Goal: Task Accomplishment & Management: Complete application form

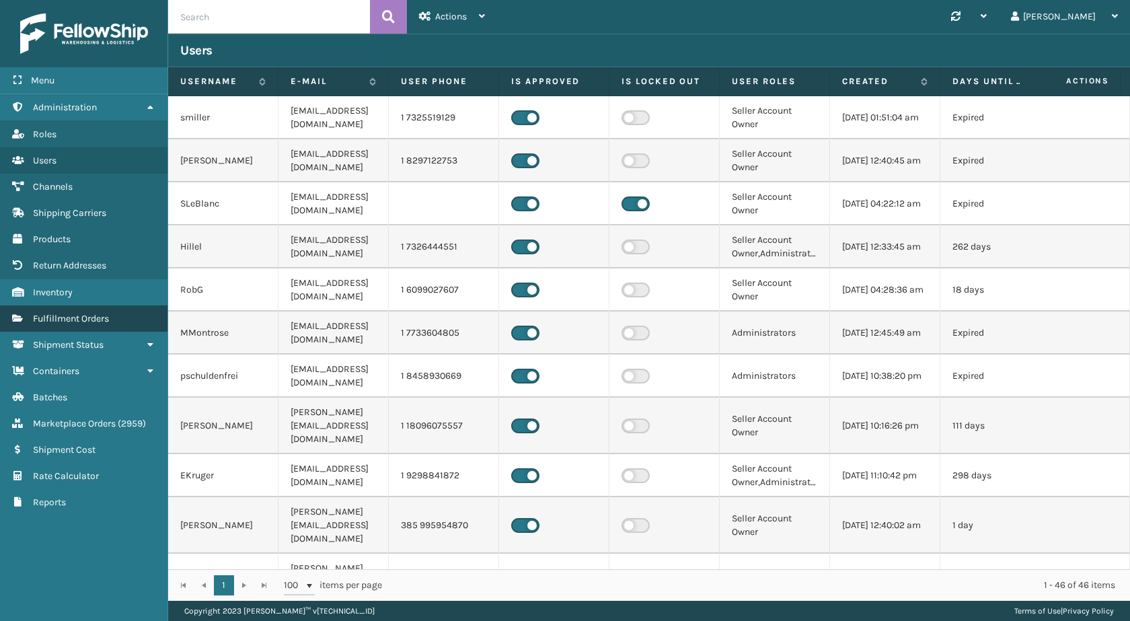
click at [124, 319] on link "Fulfillment Orders" at bounding box center [83, 318] width 167 height 26
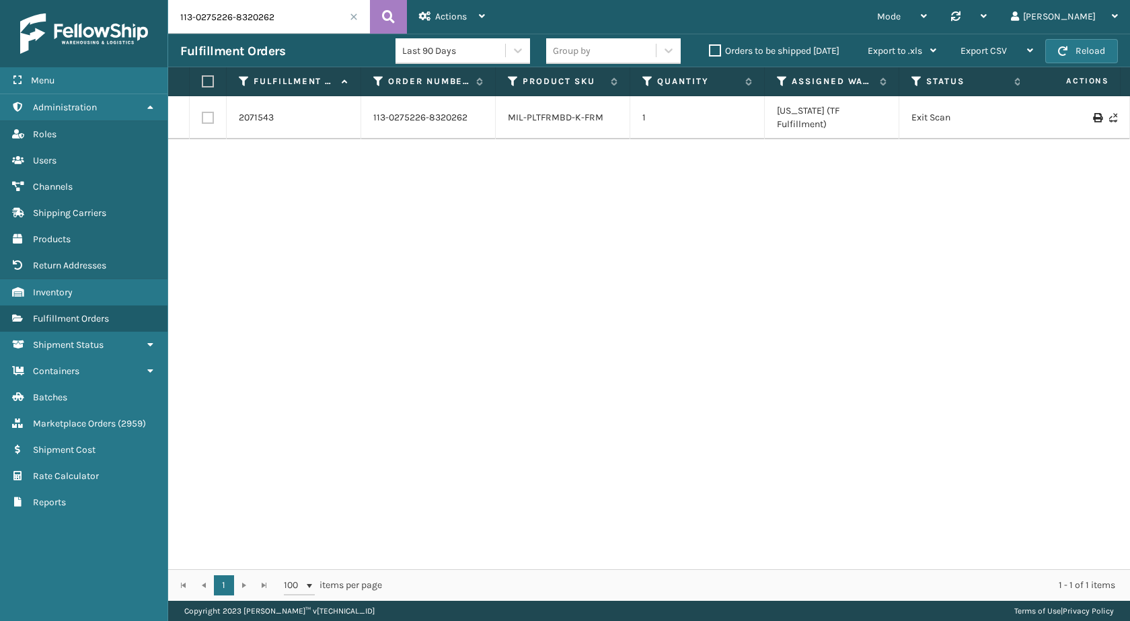
click at [261, 17] on input "113-0275226-8320262" at bounding box center [269, 17] width 202 height 34
paste input "1-4313946-5292239"
click at [402, 20] on button at bounding box center [388, 17] width 37 height 34
click at [276, 13] on input "111-4313946-5292239" at bounding box center [269, 17] width 202 height 34
click at [369, 17] on input "111-4313946-5292239" at bounding box center [269, 17] width 202 height 34
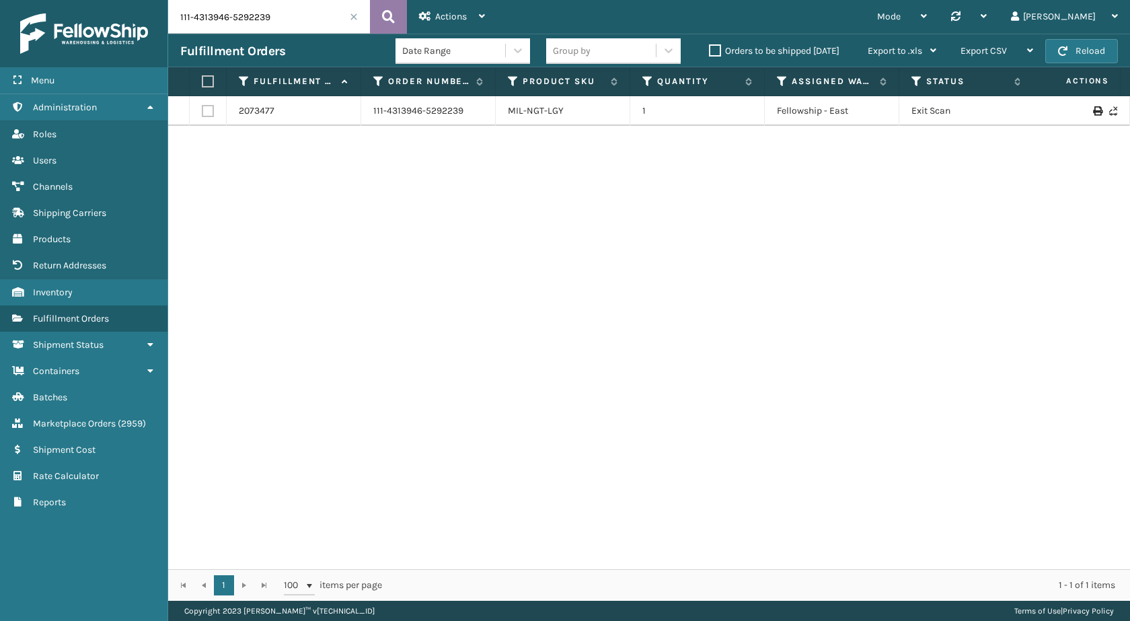
click at [386, 17] on icon at bounding box center [388, 17] width 13 height 20
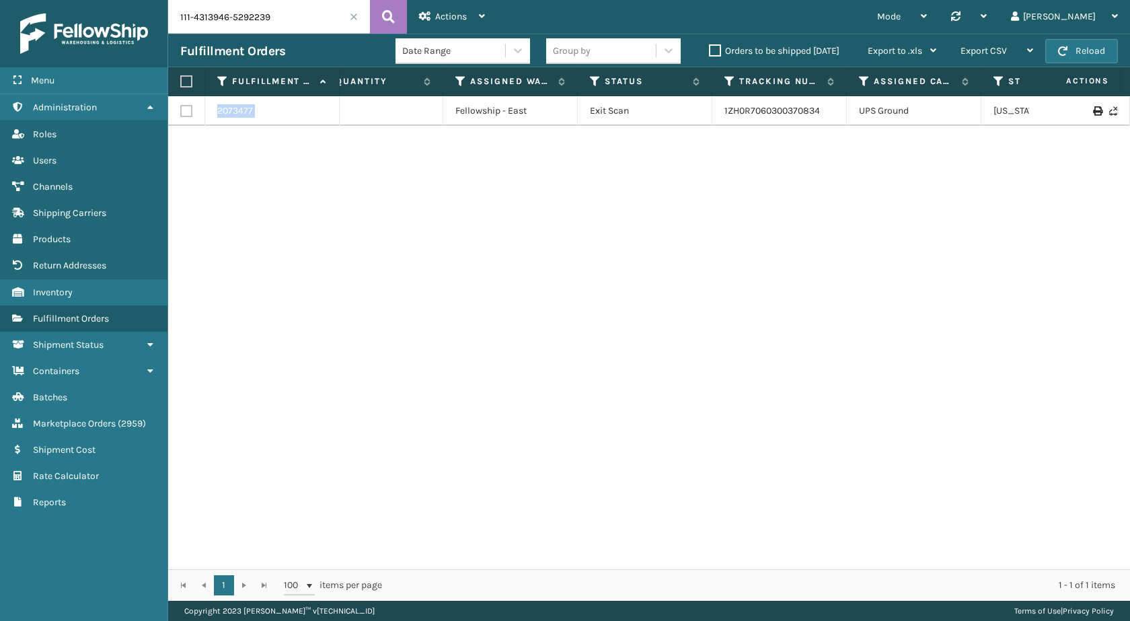
drag, startPoint x: 750, startPoint y: 108, endPoint x: 1129, endPoint y: 155, distance: 382.3
click at [1129, 155] on div "2073477 111-4313946-5292239 MIL-NGT-LGY 1 Fellowship - East Exit Scan 1ZH0R7060…" at bounding box center [649, 332] width 962 height 473
click at [910, 229] on div "2073477 111-4313946-5292239 MIL-NGT-LGY 1 Fellowship - East Exit Scan 1ZH0R7060…" at bounding box center [649, 332] width 962 height 473
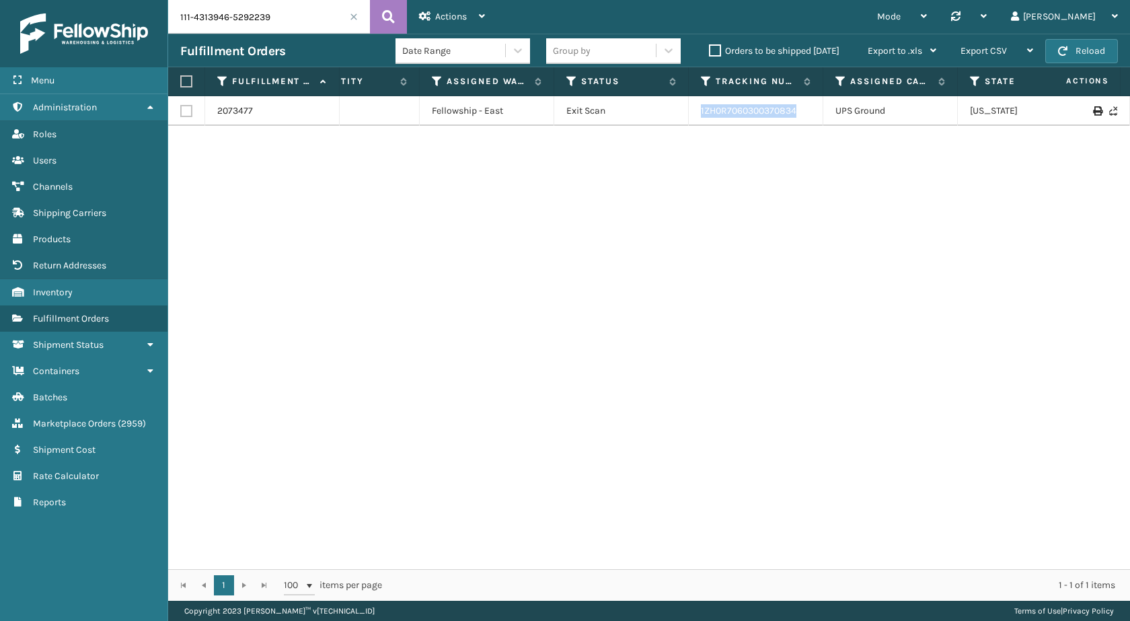
drag, startPoint x: 812, startPoint y: 118, endPoint x: 682, endPoint y: 116, distance: 130.5
click at [682, 116] on tr "2073477 111-4313946-5292239 MIL-NGT-LGY 1 Fellowship - East Exit Scan 1ZH0R7060…" at bounding box center [575, 111] width 1504 height 30
copy tr "1ZH0R7060300370834"
click at [260, 33] on input "111-4313946-5292239" at bounding box center [269, 17] width 202 height 34
paste input "4-1493252-6101852"
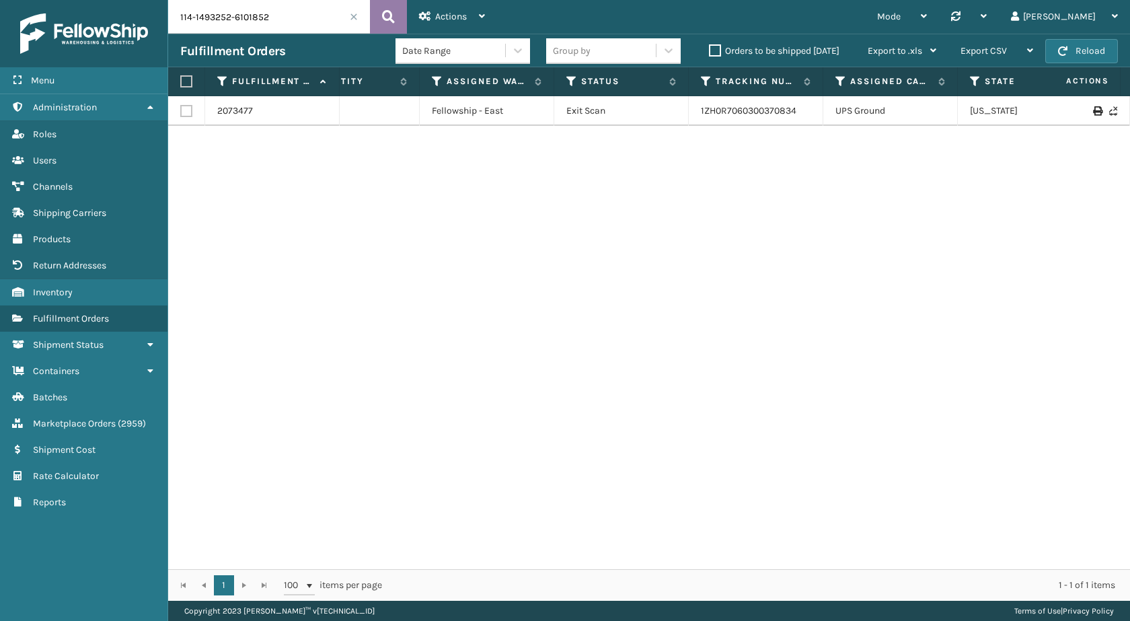
click at [375, 16] on button at bounding box center [388, 17] width 37 height 34
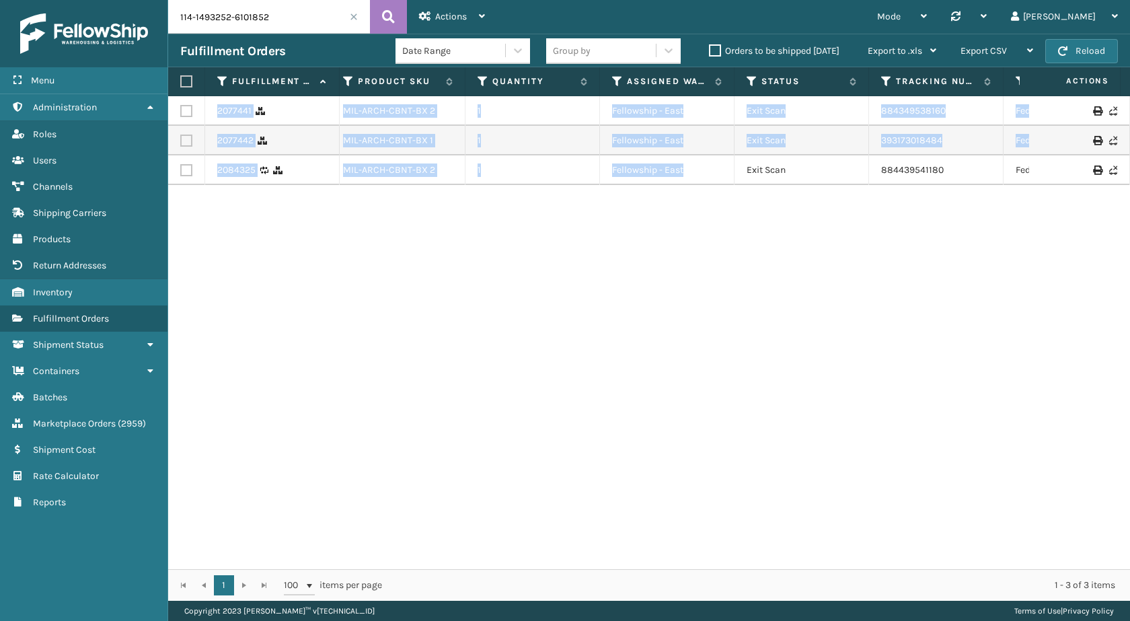
scroll to position [0, 329]
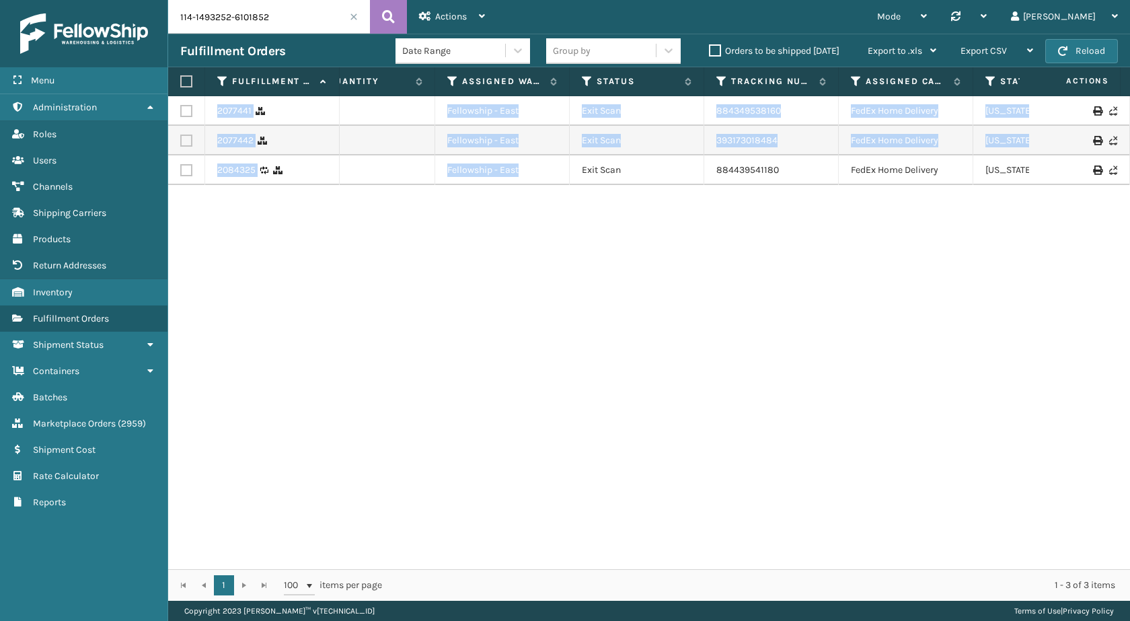
drag, startPoint x: 880, startPoint y: 173, endPoint x: 1129, endPoint y: 208, distance: 251.2
click at [1129, 208] on div "2077441 114-1493252-6101852 MIL-ARCH-CBNT-BX 2 1 Fellowship - East Exit Scan 88…" at bounding box center [649, 332] width 962 height 473
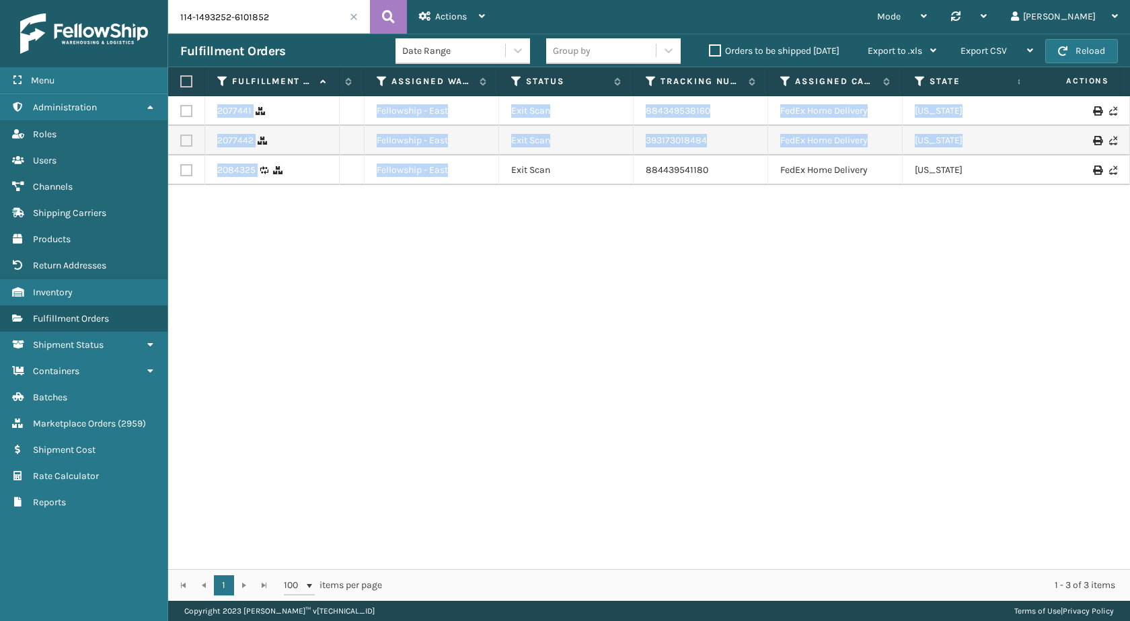
click at [1071, 252] on div "2077441 114-1493252-6101852 MIL-ARCH-CBNT-BX 2 1 Fellowship - East Exit Scan 88…" at bounding box center [649, 332] width 962 height 473
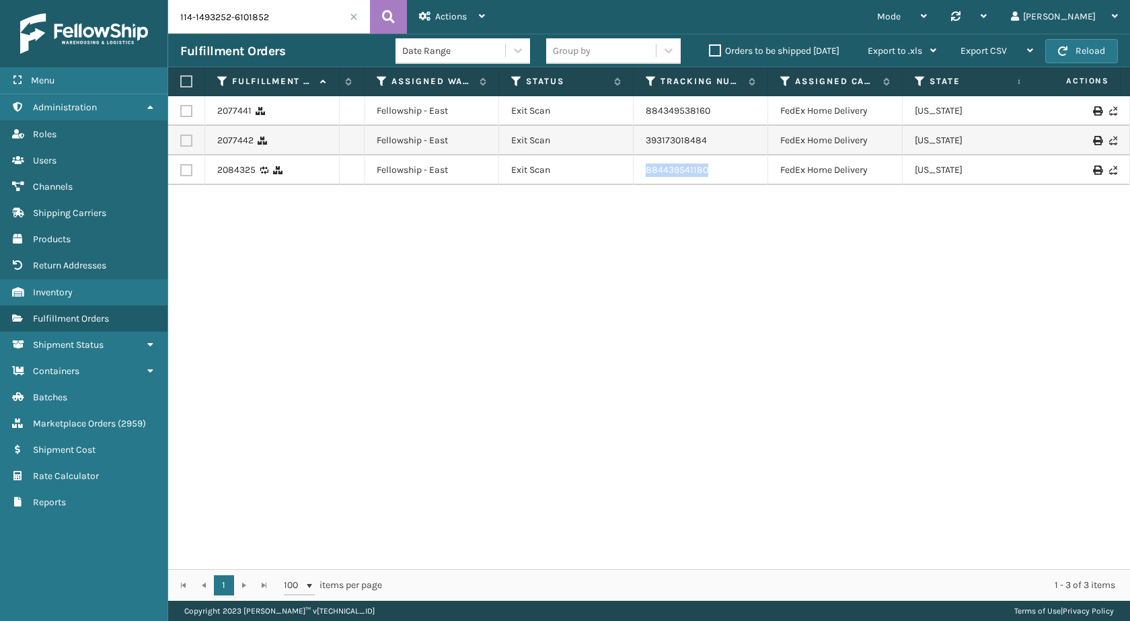
drag, startPoint x: 719, startPoint y: 167, endPoint x: 633, endPoint y: 173, distance: 85.6
click at [633, 173] on td "884439541180" at bounding box center [700, 170] width 134 height 30
copy link "884439541180"
click at [262, 27] on input "114-1493252-6101852" at bounding box center [269, 17] width 202 height 34
paste input "3-3796311-9825061"
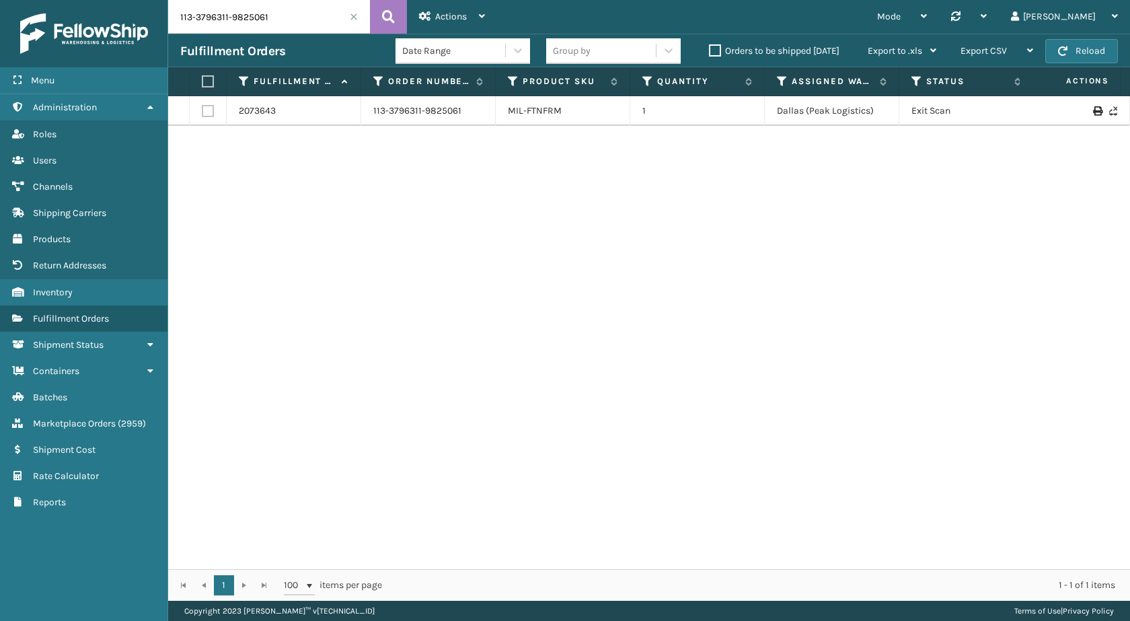
scroll to position [0, 266]
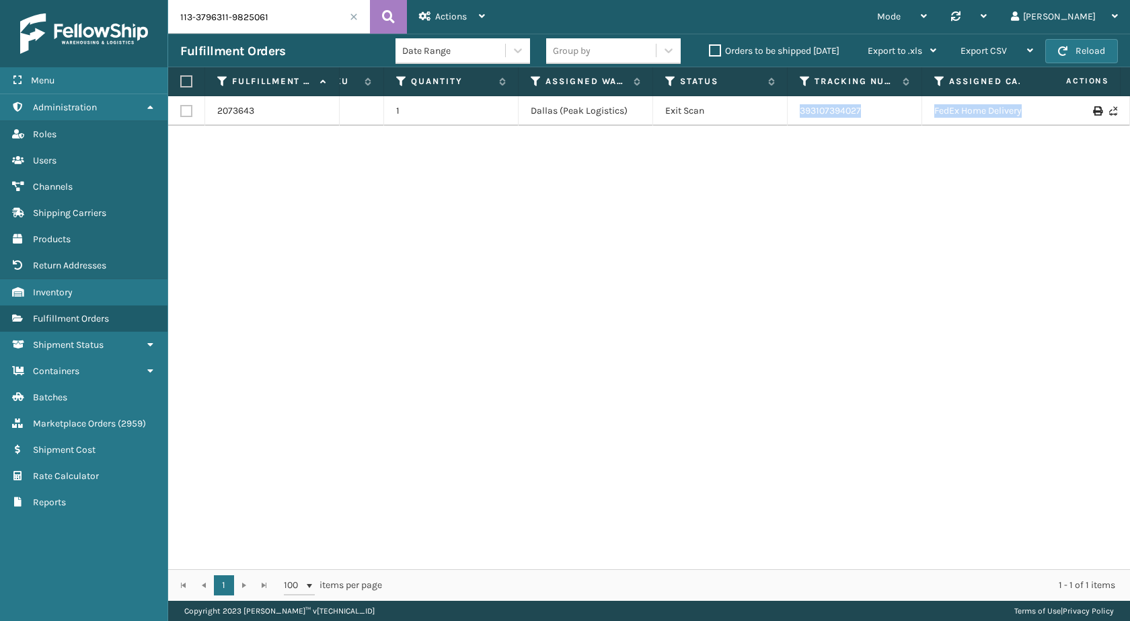
drag, startPoint x: 975, startPoint y: 115, endPoint x: 1129, endPoint y: 124, distance: 154.2
click at [1129, 124] on div "2073643 113-3796311-9825061 MIL-FTNFRM 1 Dallas (Peak Logistics) Exit Scan 3931…" at bounding box center [649, 332] width 962 height 473
click at [769, 286] on div "2073643 113-3796311-9825061 MIL-FTNFRM 1 Dallas (Peak Logistics) Exit Scan 3931…" at bounding box center [649, 332] width 962 height 473
drag, startPoint x: 846, startPoint y: 113, endPoint x: 758, endPoint y: 114, distance: 88.1
click at [758, 114] on tr "2073643 113-3796311-9825061 MIL-FTNFRM 1 Dallas (Peak Logistics) Exit Scan 3931…" at bounding box center [654, 111] width 1504 height 30
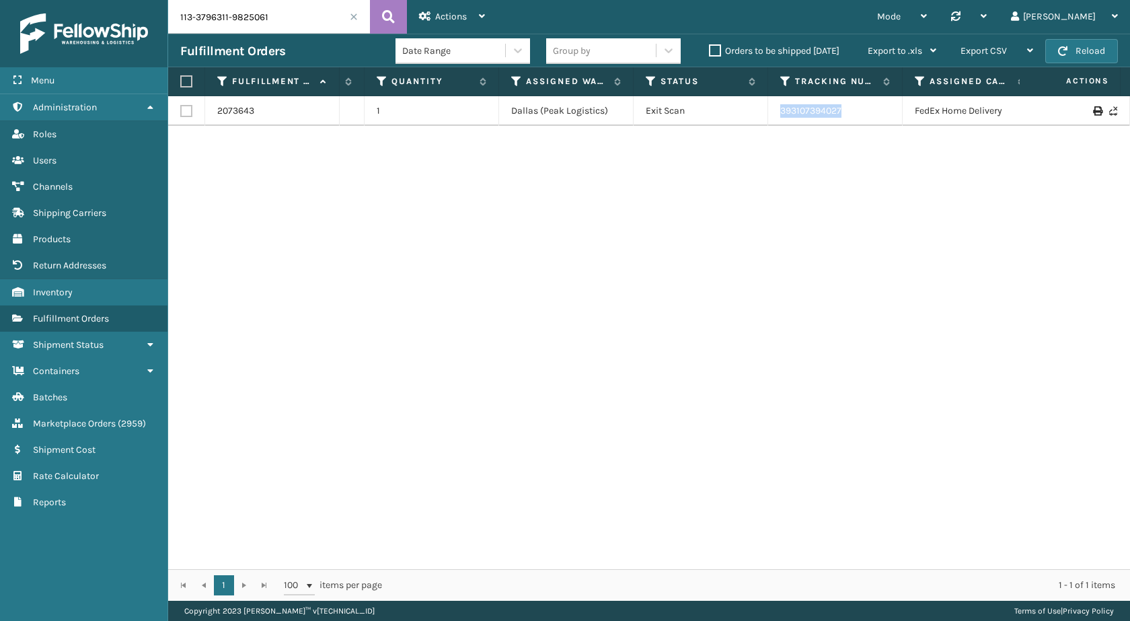
copy tr "393107394027"
click at [297, 20] on input "113-3796311-9825061" at bounding box center [269, 17] width 202 height 34
click at [391, 13] on icon at bounding box center [388, 17] width 13 height 20
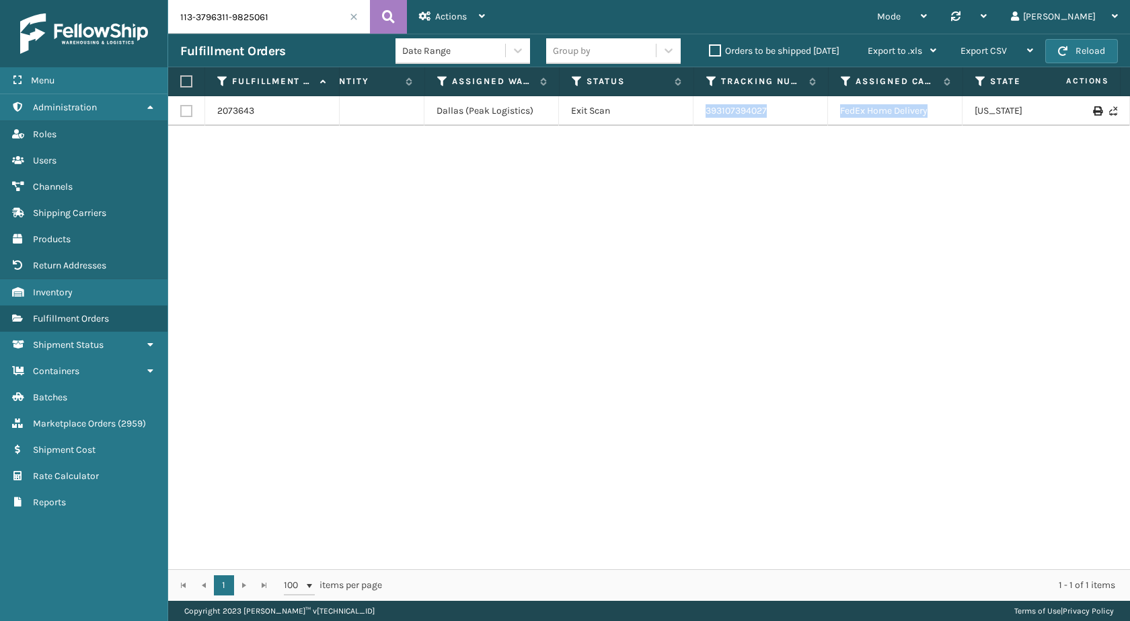
drag, startPoint x: 1001, startPoint y: 118, endPoint x: 1017, endPoint y: 114, distance: 16.8
click at [1120, 106] on div "2073643 113-3796311-9825061 MIL-FTNFRM 1 Dallas (Peak Logistics) Exit Scan 3931…" at bounding box center [649, 332] width 962 height 473
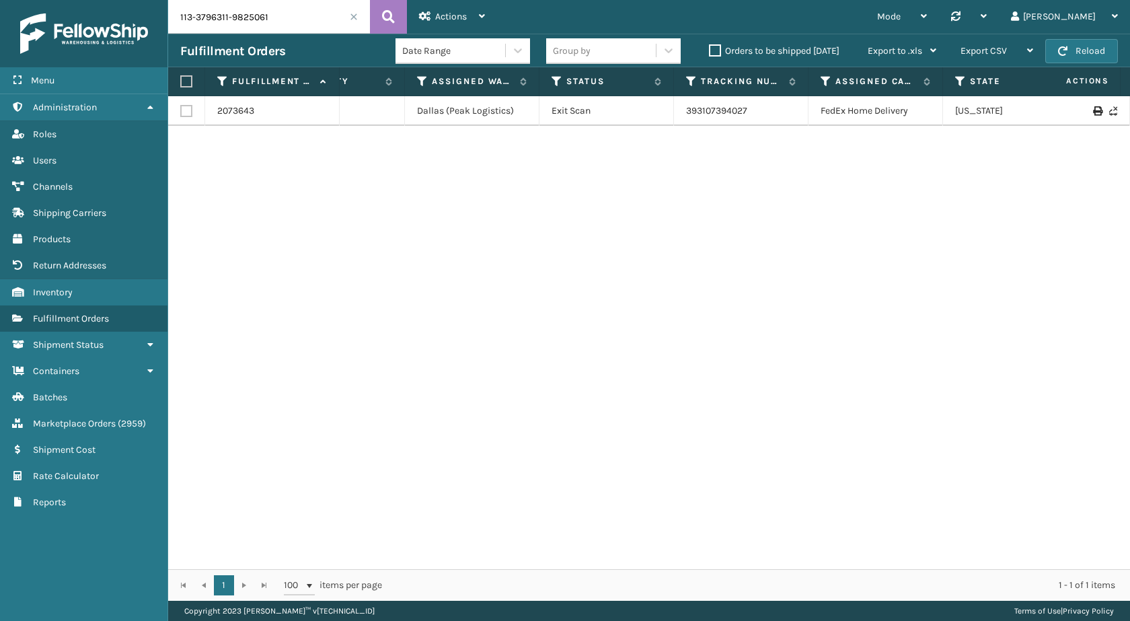
click at [870, 237] on div "2073643 113-3796311-9825061 MIL-FTNFRM 1 Dallas (Peak Logistics) Exit Scan 3931…" at bounding box center [649, 332] width 962 height 473
drag, startPoint x: 766, startPoint y: 109, endPoint x: 594, endPoint y: 108, distance: 171.5
click at [594, 108] on tr "2073643 113-3796311-9825061 MIL-FTNFRM 1 Dallas (Peak Logistics) Exit Scan 3931…" at bounding box center [560, 111] width 1504 height 30
copy tr "393107394027"
click at [762, 113] on td "393107394027" at bounding box center [741, 111] width 134 height 30
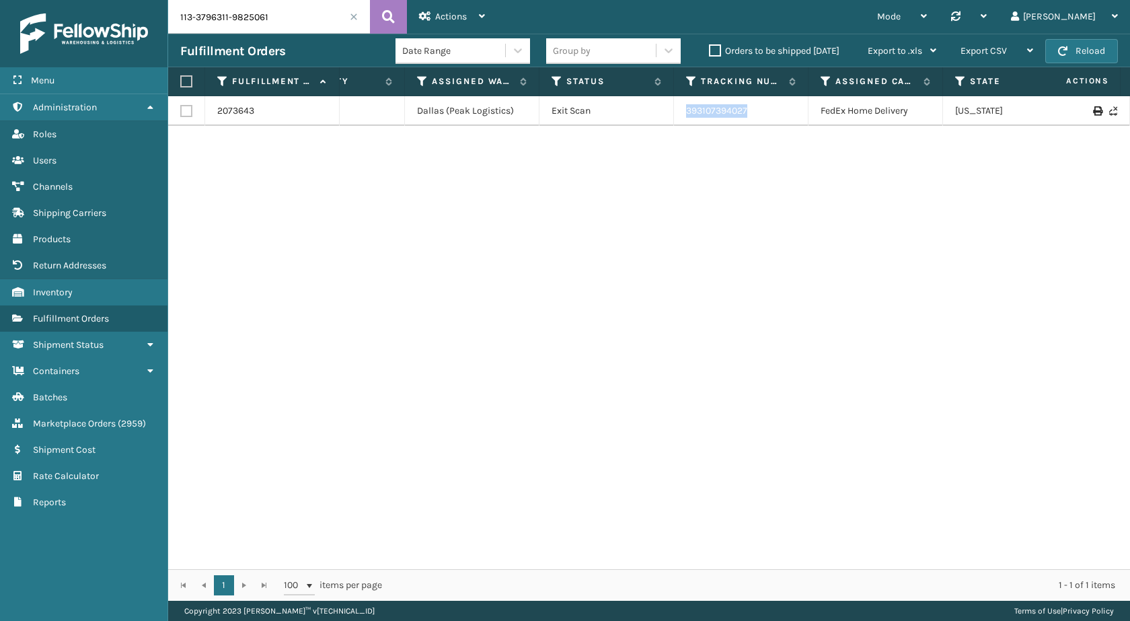
drag, startPoint x: 762, startPoint y: 111, endPoint x: 678, endPoint y: 116, distance: 84.2
click at [678, 116] on td "393107394027" at bounding box center [741, 111] width 134 height 30
copy link "393107394027"
click at [241, 26] on input "113-3796311-9825061" at bounding box center [269, 17] width 202 height 34
paste input "4-8204528-8439409"
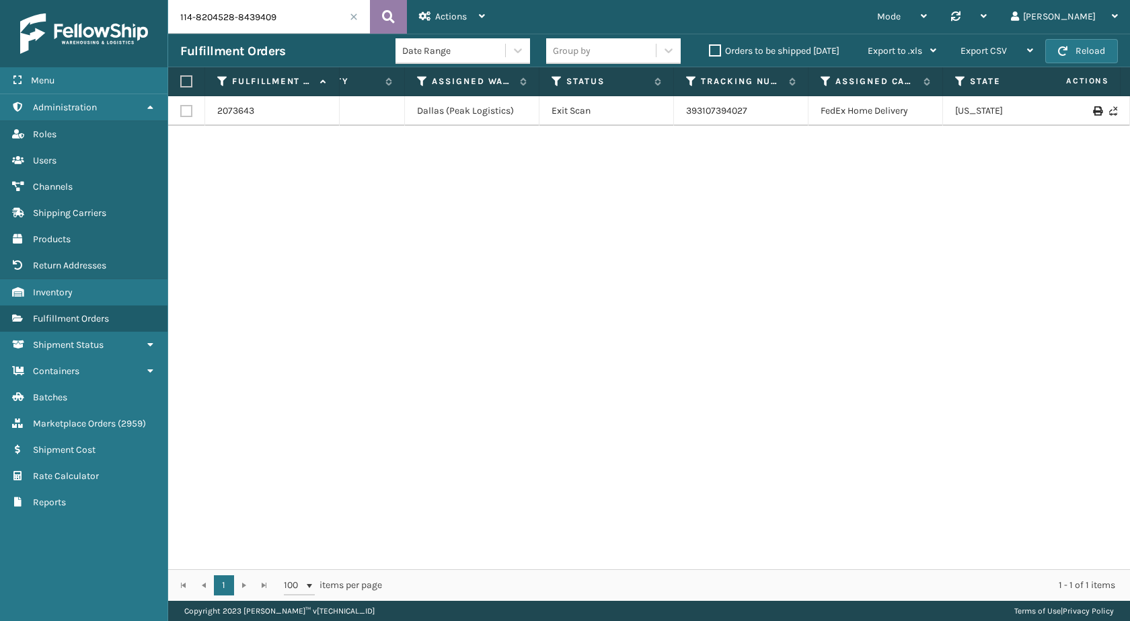
click at [392, 25] on icon at bounding box center [388, 17] width 13 height 20
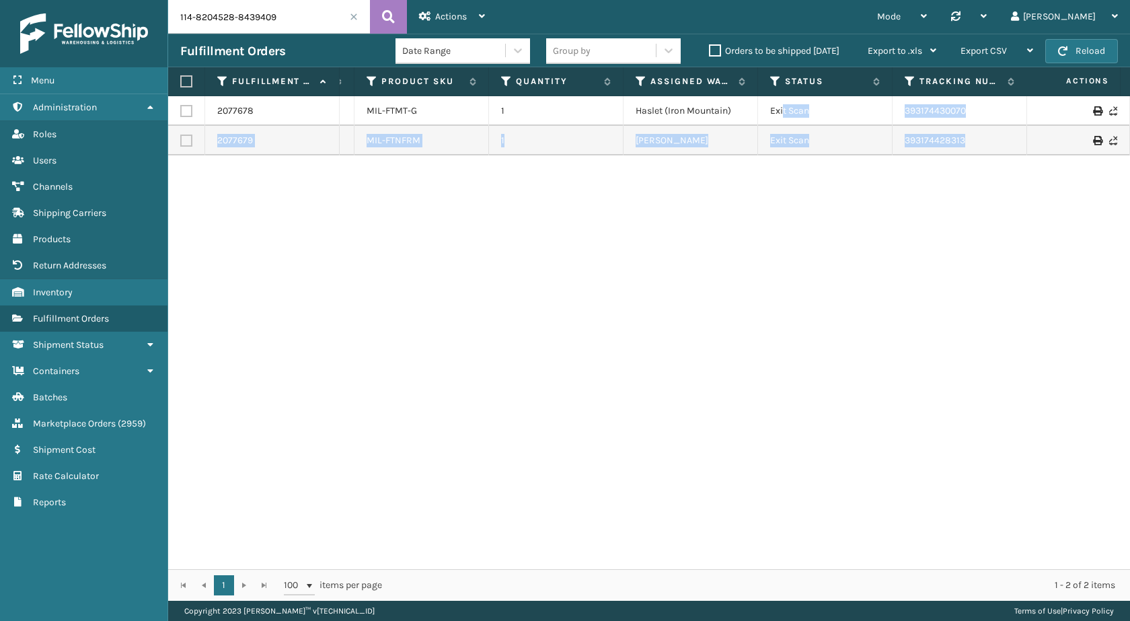
scroll to position [0, 306]
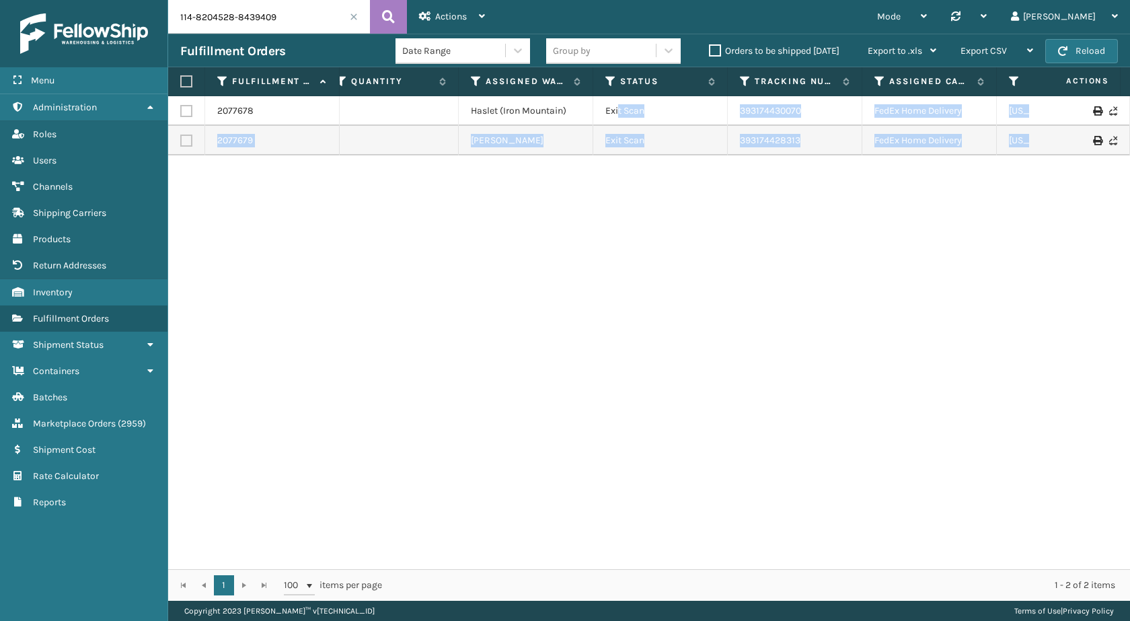
drag, startPoint x: 925, startPoint y: 124, endPoint x: 1129, endPoint y: 145, distance: 204.8
click at [1129, 145] on div "2077678 114-8204528-8439409 MIL-FTMT-G 1 Haslet (Iron Mountain) Exit Scan 39317…" at bounding box center [649, 332] width 962 height 473
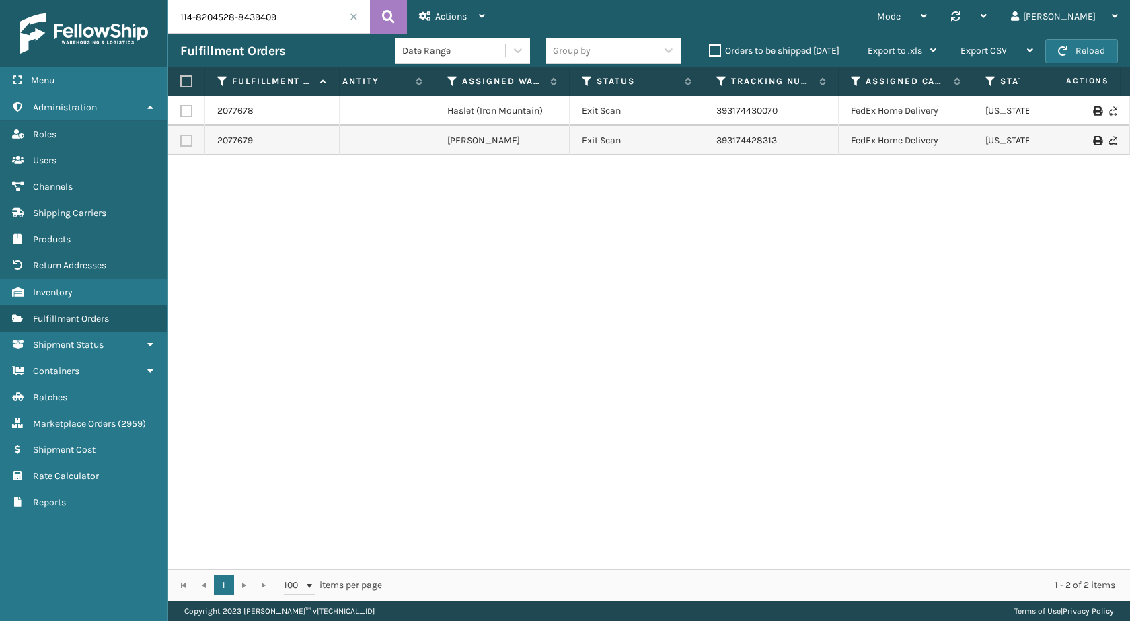
click at [743, 322] on div "2077678 114-8204528-8439409 MIL-FTMT-G 1 Haslet (Iron Mountain) Exit Scan 39317…" at bounding box center [649, 332] width 962 height 473
drag, startPoint x: 806, startPoint y: 113, endPoint x: 714, endPoint y: 114, distance: 91.5
click at [714, 114] on td "393174430070" at bounding box center [771, 111] width 134 height 30
copy link "393174430070"
drag, startPoint x: 815, startPoint y: 152, endPoint x: 685, endPoint y: 149, distance: 130.5
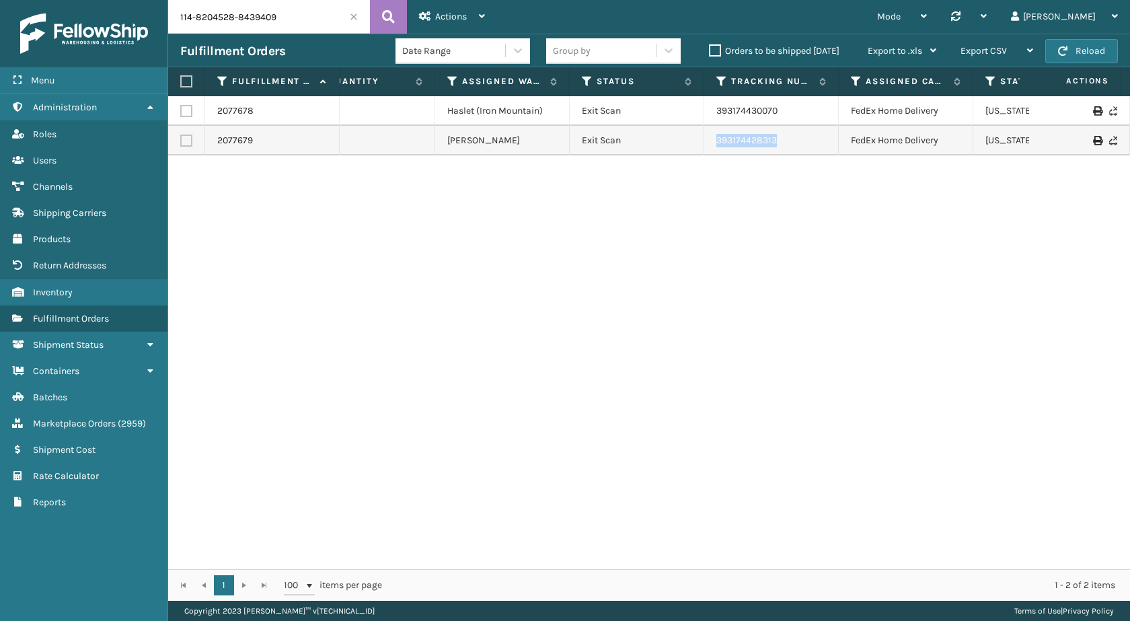
click at [685, 149] on tr "2077679 114-8204528-8439409 MIL-FTNFRM 1 Milliard LV Exit Scan 393174428313 Fed…" at bounding box center [591, 141] width 1504 height 30
copy tr "393174428313"
click at [387, 186] on div "2077678 114-8204528-8439409 MIL-FTMT-G 1 Haslet (Iron Mountain) Exit Scan 39317…" at bounding box center [649, 332] width 962 height 473
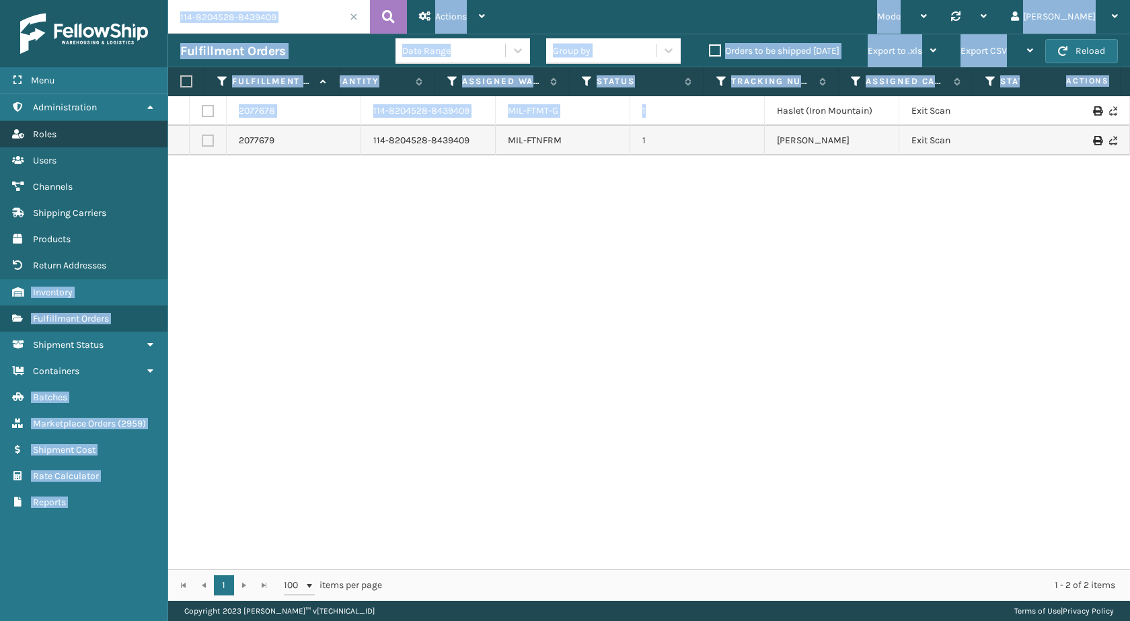
scroll to position [0, 0]
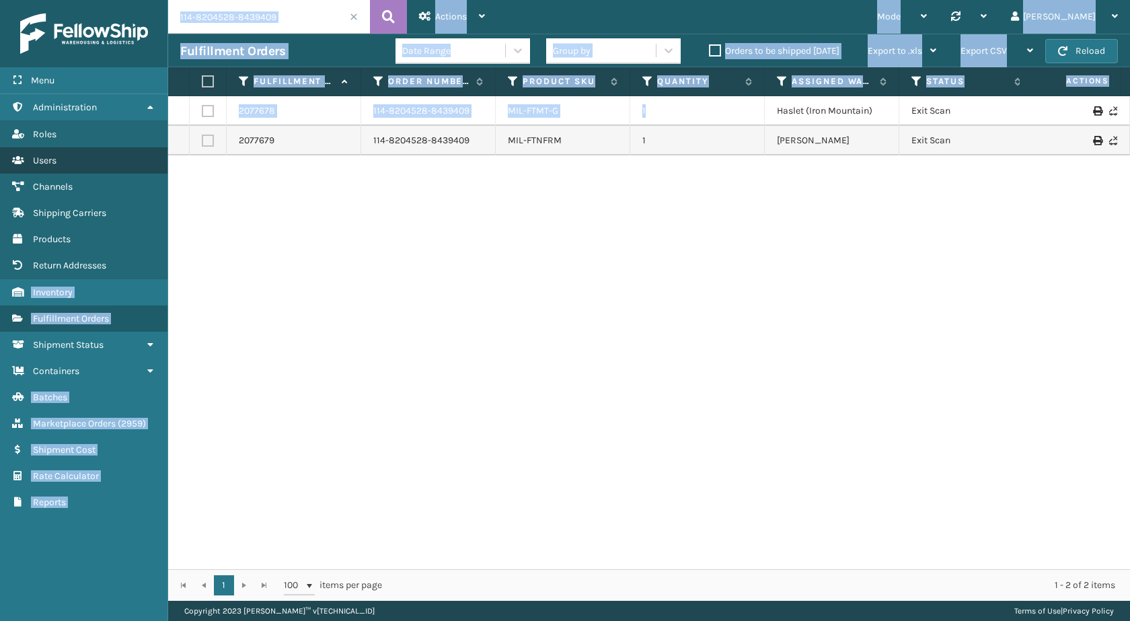
drag, startPoint x: 419, startPoint y: 125, endPoint x: 0, endPoint y: 149, distance: 419.6
click at [0, 0] on div "Menu Administration Roles Users Channels Shipping Carriers Products Return Addr…" at bounding box center [565, 0] width 1130 height 0
click at [550, 223] on div "2077678 114-8204528-8439409 MIL-FTMT-G 1 Haslet (Iron Mountain) Exit Scan 39317…" at bounding box center [649, 332] width 962 height 473
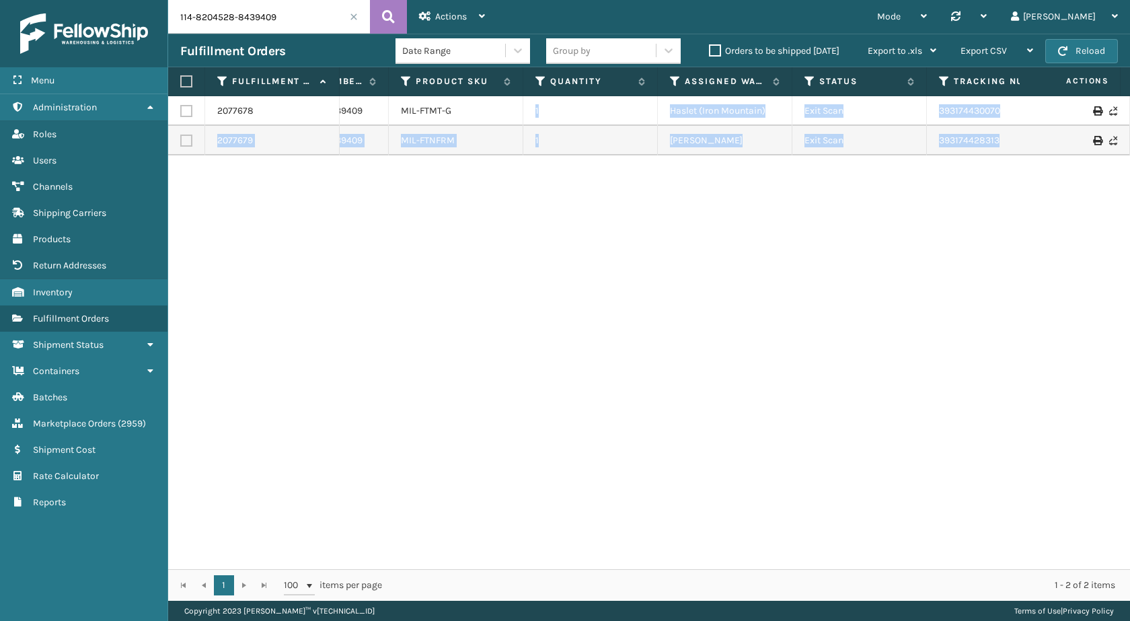
scroll to position [0, 272]
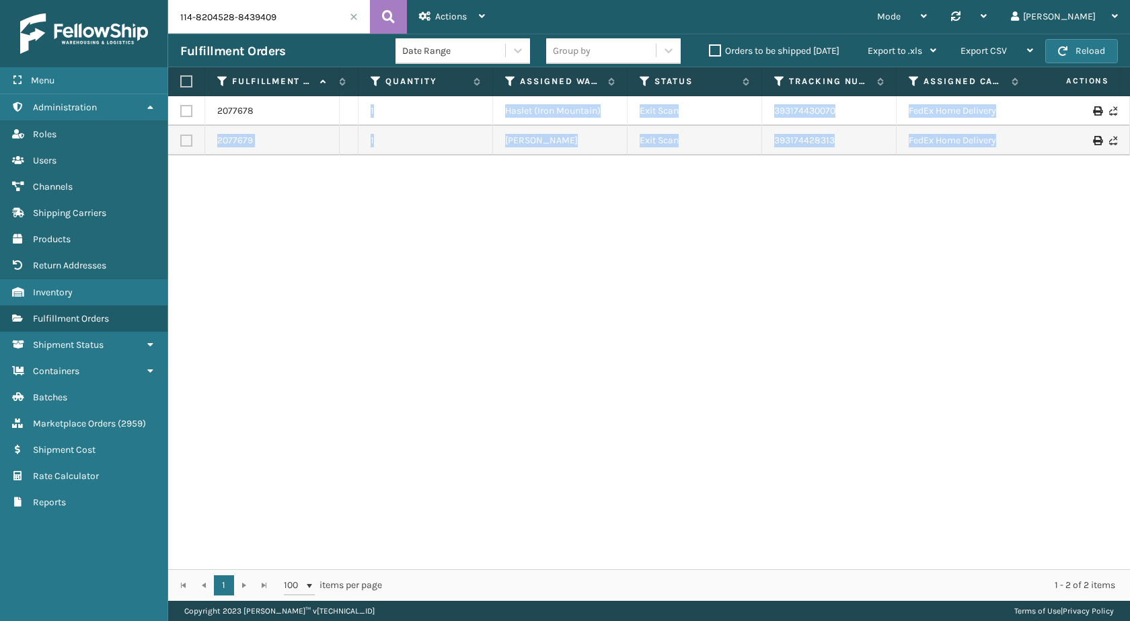
drag, startPoint x: 574, startPoint y: 104, endPoint x: 911, endPoint y: 169, distance: 343.3
click at [1120, 137] on div "2077678 114-8204528-8439409 MIL-FTMT-G 1 Haslet (Iron Mountain) Exit Scan 39317…" at bounding box center [649, 332] width 962 height 473
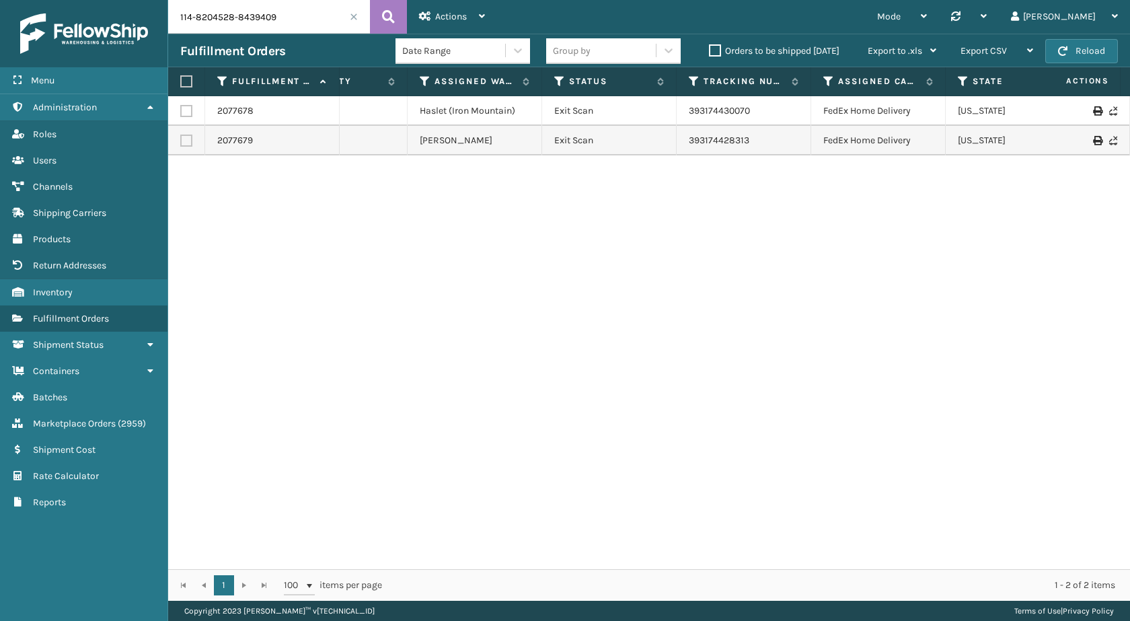
click at [902, 215] on div "2077678 114-8204528-8439409 MIL-FTMT-G 1 Haslet (Iron Mountain) Exit Scan 39317…" at bounding box center [649, 332] width 962 height 473
click at [301, 34] on div "Fulfillment Orders Date Range Group by Orders to be shipped today Export to .xl…" at bounding box center [649, 51] width 962 height 34
click at [301, 15] on input "114-8204528-8439409" at bounding box center [269, 17] width 202 height 34
paste input "1-4291983-5709020"
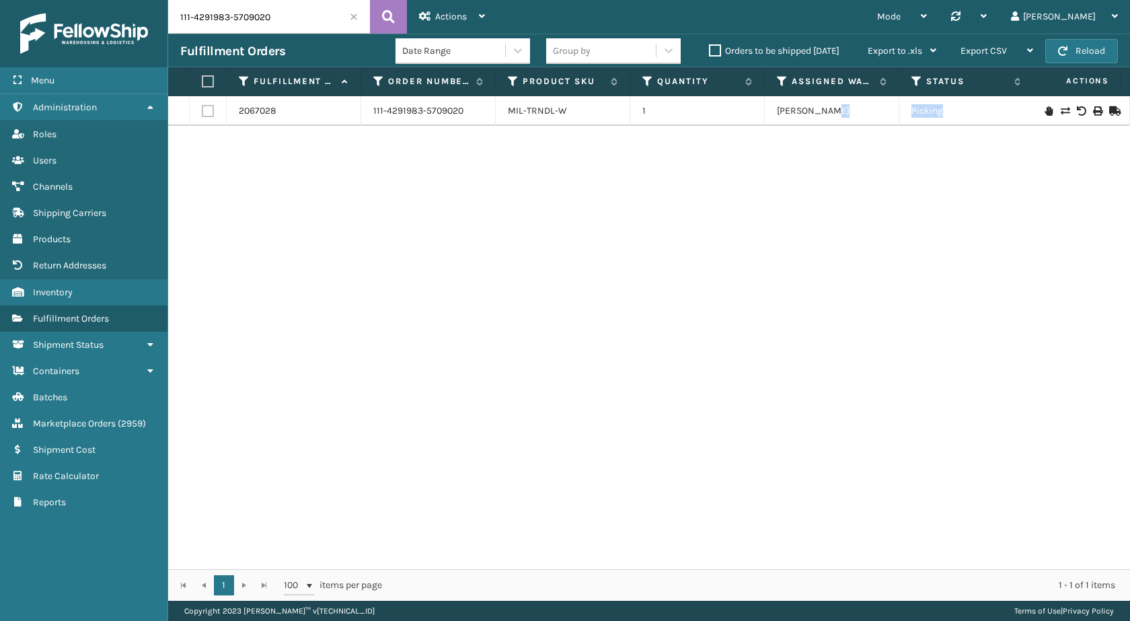
drag, startPoint x: 892, startPoint y: 123, endPoint x: 980, endPoint y: 123, distance: 88.1
click at [980, 123] on tr "2067028 111-4291983-5709020 MIL-TRNDL-W 1 Milliard LV Picking 392946753524 FedE…" at bounding box center [920, 111] width 1504 height 30
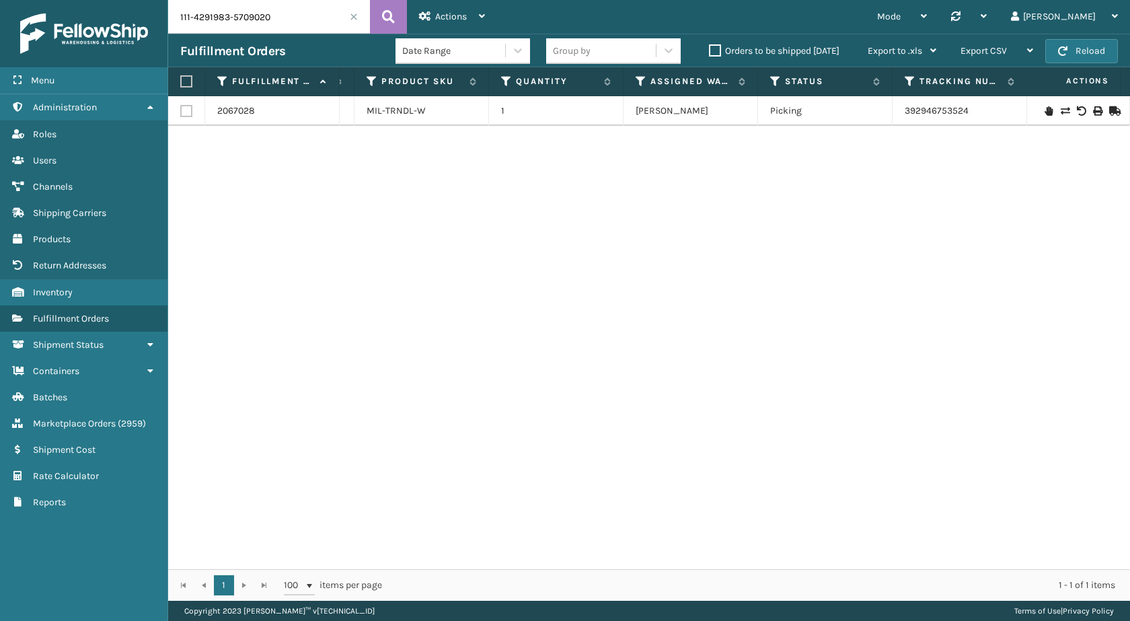
click at [854, 275] on div "2067028 111-4291983-5709020 MIL-TRNDL-W 1 Milliard LV Picking 392946753524 FedE…" at bounding box center [649, 332] width 962 height 473
drag, startPoint x: 1004, startPoint y: 120, endPoint x: 879, endPoint y: 120, distance: 125.1
click at [879, 120] on tr "2067028 111-4291983-5709020 MIL-TRNDL-W 1 Milliard LV Picking 392946753524 FedE…" at bounding box center [779, 111] width 1504 height 30
copy tr "392946753524"
click at [293, 7] on input "111-4291983-5709020" at bounding box center [269, 17] width 202 height 34
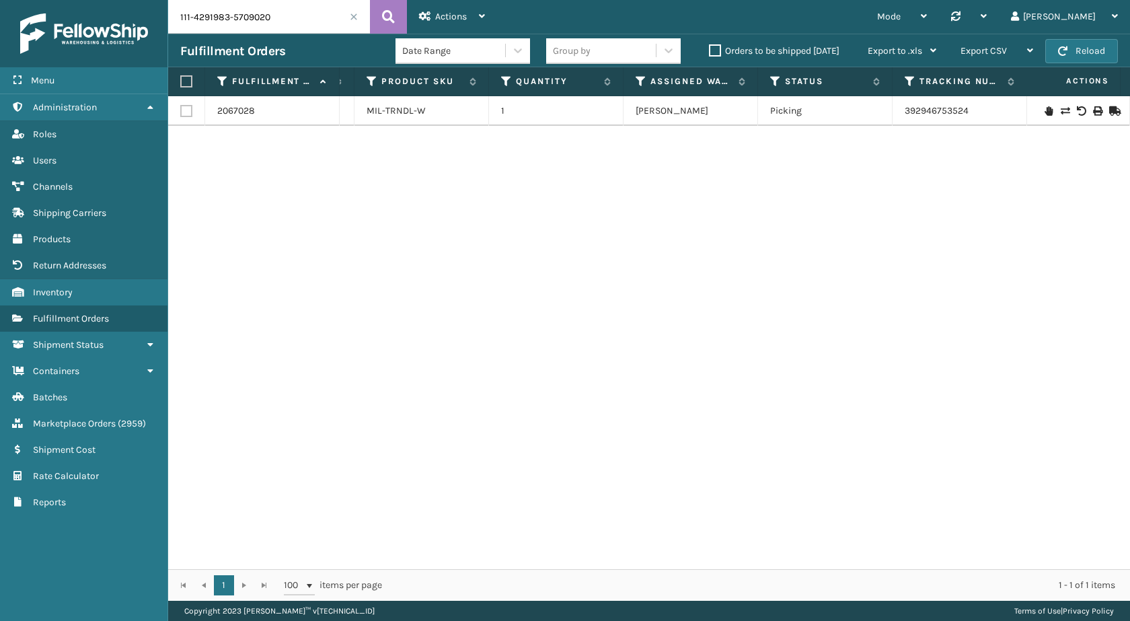
paste input "4-7386272-119223"
click at [391, 15] on icon at bounding box center [388, 17] width 13 height 20
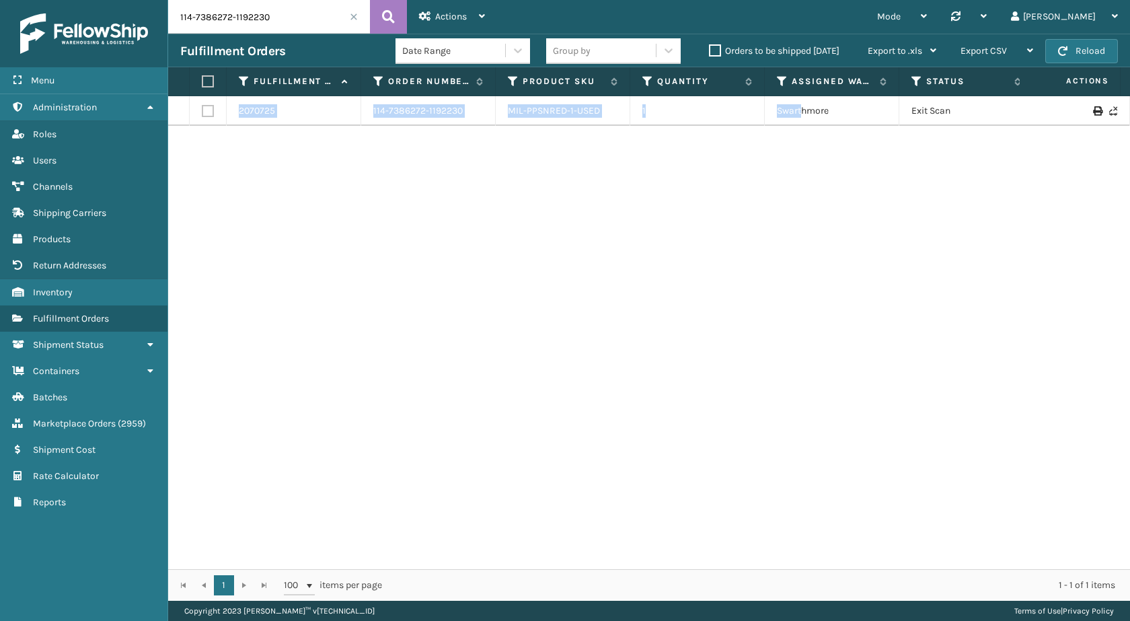
scroll to position [0, 143]
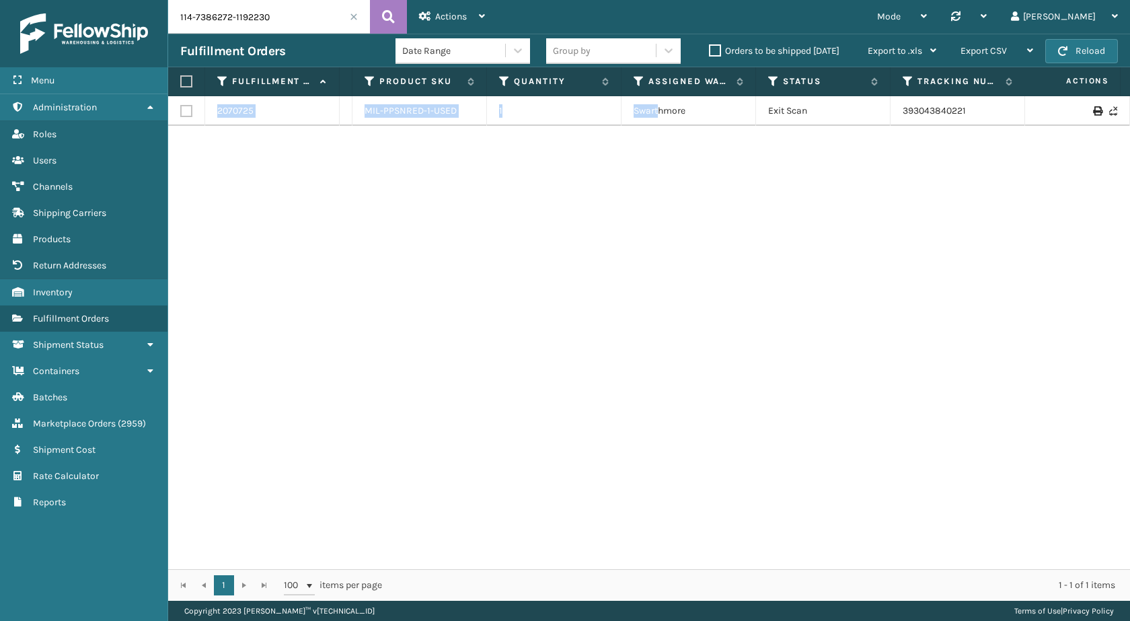
drag, startPoint x: 800, startPoint y: 114, endPoint x: 1129, endPoint y: 128, distance: 329.2
click at [1129, 128] on div "2070725 114-7386272-1192230 MIL-PPSNRED-1-USED 1 Swarthmore Exit Scan 393043840…" at bounding box center [649, 332] width 962 height 473
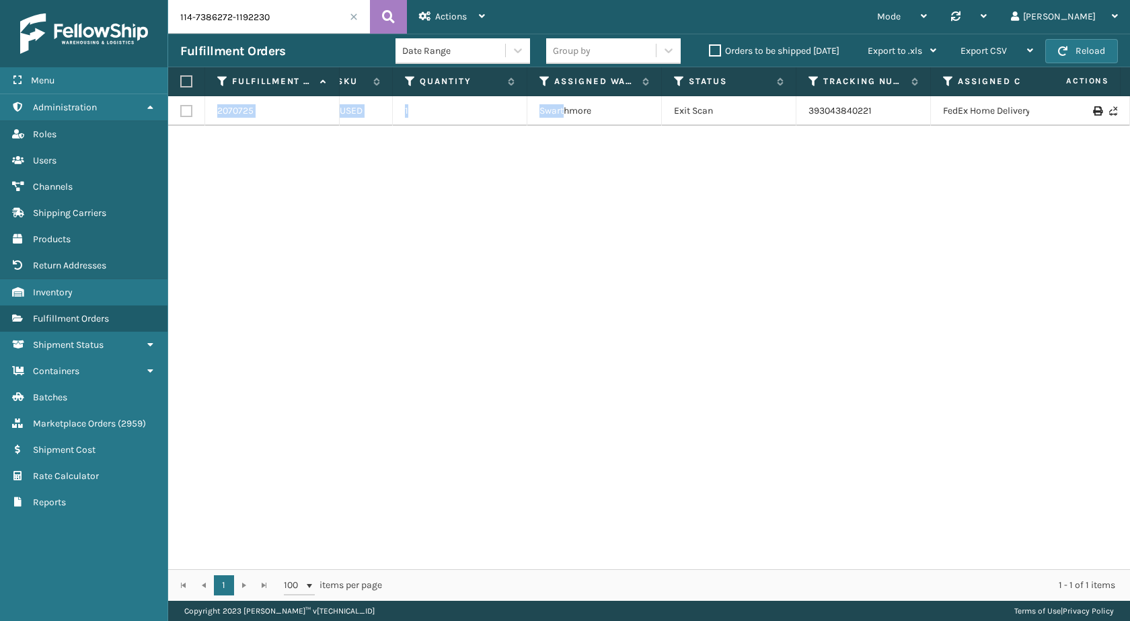
click at [916, 221] on div "2070725 114-7386272-1192230 MIL-PPSNRED-1-USED 1 Swarthmore Exit Scan 393043840…" at bounding box center [649, 332] width 962 height 473
drag, startPoint x: 876, startPoint y: 117, endPoint x: 789, endPoint y: 121, distance: 86.8
click at [789, 121] on tr "2070725 114-7386272-1192230 MIL-PPSNRED-1-USED 1 Swarthmore Exit Scan 393043840…" at bounding box center [683, 111] width 1504 height 30
copy tr "393043840221"
click at [285, 6] on input "114-7386272-1192230" at bounding box center [269, 17] width 202 height 34
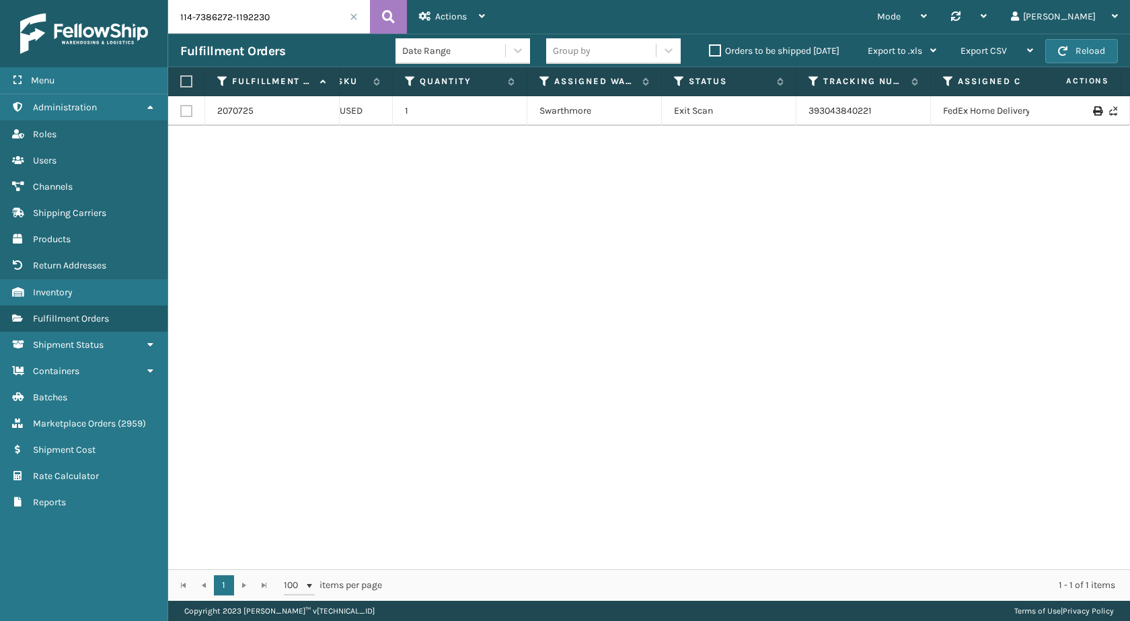
paste input "3-9564025-9001824"
click at [407, 12] on div "Actions Settings Remove All Filters Track Fulfillment Order Export Labels Bulk …" at bounding box center [452, 17] width 90 height 34
click at [382, 13] on icon at bounding box center [388, 17] width 13 height 20
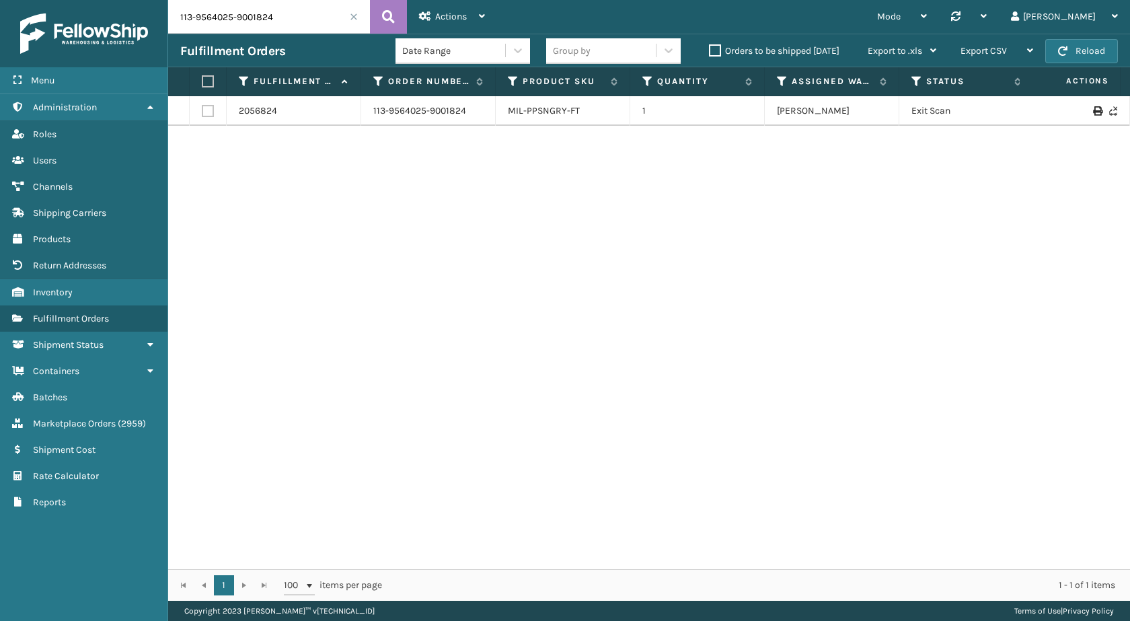
scroll to position [0, 270]
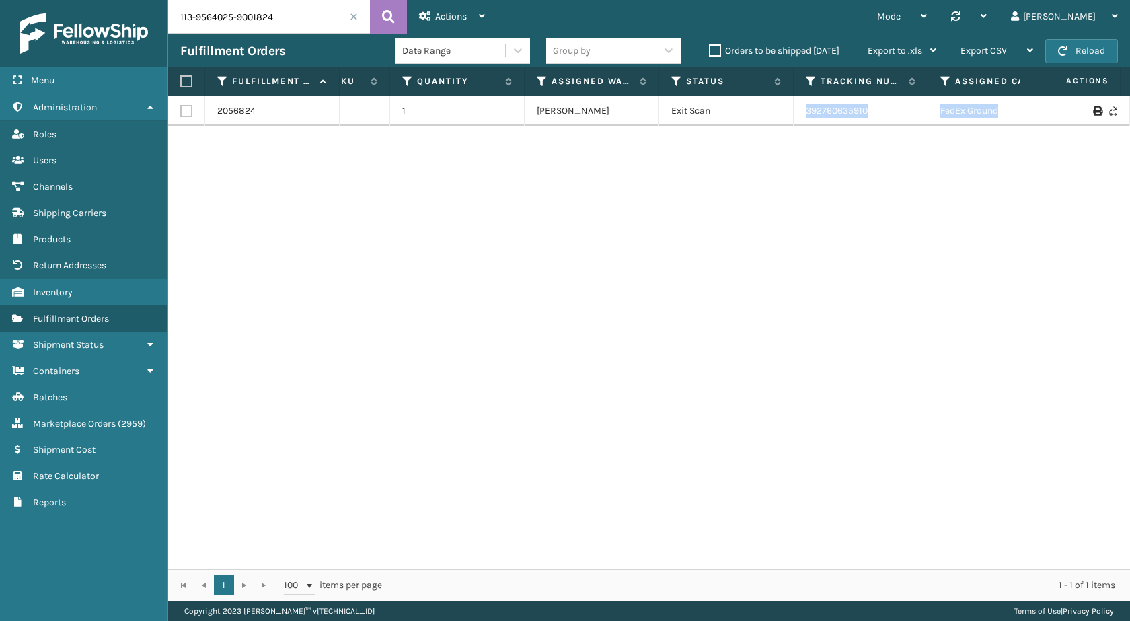
drag, startPoint x: 970, startPoint y: 111, endPoint x: 1129, endPoint y: 118, distance: 158.8
click at [1129, 118] on div "2056824 113-9564025-9001824 MIL-PPSNGRY-FT 1 Milliard LV Exit Scan 392760635910…" at bounding box center [649, 332] width 962 height 473
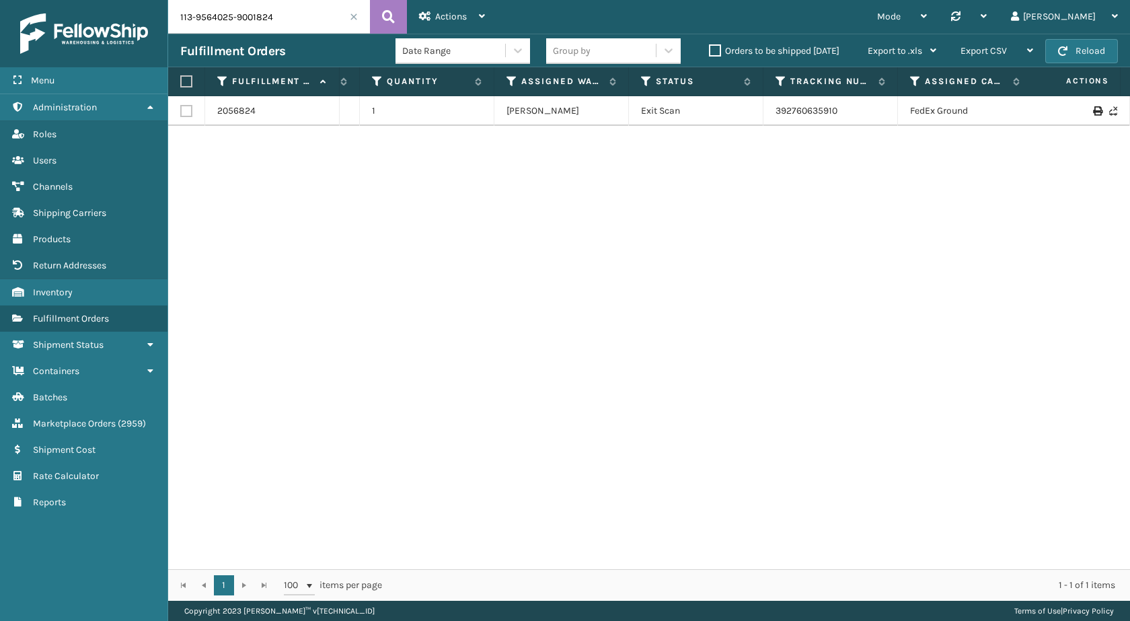
click at [786, 190] on div "2056824 113-9564025-9001824 MIL-PPSNGRY-FT 1 Milliard LV Exit Scan 392760635910…" at bounding box center [649, 332] width 962 height 473
drag, startPoint x: 839, startPoint y: 124, endPoint x: 716, endPoint y: 120, distance: 122.5
click at [716, 120] on tr "2056824 113-9564025-9001824 MIL-PPSNGRY-FT 1 Milliard LV Exit Scan 392760635910…" at bounding box center [650, 111] width 1504 height 30
copy tr "392760635910"
click at [295, 14] on input "113-9564025-9001824" at bounding box center [269, 17] width 202 height 34
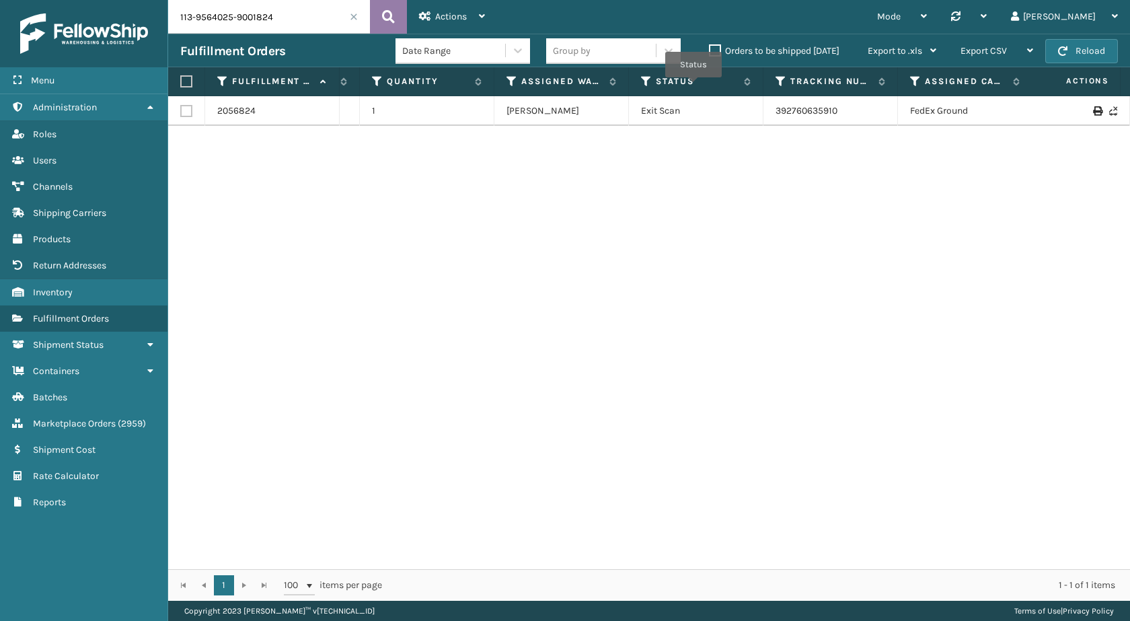
paste input "1627439-2093839"
click at [381, 17] on button at bounding box center [388, 17] width 37 height 34
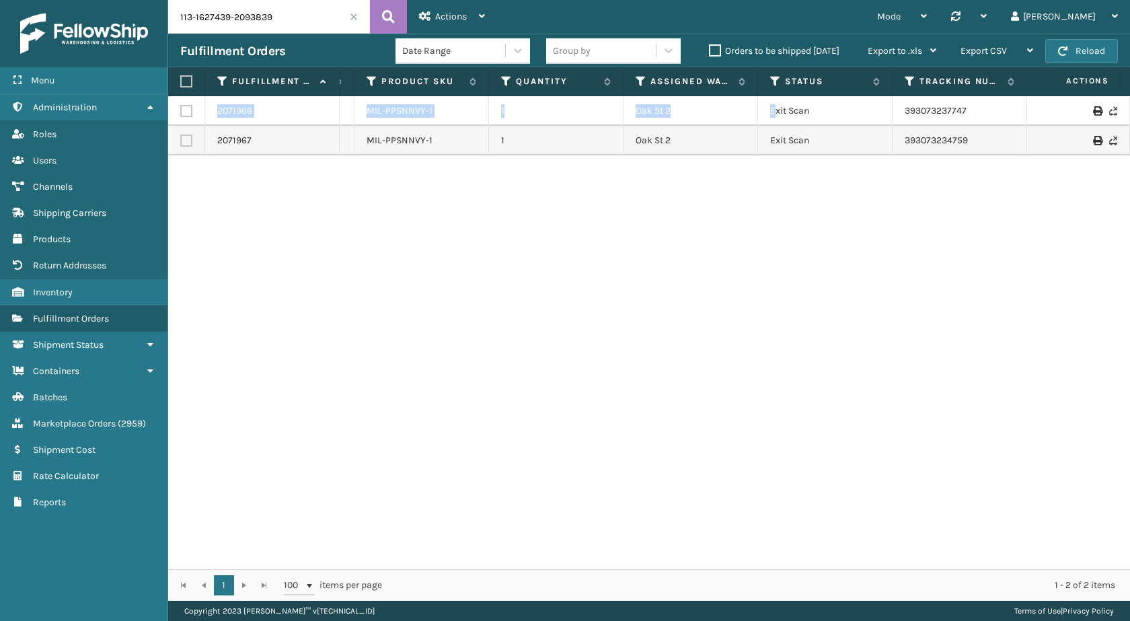
scroll to position [0, 306]
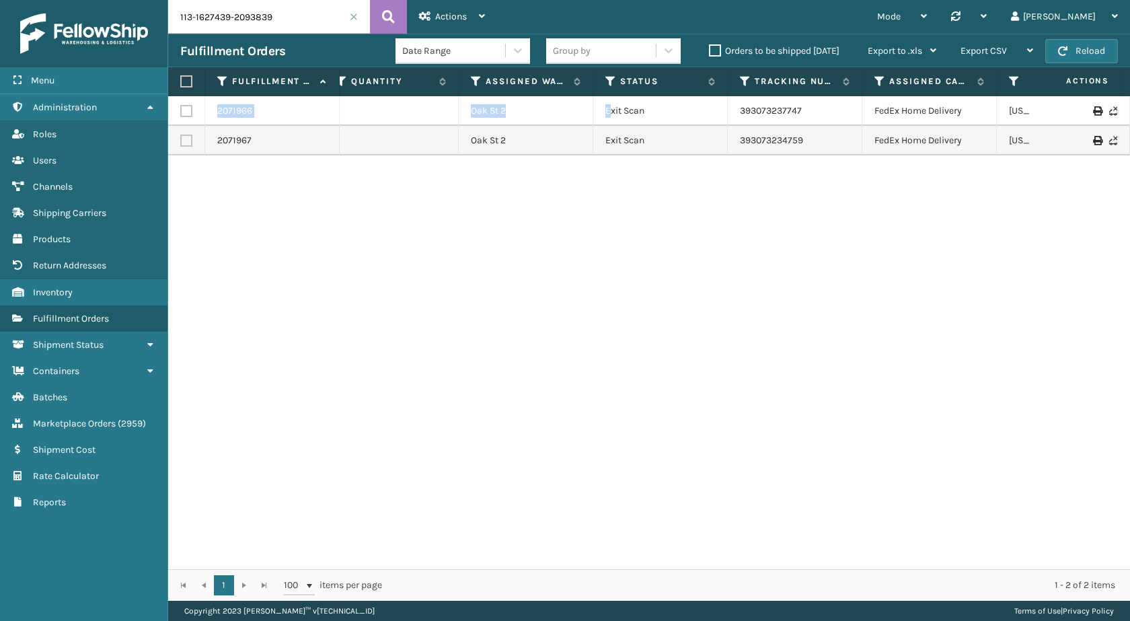
drag, startPoint x: 917, startPoint y: 124, endPoint x: 1129, endPoint y: 159, distance: 214.7
click at [1129, 159] on div "2071966 113-1627439-2093839 MIL-PPSNNVY-1 1 Oak St 2 Exit Scan 393073237747 Fed…" at bounding box center [649, 332] width 962 height 473
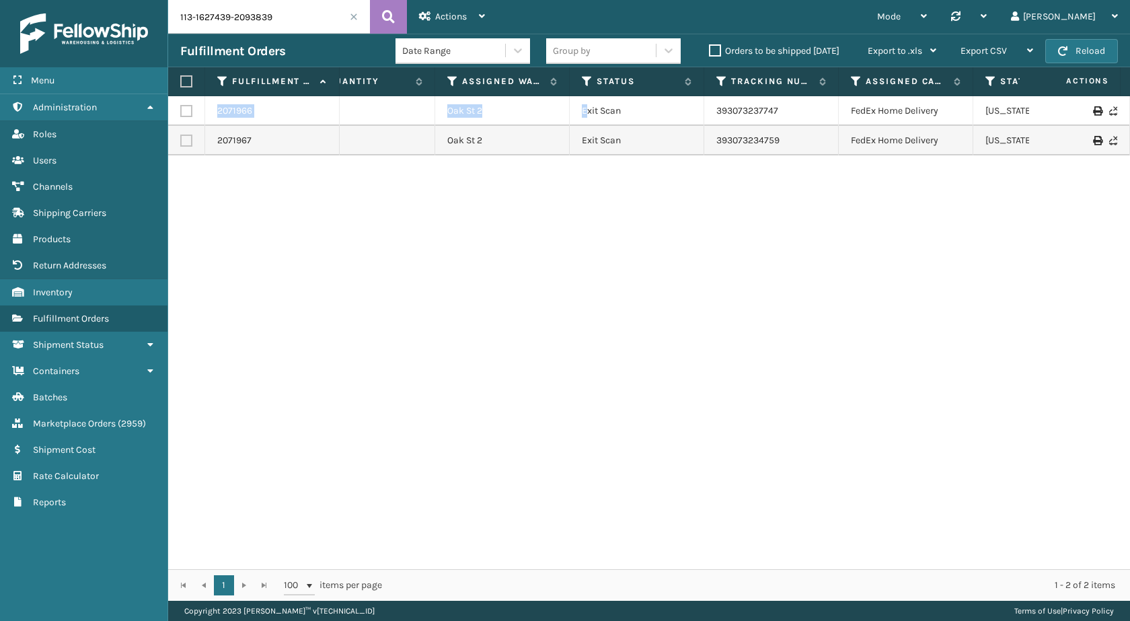
click at [761, 237] on div "2071966 113-1627439-2093839 MIL-PPSNNVY-1 1 Oak St 2 Exit Scan 393073237747 Fed…" at bounding box center [649, 332] width 962 height 473
drag, startPoint x: 798, startPoint y: 112, endPoint x: 691, endPoint y: 114, distance: 106.9
click at [691, 114] on tr "2071966 113-1627439-2093839 MIL-PPSNNVY-1 1 Oak St 2 Exit Scan 393073237747 Fed…" at bounding box center [591, 111] width 1504 height 30
drag, startPoint x: 735, startPoint y: 146, endPoint x: 709, endPoint y: 146, distance: 26.2
click at [709, 146] on td "393073234759" at bounding box center [771, 141] width 134 height 30
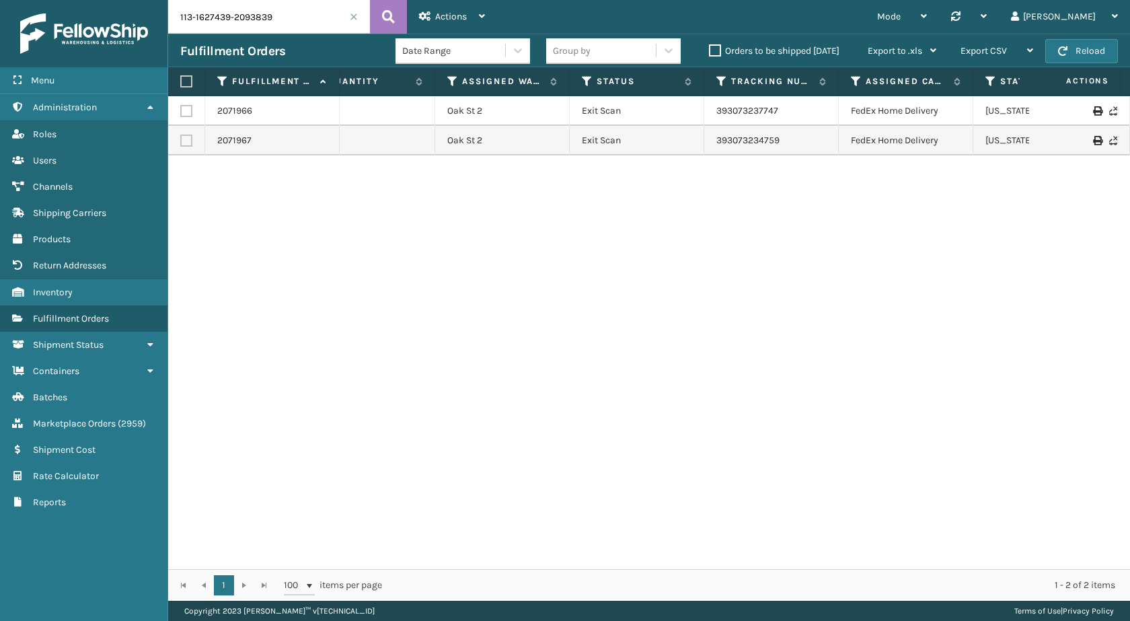
click at [278, 22] on input "113-1627439-2093839" at bounding box center [269, 17] width 202 height 34
paste input "1-9378964-6480205"
click at [376, 15] on button at bounding box center [388, 17] width 37 height 34
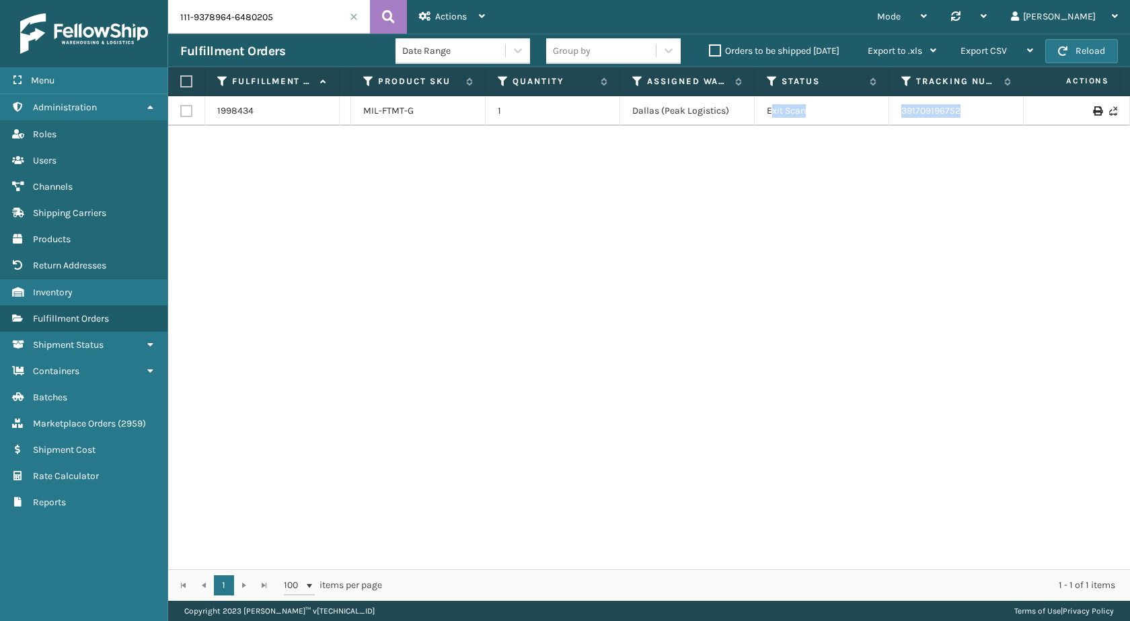
scroll to position [0, 309]
click at [1129, 121] on div "1998434 111-9378964-6480205 MIL-FTMT-G 1 Dallas (Peak Logistics) Exit Scan 3917…" at bounding box center [649, 332] width 962 height 473
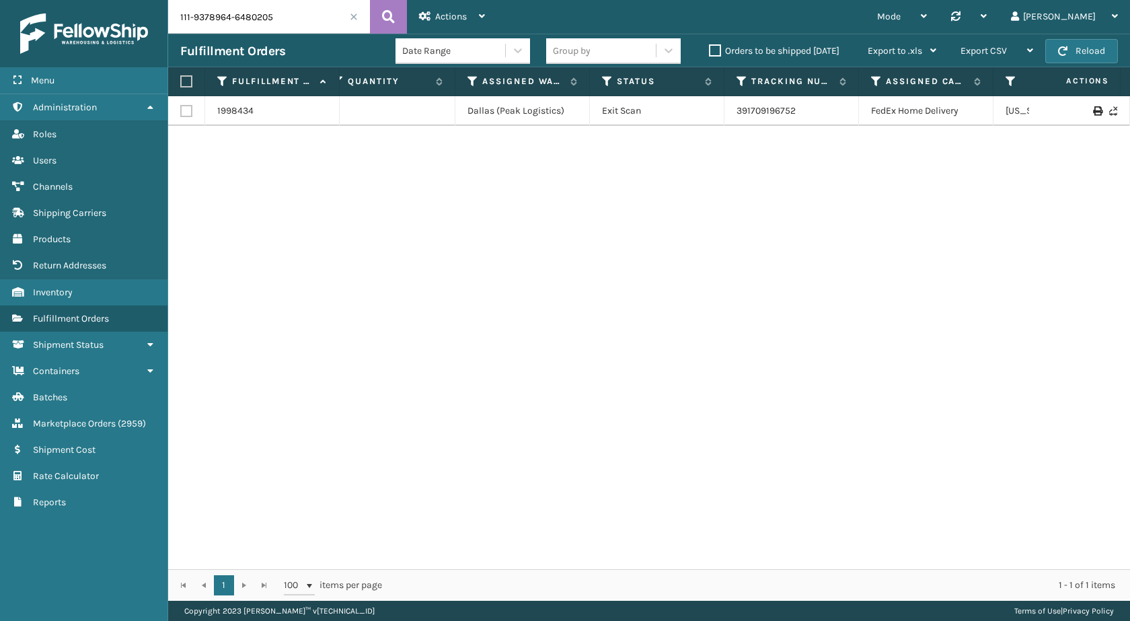
click at [896, 212] on div "1998434 111-9378964-6480205 MIL-FTMT-G 1 Dallas (Peak Logistics) Exit Scan 3917…" at bounding box center [649, 332] width 962 height 473
drag, startPoint x: 814, startPoint y: 116, endPoint x: 704, endPoint y: 117, distance: 110.3
click at [704, 117] on tr "1998434 111-9378964-6480205 MIL-FTMT-G 1 Dallas (Peak Logistics) Exit Scan 3917…" at bounding box center [611, 111] width 1504 height 30
click at [273, 31] on input "111-9378964-6480205" at bounding box center [269, 17] width 202 height 34
paste input "3-4438725-1715456"
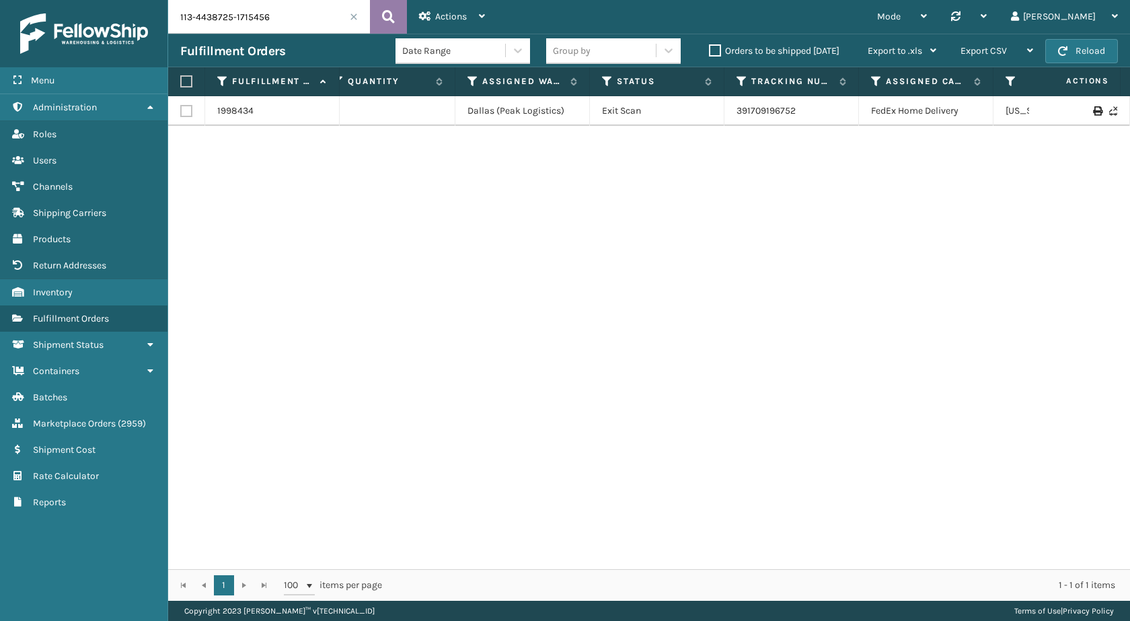
click at [389, 12] on icon at bounding box center [388, 17] width 13 height 20
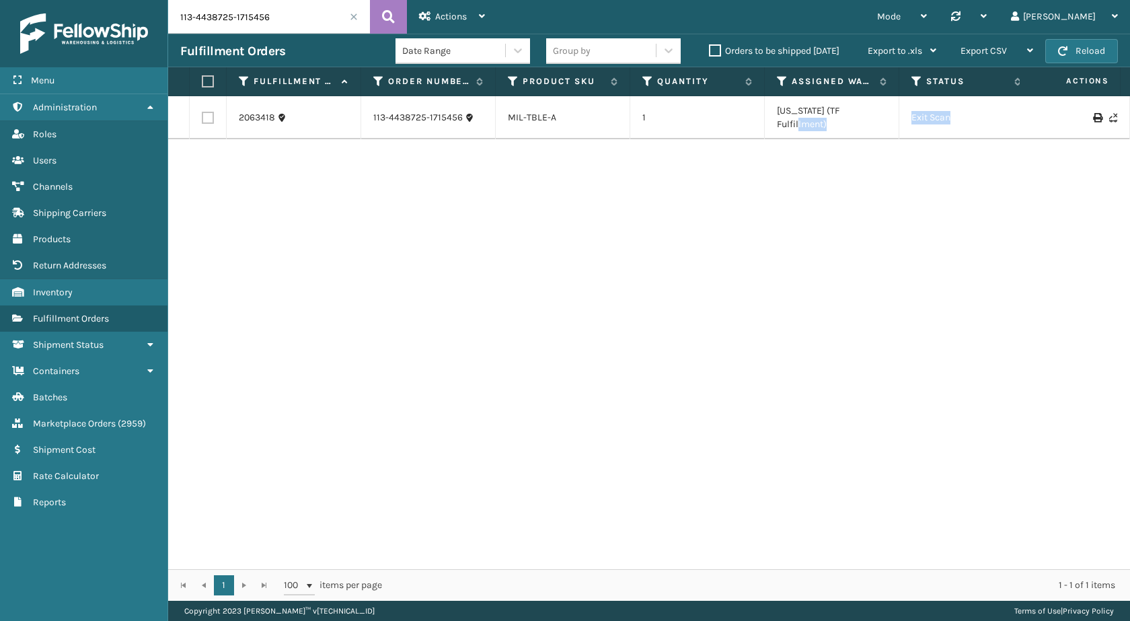
scroll to position [0, 238]
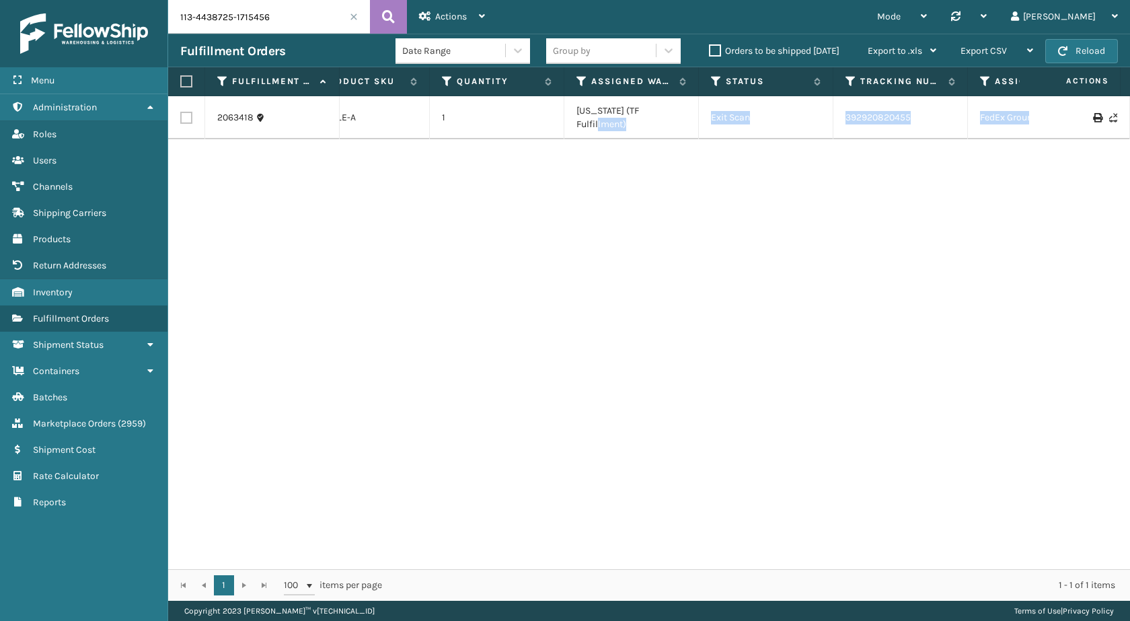
drag, startPoint x: 863, startPoint y: 103, endPoint x: 1129, endPoint y: 116, distance: 266.6
click at [1129, 116] on div "2063418 113-4438725-1715456 MIL-TBLE-A 1 Indiana (TF Fulfillment) Exit Scan 392…" at bounding box center [649, 332] width 962 height 473
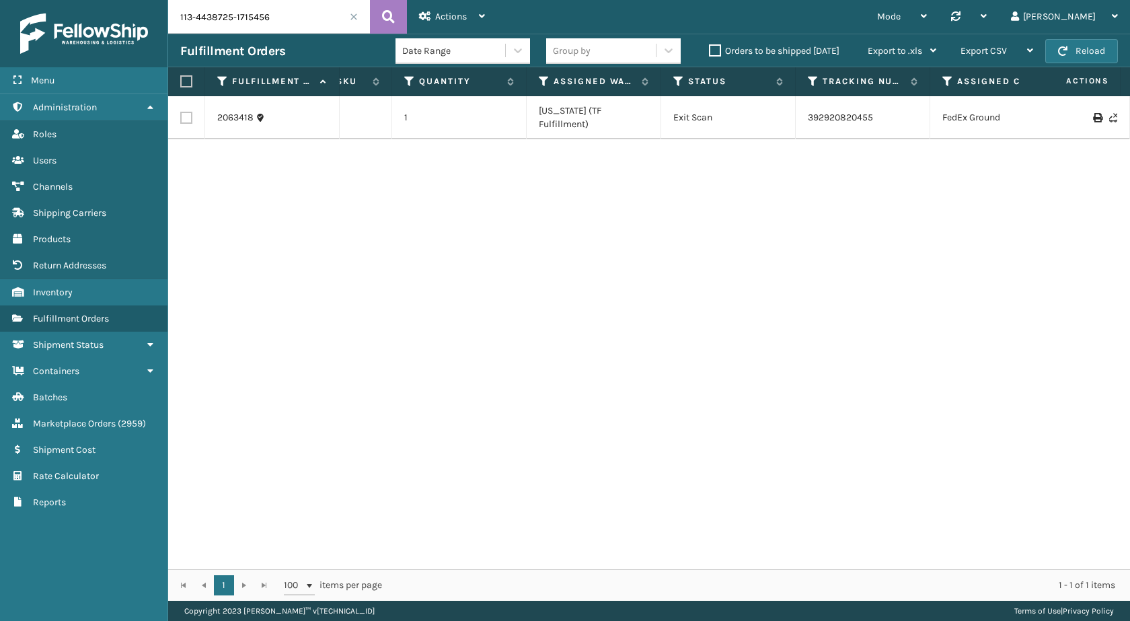
click at [919, 226] on div "2063418 113-4438725-1715456 MIL-TBLE-A 1 Indiana (TF Fulfillment) Exit Scan 392…" at bounding box center [649, 332] width 962 height 473
drag, startPoint x: 901, startPoint y: 113, endPoint x: 786, endPoint y: 116, distance: 115.0
click at [786, 116] on tr "2063418 113-4438725-1715456 MIL-TBLE-A 1 Indiana (TF Fulfillment) Exit Scan 392…" at bounding box center [682, 117] width 1504 height 43
click at [284, 8] on input "113-4438725-1715456" at bounding box center [269, 17] width 202 height 34
paste input "1403935-8198605"
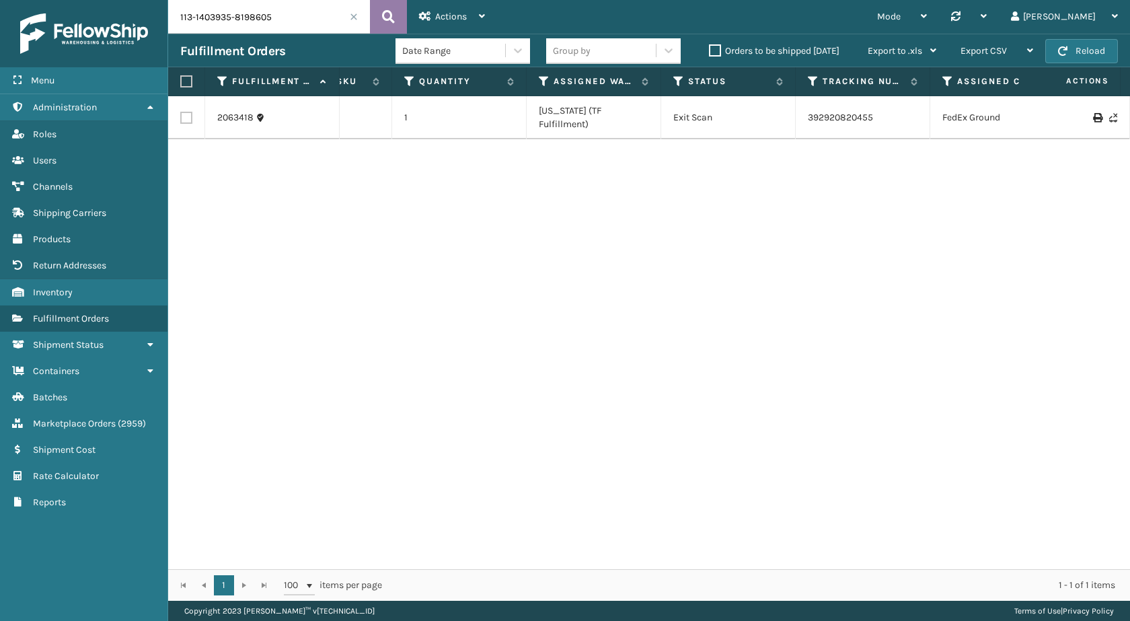
click at [393, 17] on icon at bounding box center [388, 17] width 13 height 20
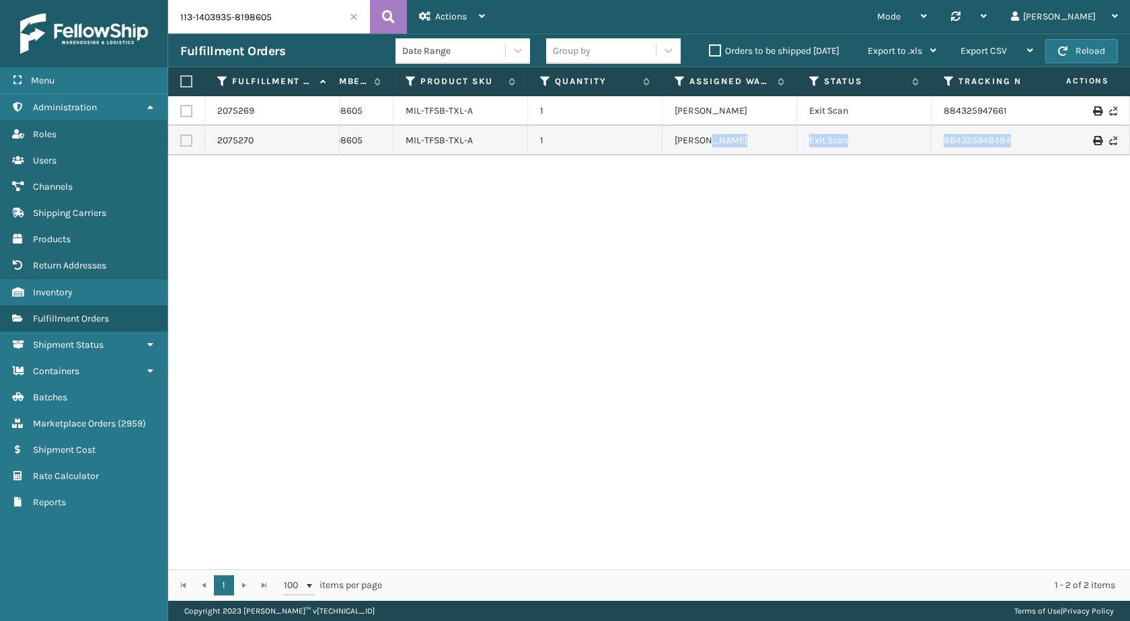
scroll to position [0, 267]
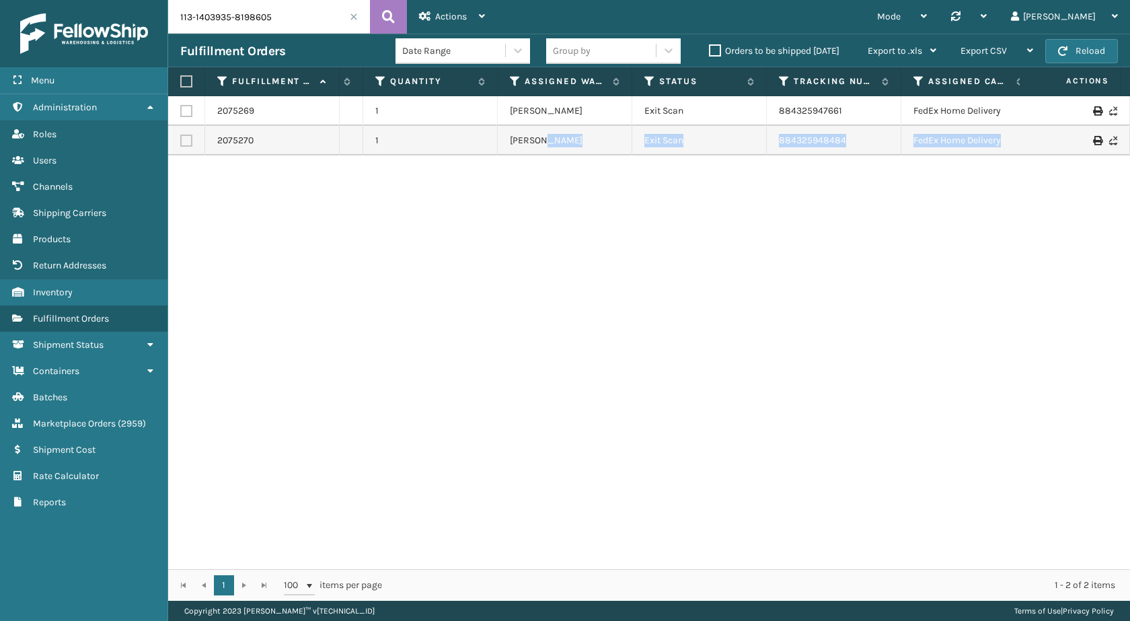
drag, startPoint x: 806, startPoint y: 130, endPoint x: 1129, endPoint y: 154, distance: 323.7
click at [1129, 154] on div "2075269 113-1403935-8198605 MIL-TFSB-TXL-A 1 Milliard LV Exit Scan 884325947661…" at bounding box center [649, 332] width 962 height 473
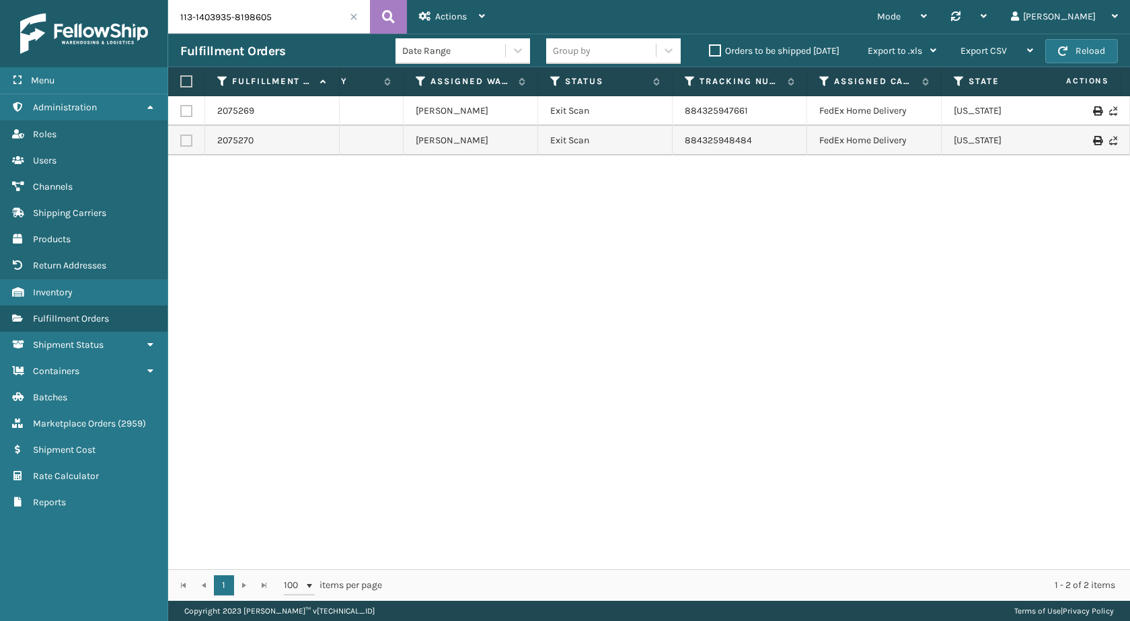
click at [763, 249] on div "2075269 113-1403935-8198605 MIL-TFSB-TXL-A 1 Milliard LV Exit Scan 884325947661…" at bounding box center [649, 332] width 962 height 473
drag, startPoint x: 732, startPoint y: 112, endPoint x: 652, endPoint y: 115, distance: 80.7
click at [652, 115] on tr "2075269 113-1403935-8198605 MIL-TFSB-TXL-A 1 Milliard LV Exit Scan 884325947661…" at bounding box center [559, 111] width 1504 height 30
drag, startPoint x: 779, startPoint y: 151, endPoint x: 677, endPoint y: 150, distance: 102.2
click at [677, 150] on td "884325948484" at bounding box center [739, 141] width 134 height 30
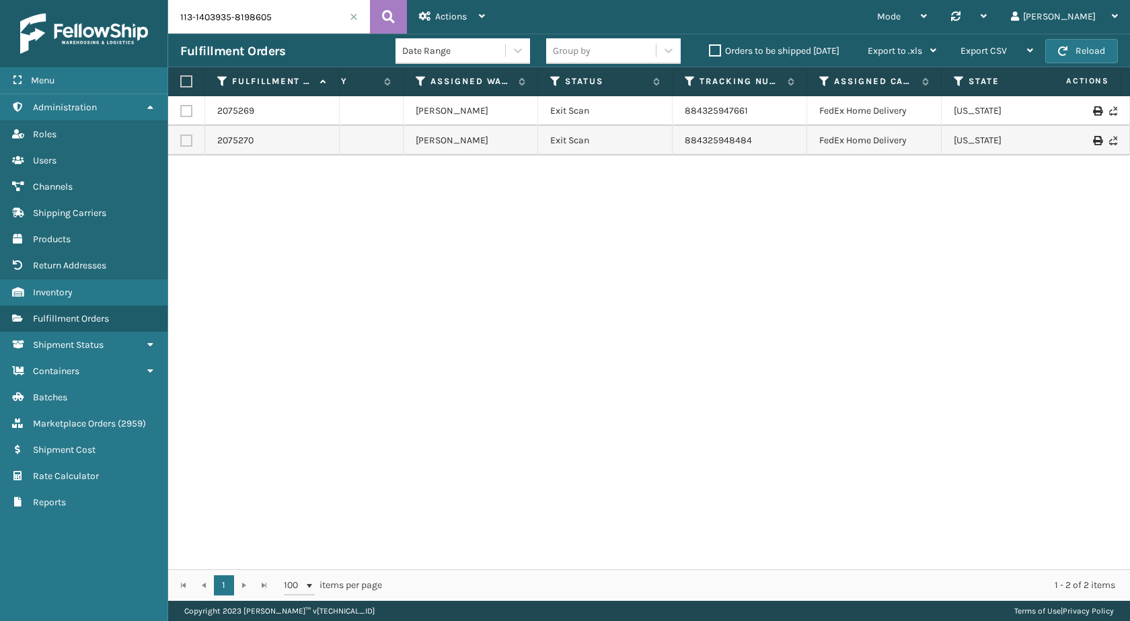
click at [284, 28] on input "113-1403935-8198605" at bounding box center [269, 17] width 202 height 34
paste input "9585293-1566614"
click at [380, 23] on button at bounding box center [388, 17] width 37 height 34
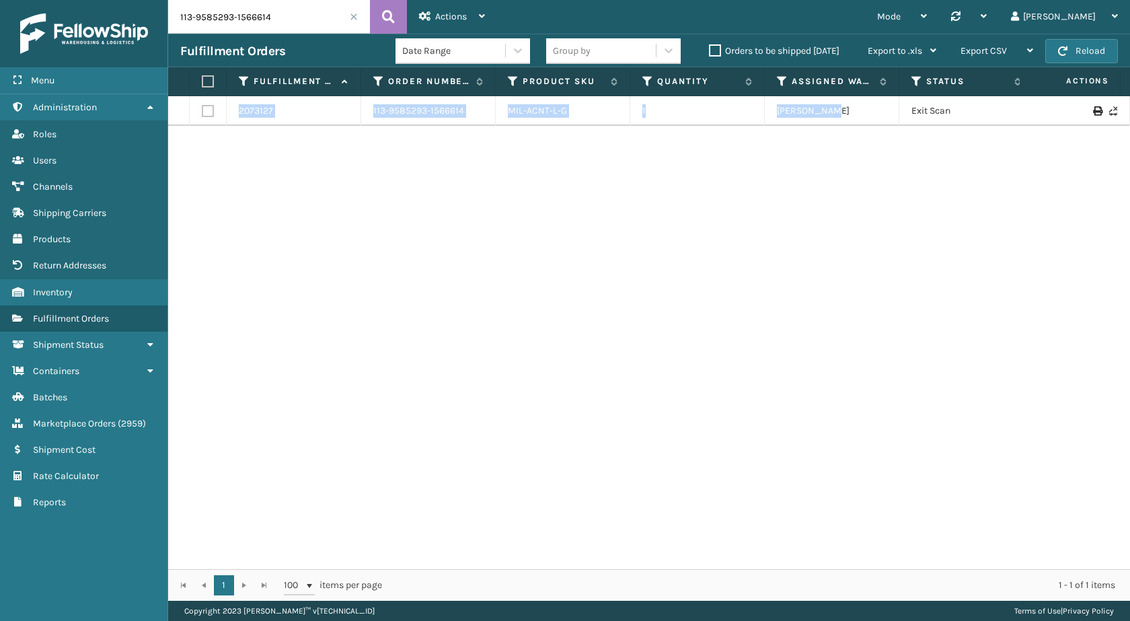
scroll to position [0, 144]
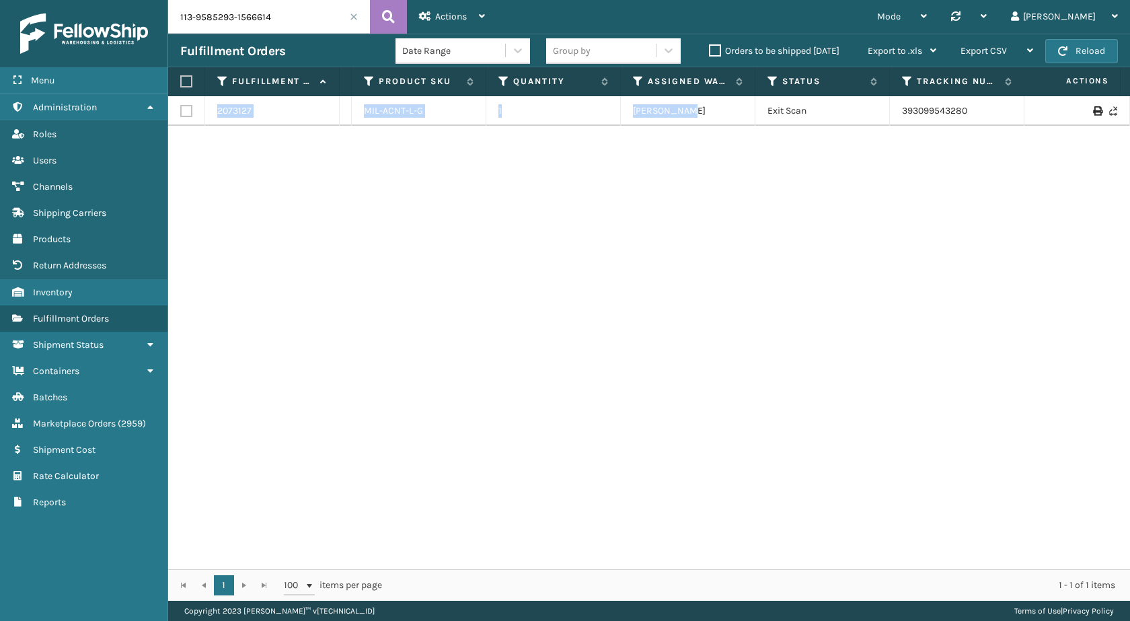
drag, startPoint x: 897, startPoint y: 108, endPoint x: 1129, endPoint y: 134, distance: 233.5
click at [1129, 134] on div "2073127 113-9585293-1566614 MIL-ACNT-L-G 1 Milliard LV Exit Scan 393099543280 F…" at bounding box center [649, 332] width 962 height 473
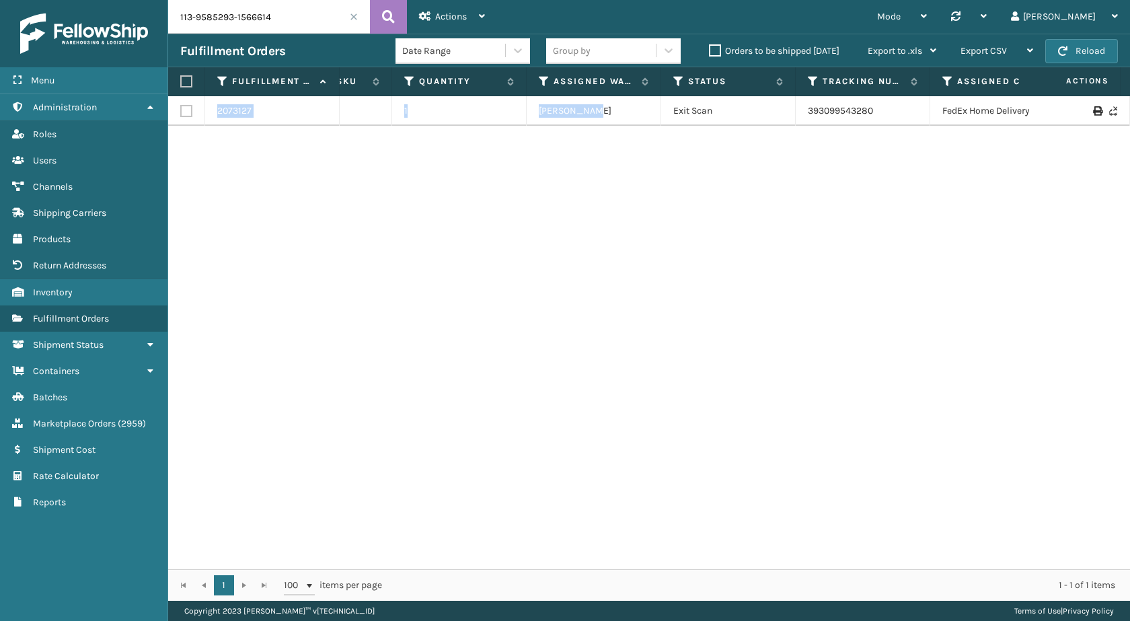
click at [849, 190] on div "2073127 113-9585293-1566614 MIL-ACNT-L-G 1 Milliard LV Exit Scan 393099543280 F…" at bounding box center [649, 332] width 962 height 473
drag, startPoint x: 886, startPoint y: 102, endPoint x: 775, endPoint y: 116, distance: 111.8
click at [775, 116] on tr "2073127 113-9585293-1566614 MIL-ACNT-L-G 1 Milliard LV Exit Scan 393099543280 F…" at bounding box center [682, 111] width 1504 height 30
click at [252, 13] on input "113-9585293-1566614" at bounding box center [269, 17] width 202 height 34
paste input "4-8946328-3657059"
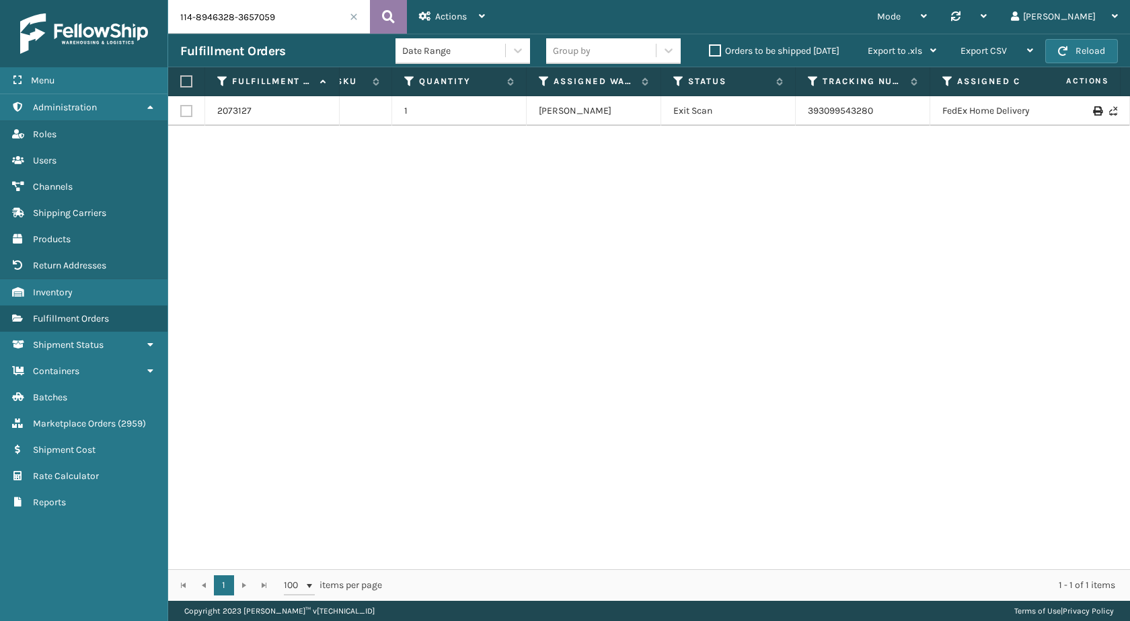
click at [378, 13] on button at bounding box center [388, 17] width 37 height 34
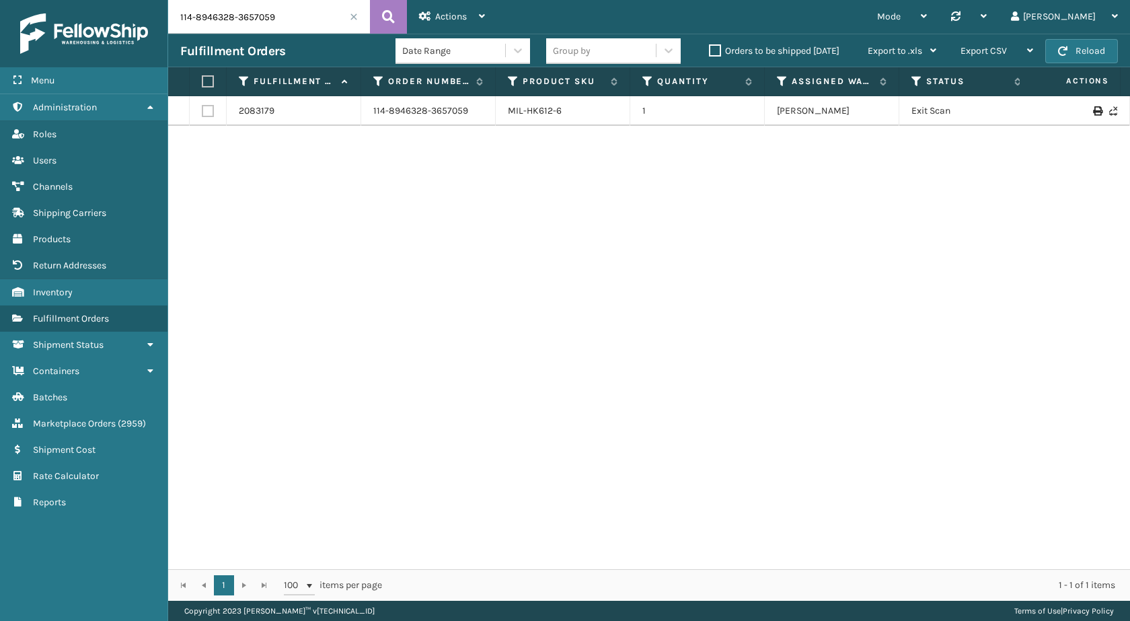
scroll to position [0, 305]
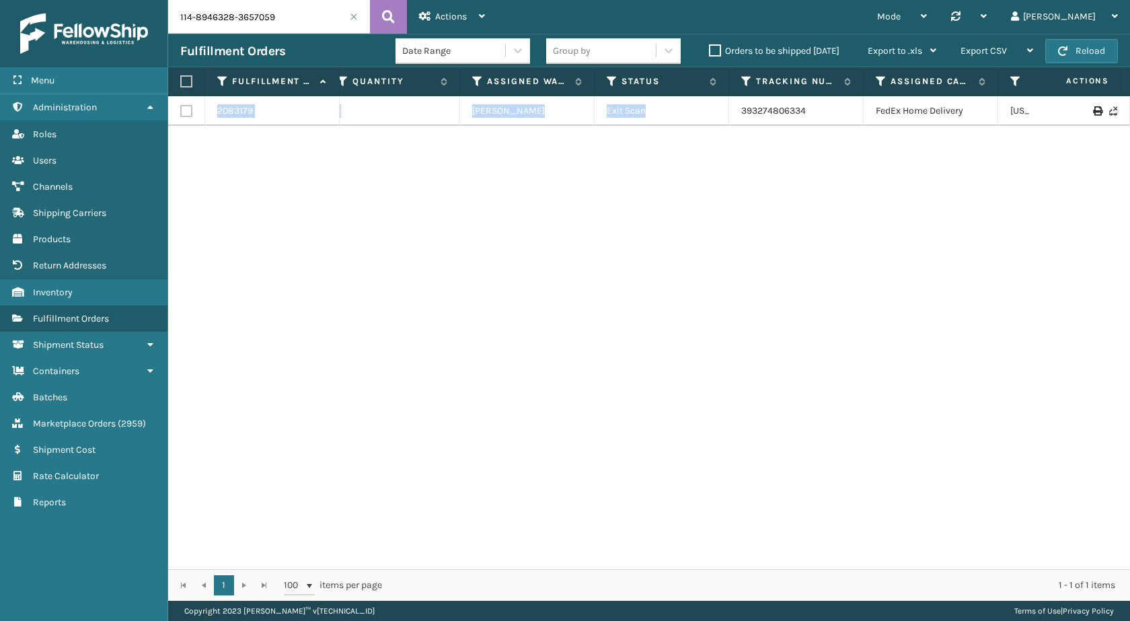
drag, startPoint x: 959, startPoint y: 109, endPoint x: 1129, endPoint y: 137, distance: 172.3
click at [1129, 137] on div "2083179 114-8946328-3657059 MIL-HK612-6 1 Milliard LV Exit Scan 393274806334 Fe…" at bounding box center [649, 332] width 962 height 473
click at [860, 234] on div "2083179 114-8946328-3657059 MIL-HK612-6 1 Milliard LV Exit Scan 393274806334 Fe…" at bounding box center [649, 332] width 962 height 473
click at [848, 112] on td "393274806334" at bounding box center [796, 111] width 134 height 30
drag, startPoint x: 841, startPoint y: 108, endPoint x: 737, endPoint y: 122, distance: 105.2
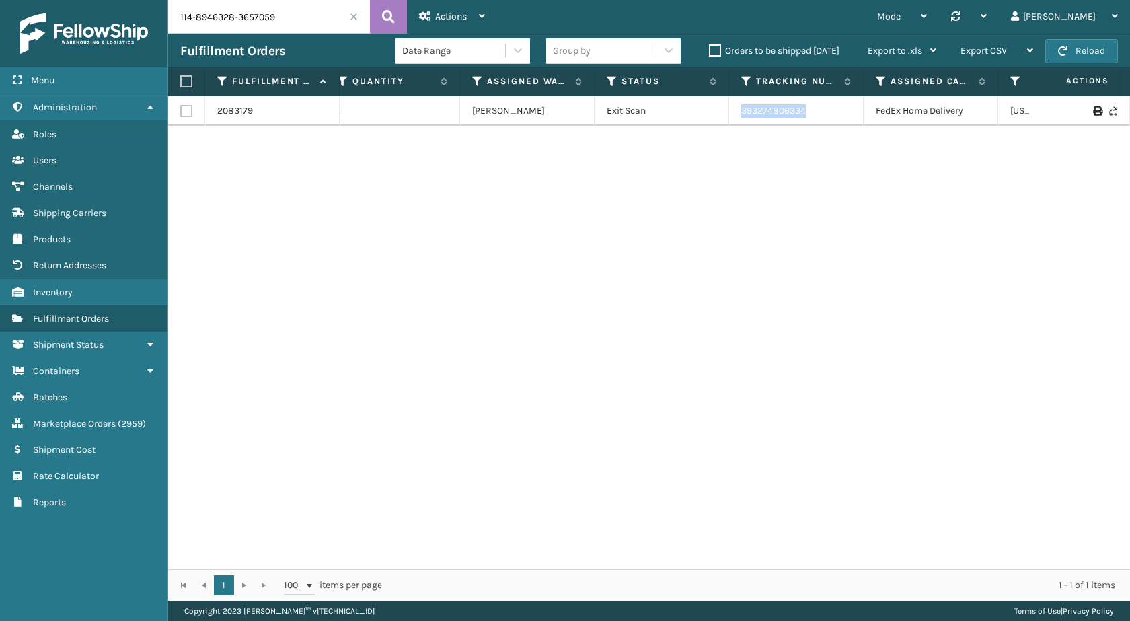
click at [737, 122] on td "393274806334" at bounding box center [796, 111] width 134 height 30
click at [286, 15] on input "114-8946328-3657059" at bounding box center [269, 17] width 202 height 34
paste input "3-6033423-9063428"
type input "113-6033423-9063428"
click at [393, 18] on icon at bounding box center [388, 17] width 13 height 20
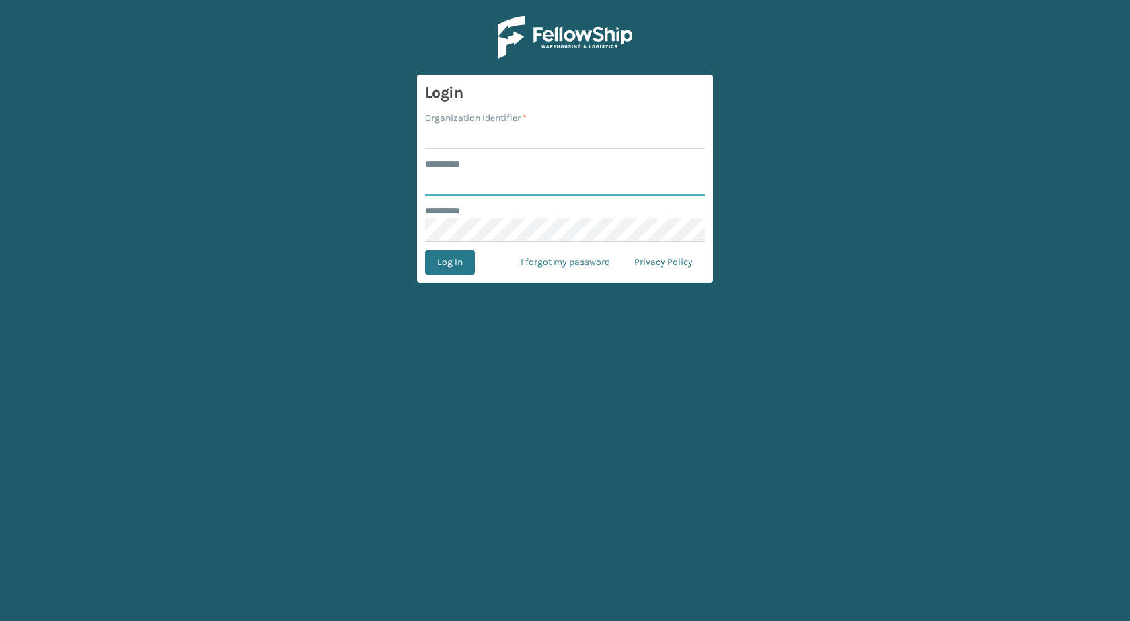
type input "******"
click at [506, 126] on input "Organization Identifier *" at bounding box center [565, 137] width 280 height 24
type input "[PERSON_NAME]"
click at [437, 265] on button "Log In" at bounding box center [450, 262] width 50 height 24
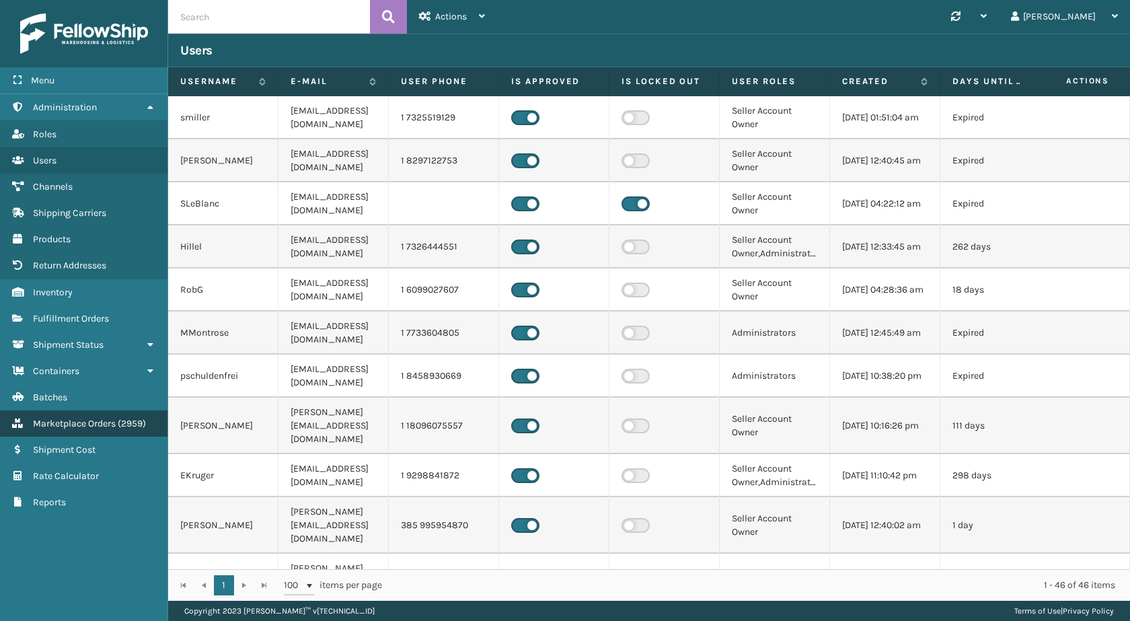
click at [135, 418] on span "( 2959 )" at bounding box center [132, 423] width 28 height 11
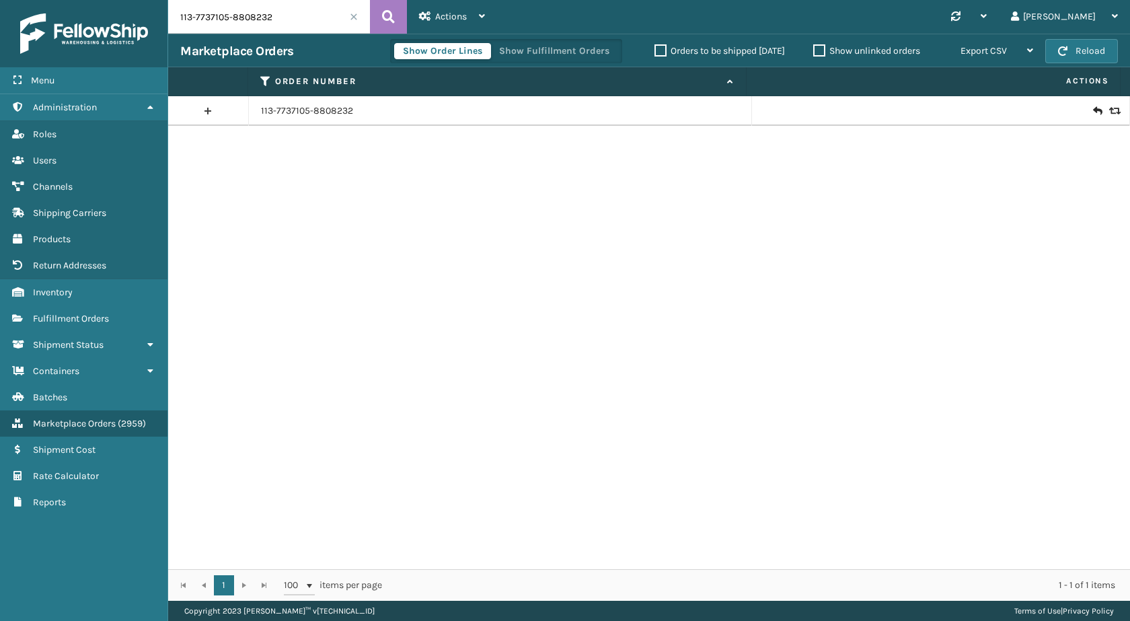
click at [261, 18] on input "113-7737105-8808232" at bounding box center [269, 17] width 202 height 34
paste input "4-1493252-610185"
type input "114-1493252-6101852"
click at [392, 13] on icon at bounding box center [388, 17] width 13 height 20
click at [1093, 112] on icon at bounding box center [1097, 110] width 8 height 13
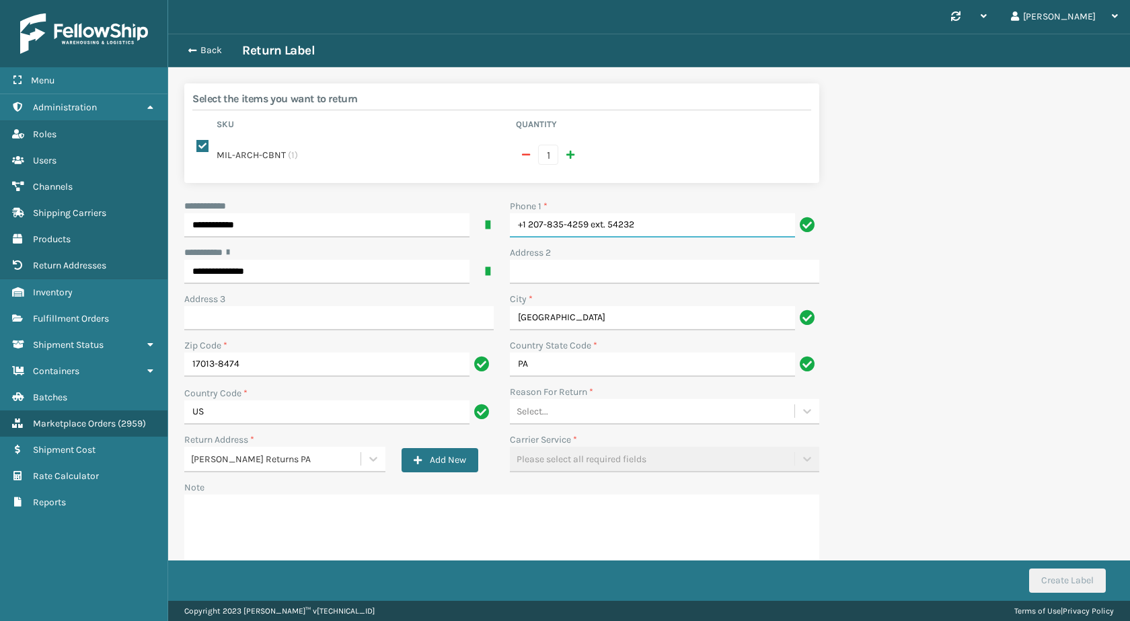
click at [678, 213] on input "+1 207-835-4259 ext. 54232" at bounding box center [652, 225] width 285 height 24
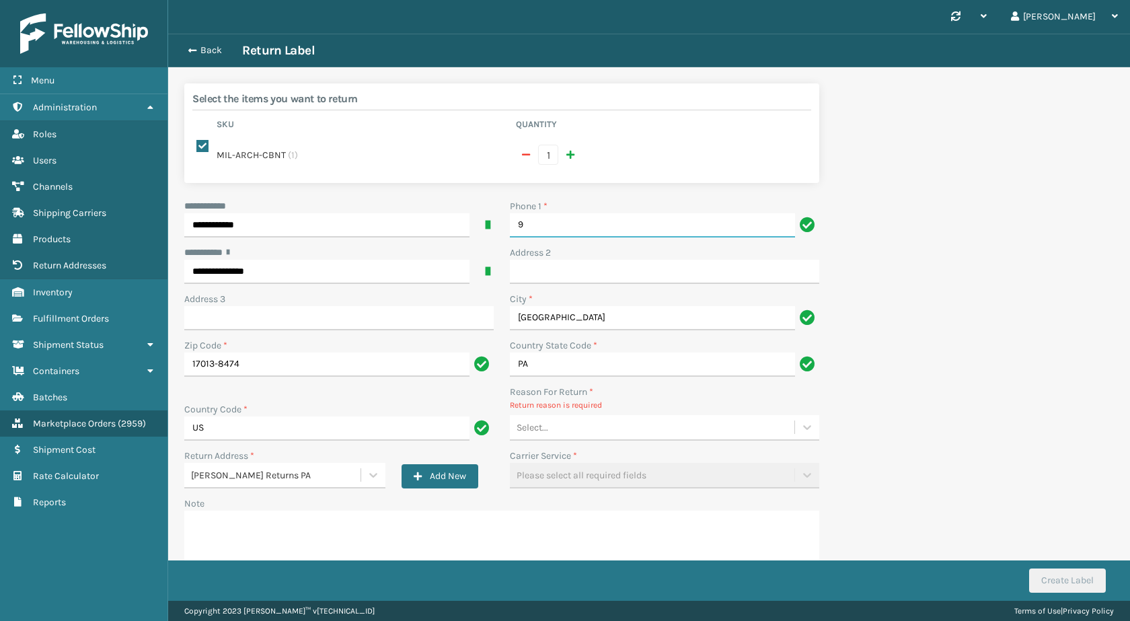
type input "9999999999"
click at [562, 426] on div "Select..." at bounding box center [652, 427] width 284 height 22
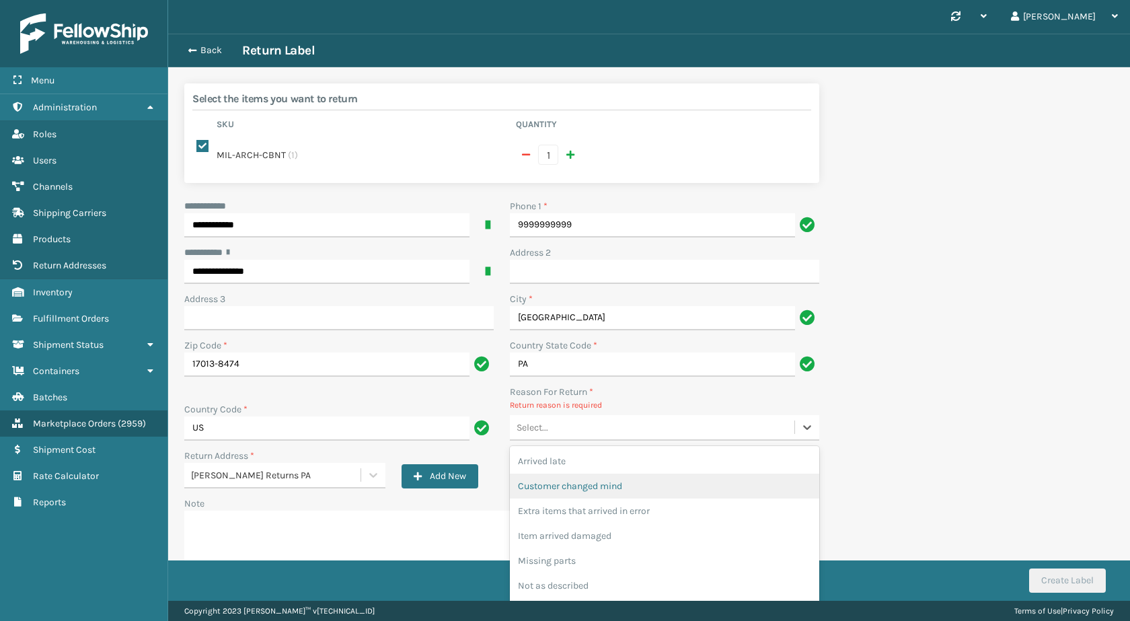
click at [579, 474] on div "Customer changed mind" at bounding box center [664, 485] width 309 height 25
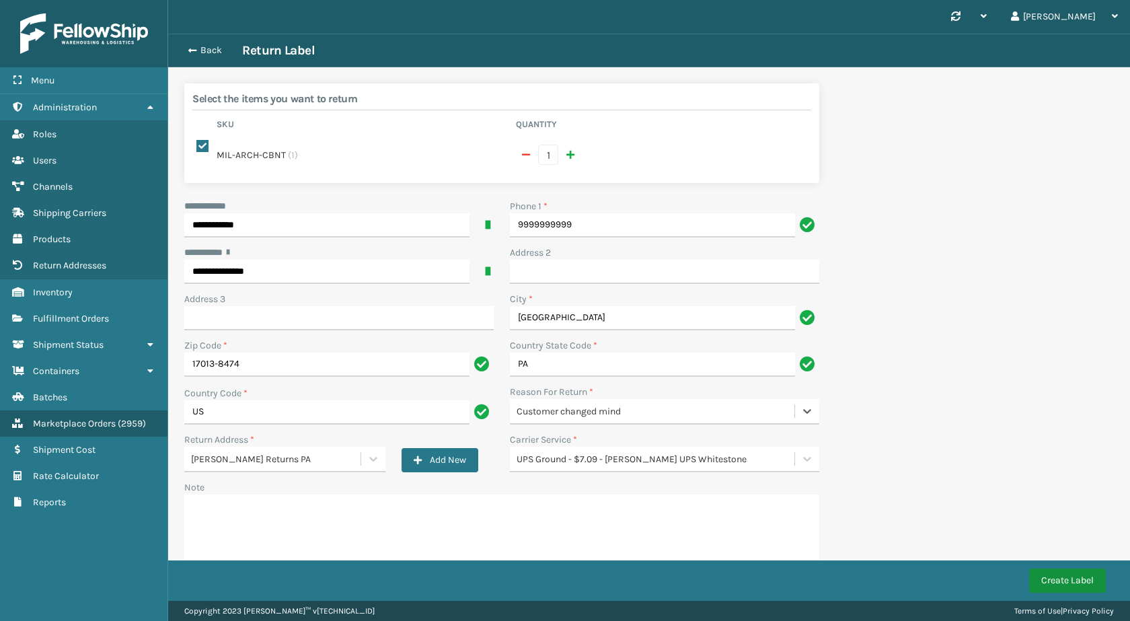
click at [1059, 576] on button "Create Label" at bounding box center [1067, 580] width 77 height 24
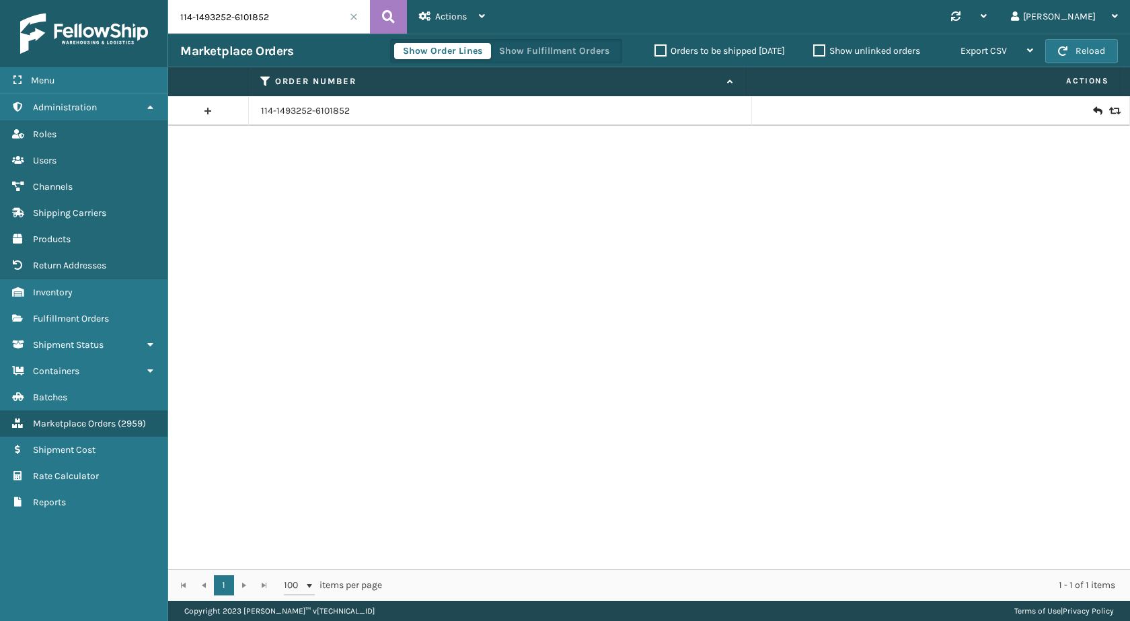
click at [304, 7] on input "114-1493252-6101852" at bounding box center [269, 17] width 202 height 34
paste input "3-8492938-1959433"
type input "113-8492938-1959433"
click at [381, 14] on button at bounding box center [388, 17] width 37 height 34
click at [1093, 114] on icon at bounding box center [1097, 110] width 8 height 13
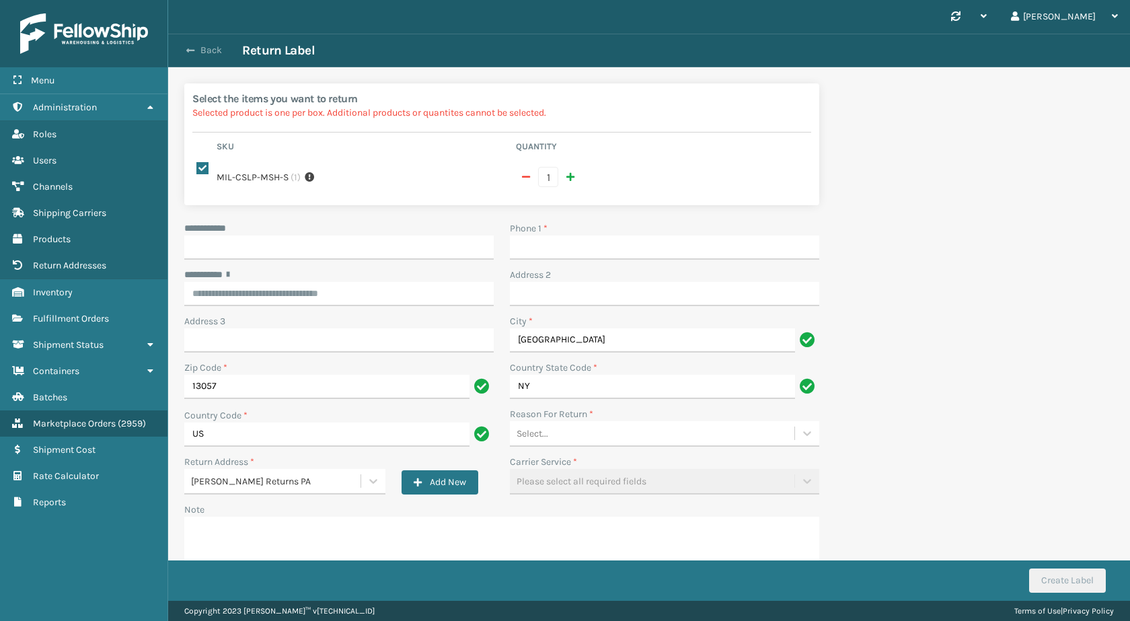
click at [208, 46] on button "Back" at bounding box center [211, 50] width 62 height 12
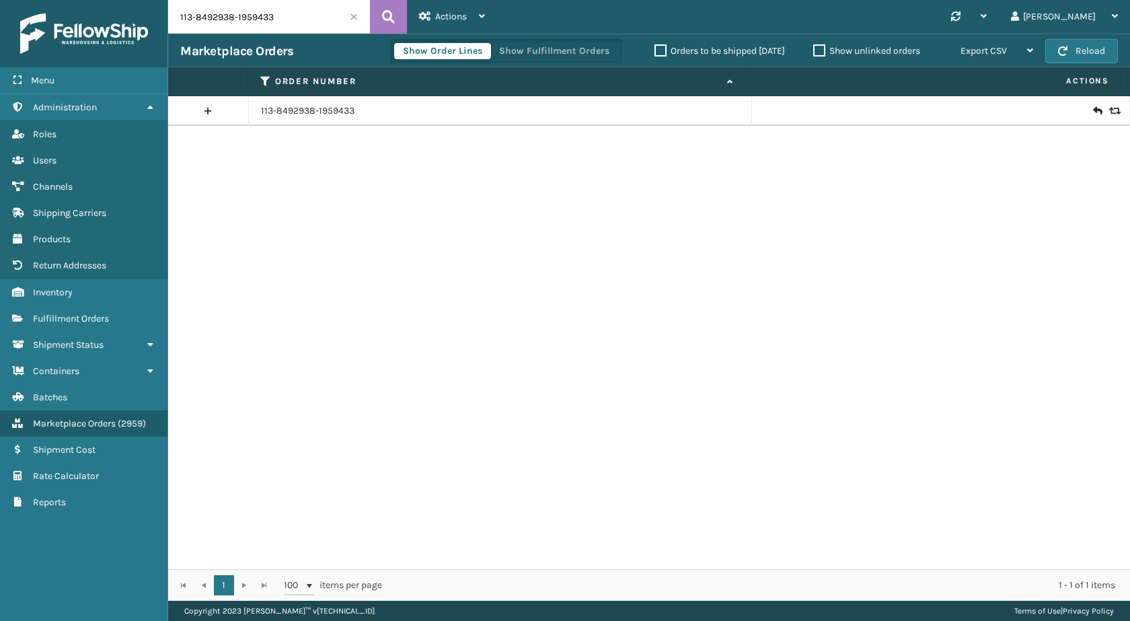
click at [272, 1] on input "113-8492938-1959433" at bounding box center [269, 17] width 202 height 34
paste input "0275226-8320262"
type input "113-0275226-8320262"
click at [383, 20] on icon at bounding box center [388, 17] width 13 height 20
click at [339, 108] on link "113-0275226-8320262" at bounding box center [308, 110] width 94 height 13
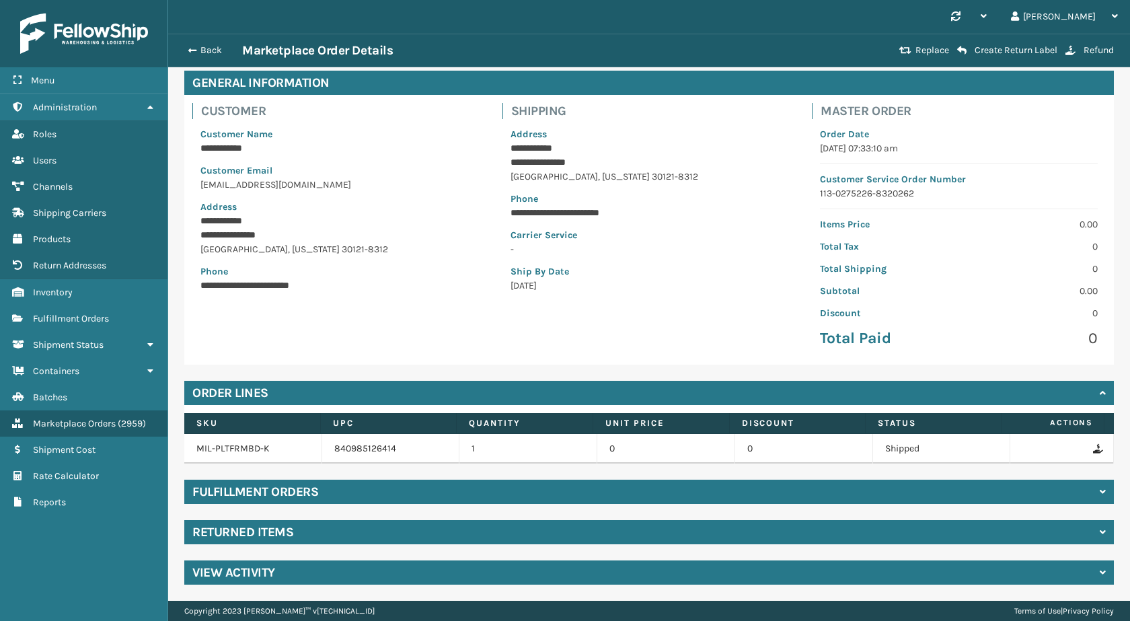
click at [316, 523] on div "Returned Items" at bounding box center [648, 532] width 929 height 24
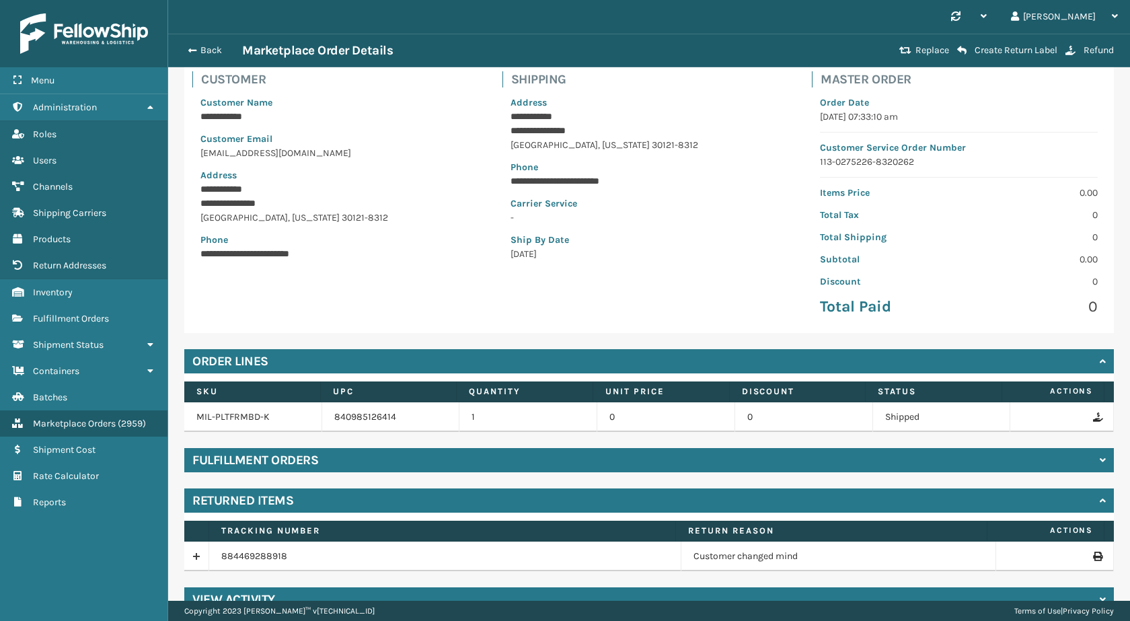
scroll to position [118, 0]
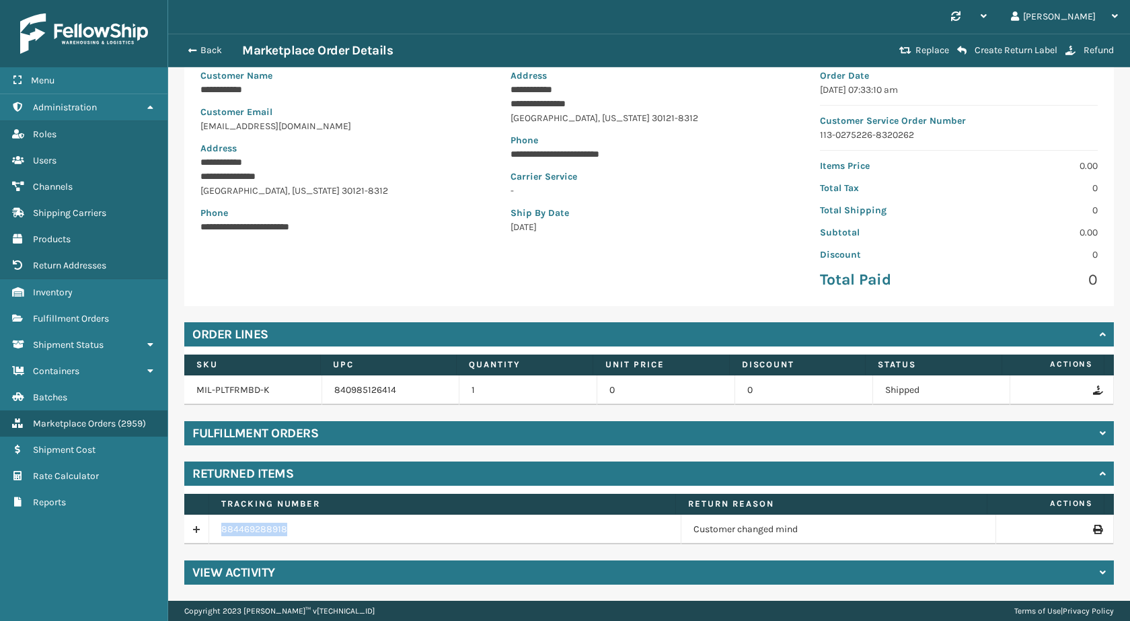
drag, startPoint x: 306, startPoint y: 517, endPoint x: 187, endPoint y: 529, distance: 119.6
click at [187, 529] on tr "884469288918 Customer changed mind" at bounding box center [648, 529] width 929 height 30
copy tr "884469288918"
click at [207, 46] on button "Back" at bounding box center [211, 50] width 62 height 12
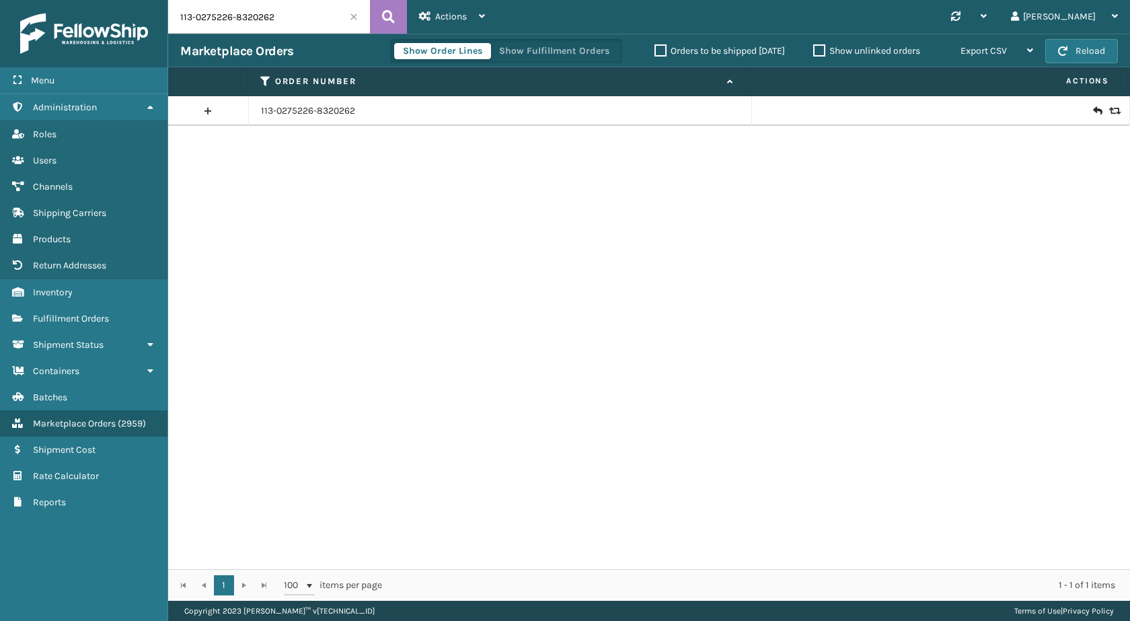
click at [282, 26] on input "113-0275226-8320262" at bounding box center [269, 17] width 202 height 34
paste input "9982394-7209824"
type input "113-9982394-7209824"
click at [388, 19] on icon at bounding box center [388, 17] width 13 height 20
click at [1093, 114] on icon at bounding box center [1097, 110] width 8 height 13
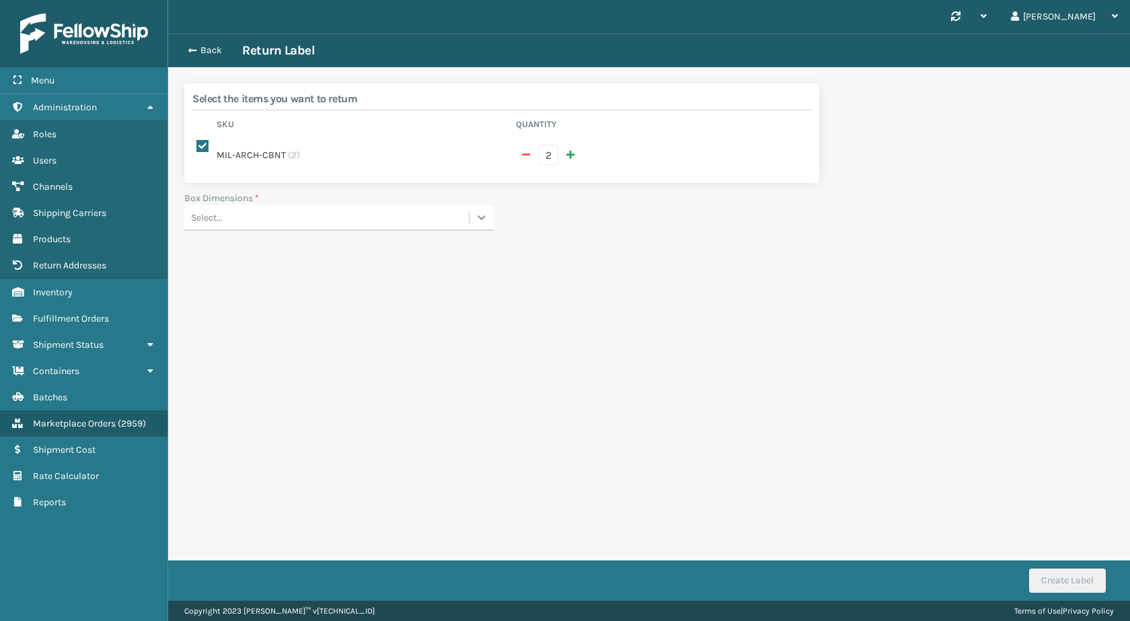
click at [483, 210] on icon at bounding box center [481, 216] width 13 height 13
click at [670, 212] on div "Box Dimensions * option Add new template focused, 1 of 26. 26 results available…" at bounding box center [501, 219] width 651 height 56
click at [523, 150] on span "button" at bounding box center [526, 154] width 8 height 9
checkbox input "false"
type input "1"
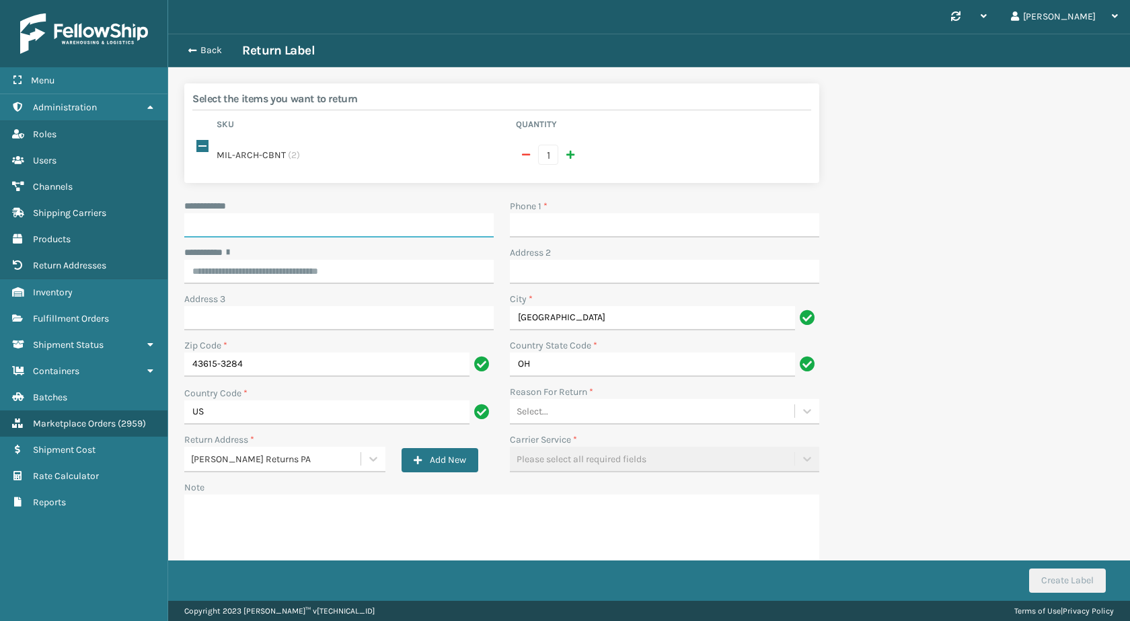
click at [309, 218] on input "**********" at bounding box center [338, 225] width 309 height 24
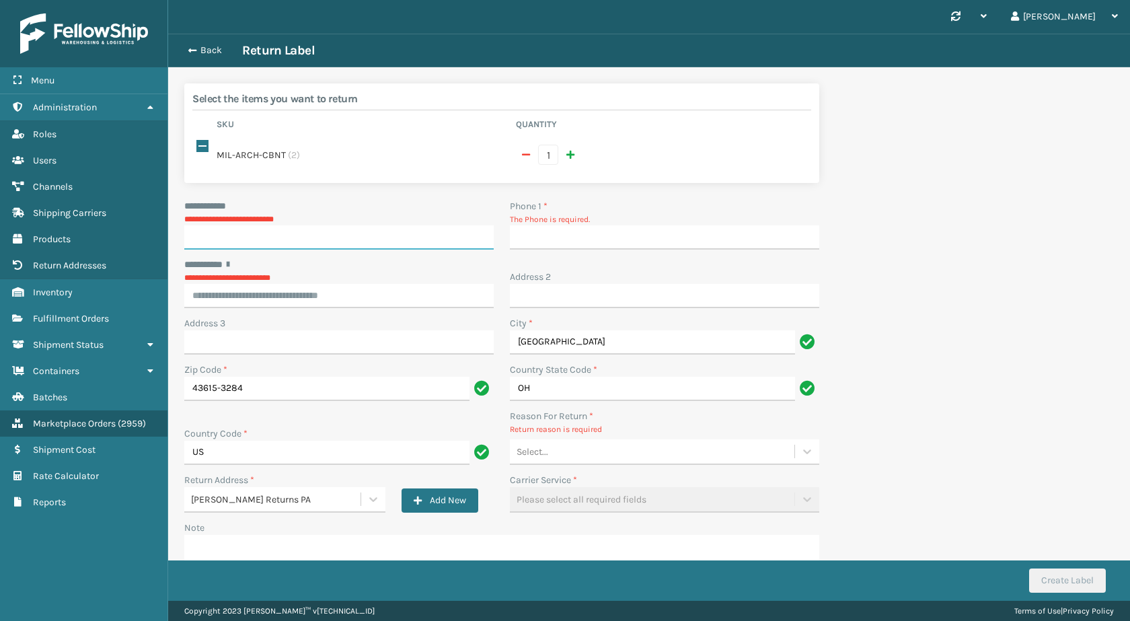
paste input "******"
type input "******"
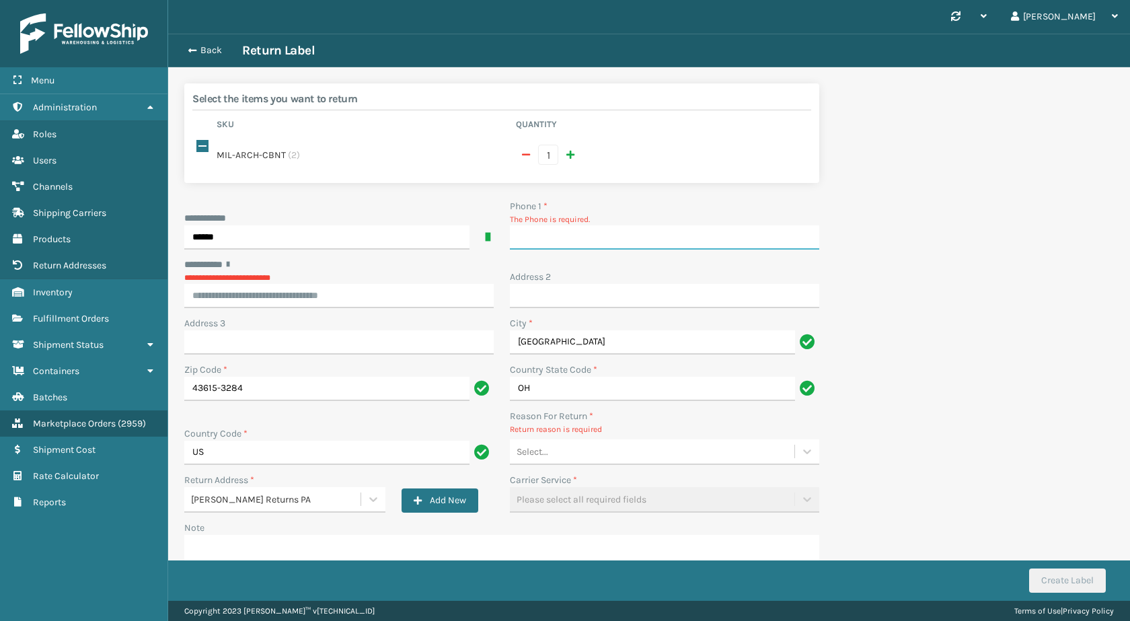
click at [609, 227] on input "Phone 1 *" at bounding box center [664, 237] width 309 height 24
type input "9999999999"
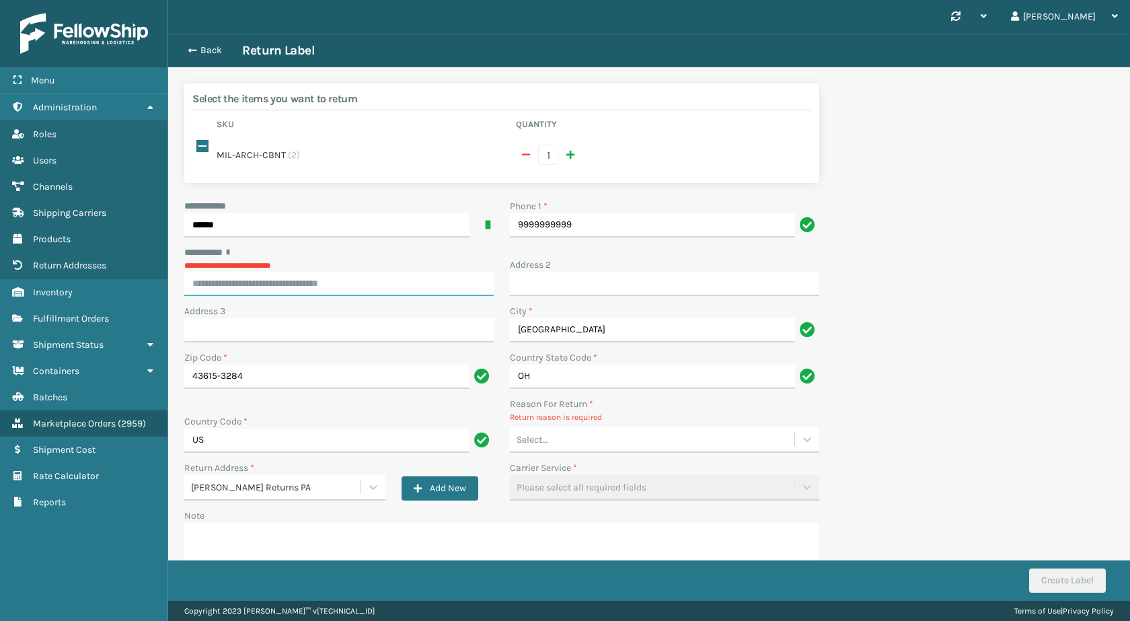
click at [313, 272] on input "********* *" at bounding box center [338, 284] width 309 height 24
paste input "**********"
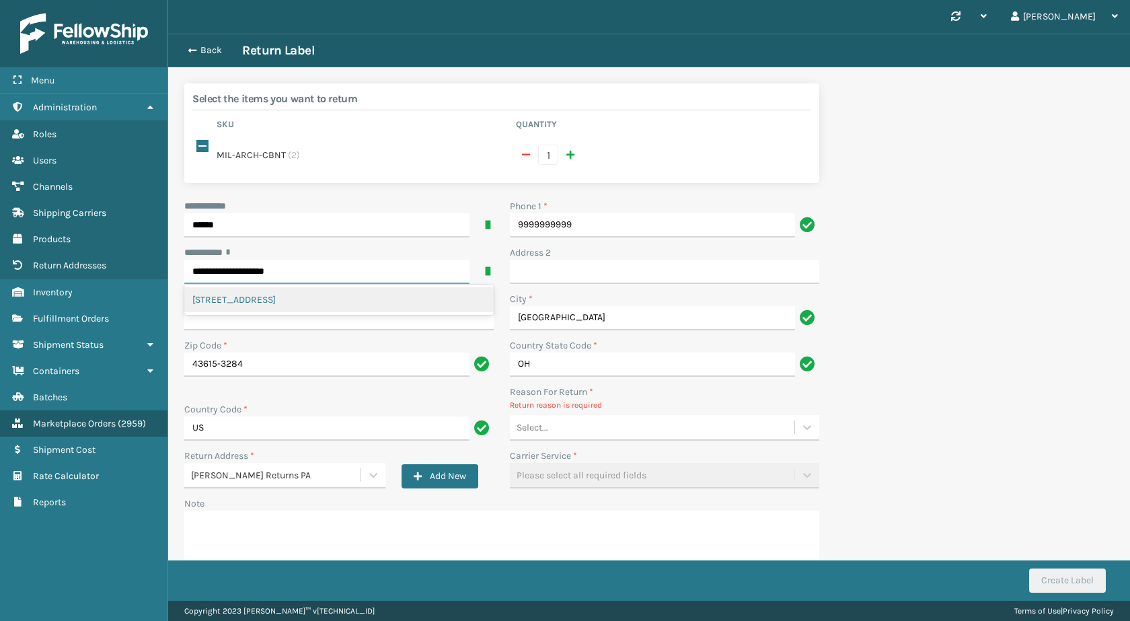
click at [368, 287] on div "[STREET_ADDRESS]" at bounding box center [338, 299] width 309 height 25
type input "**********"
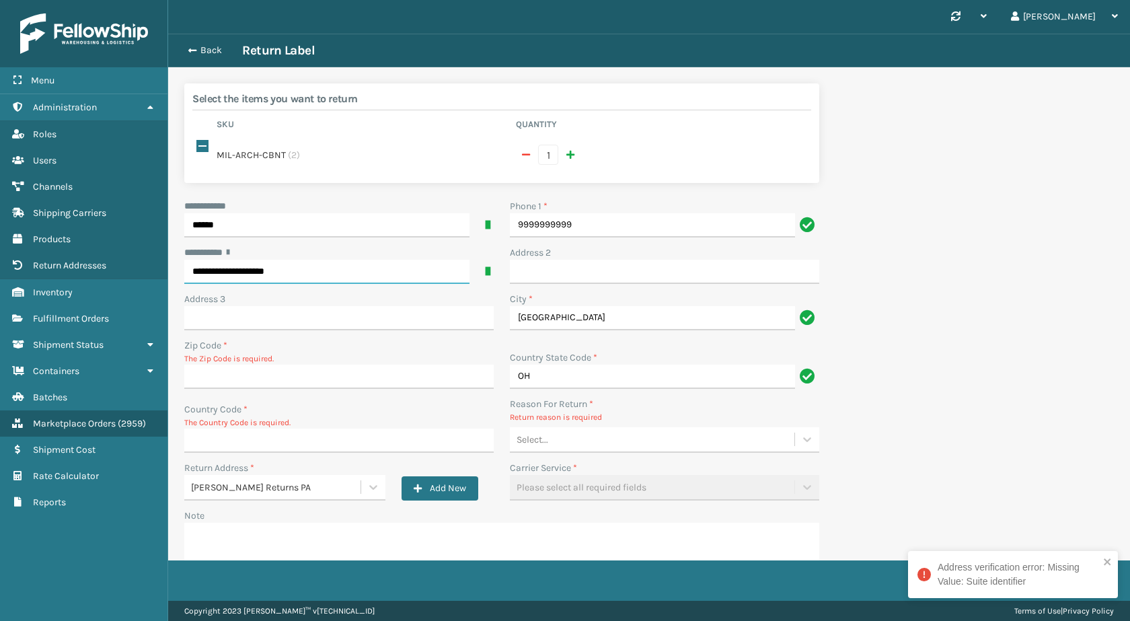
type input "**********"
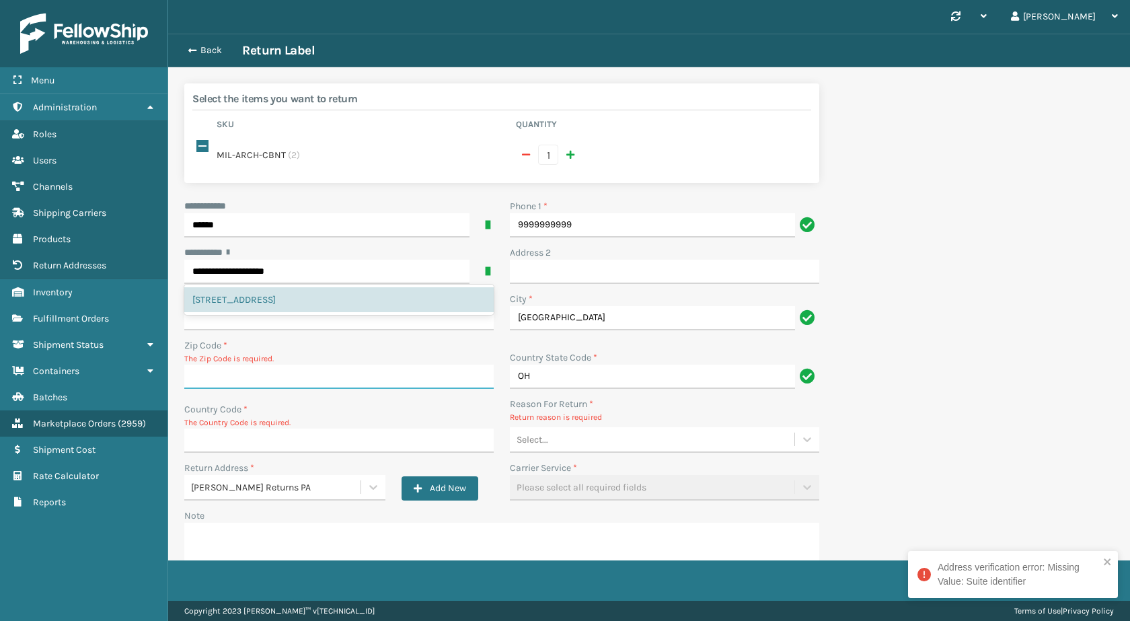
click at [348, 369] on input "Zip Code *" at bounding box center [338, 376] width 309 height 24
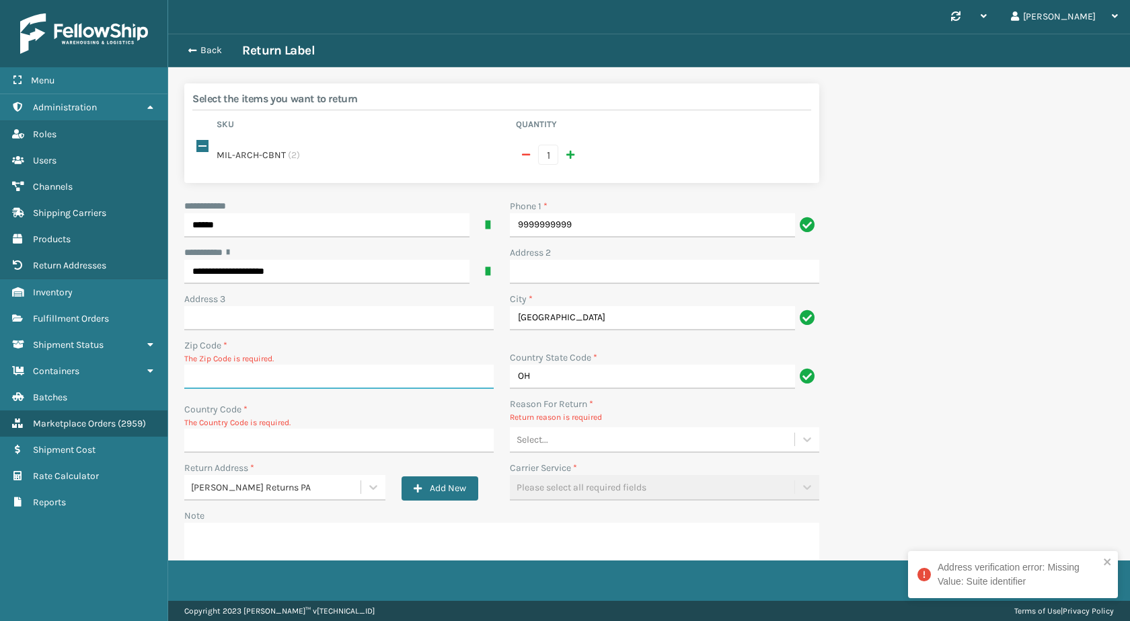
paste input "43615"
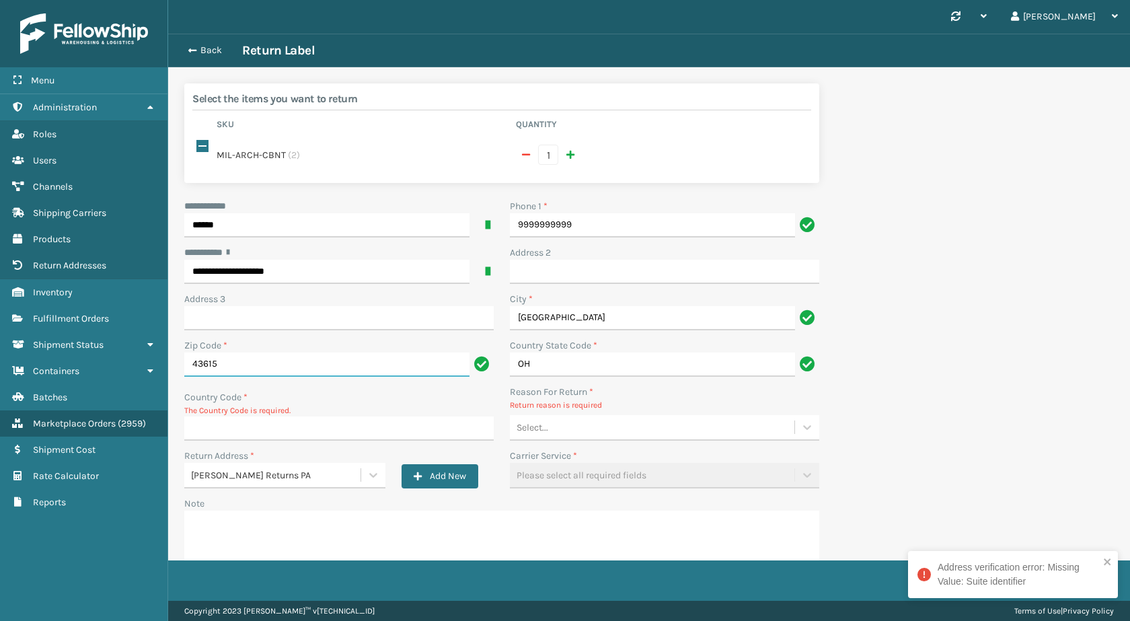
type input "43615"
click at [249, 416] on input "Country Code *" at bounding box center [338, 428] width 309 height 24
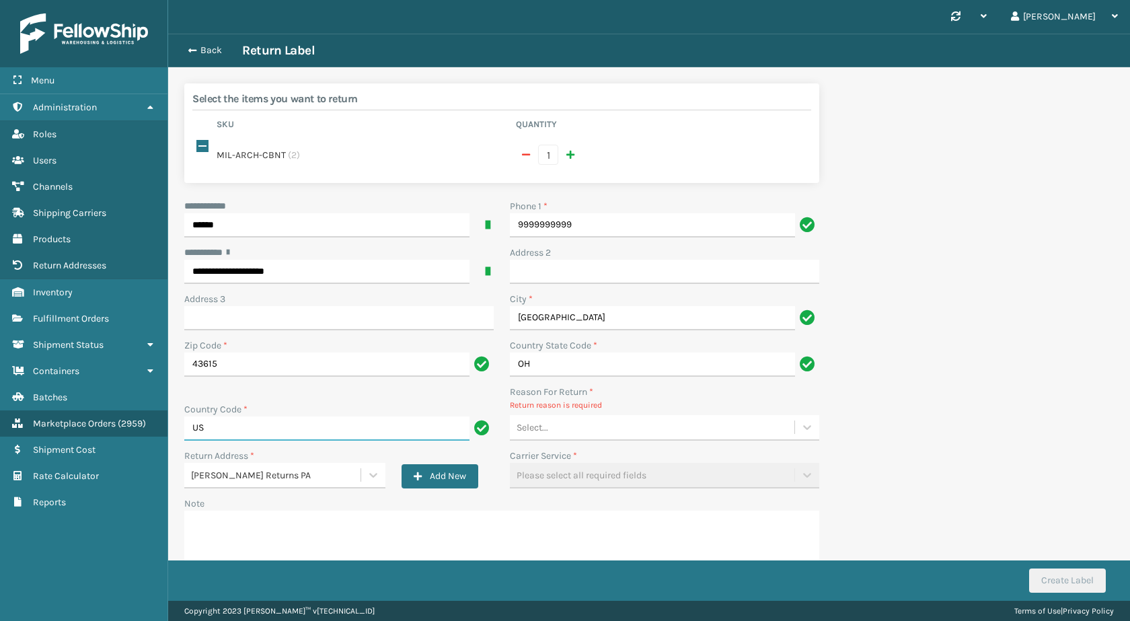
type input "US"
click at [639, 418] on div "Select..." at bounding box center [652, 427] width 284 height 22
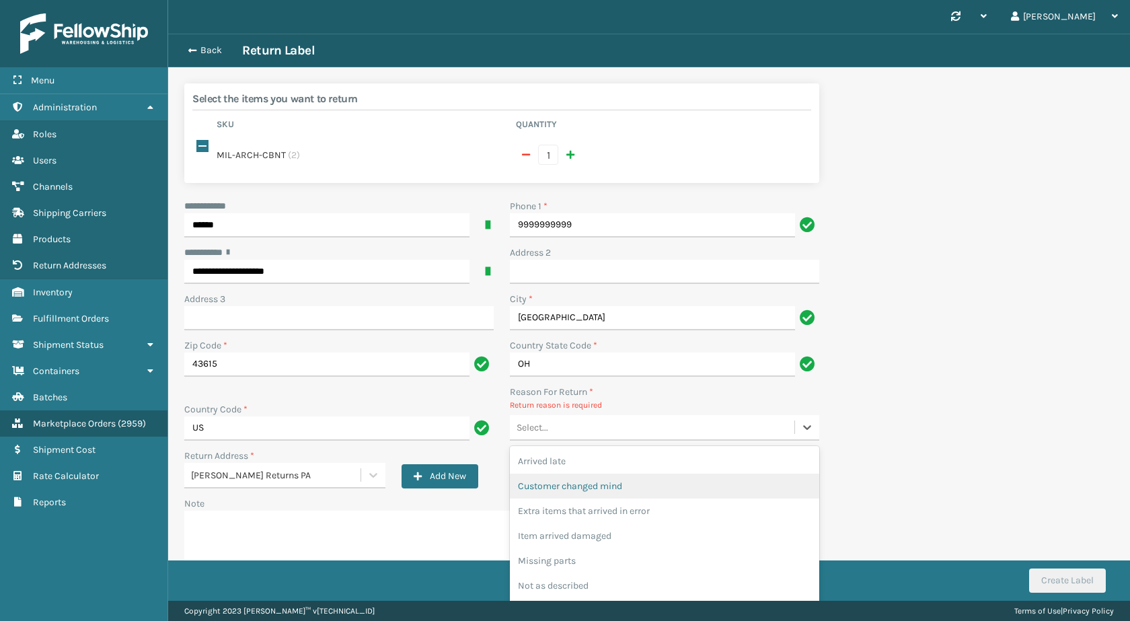
click at [634, 474] on div "Customer changed mind" at bounding box center [664, 485] width 309 height 25
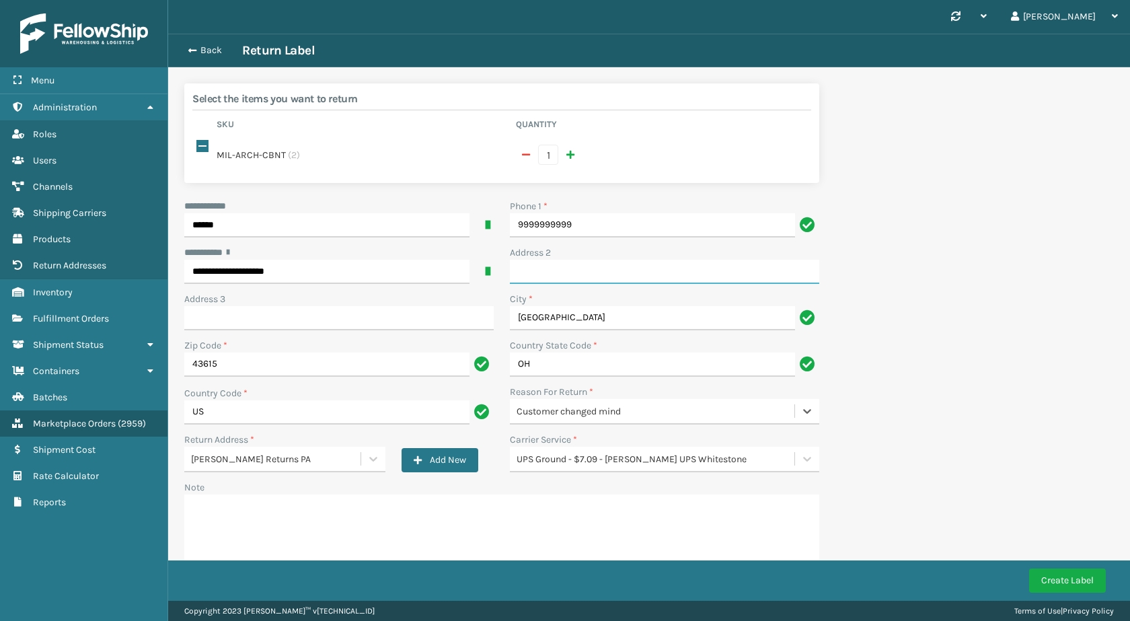
click at [580, 262] on input "Address 2" at bounding box center [664, 272] width 309 height 24
paste input "Apt 32"
type input "Apt 32"
click at [1072, 582] on button "Create Label" at bounding box center [1067, 580] width 77 height 24
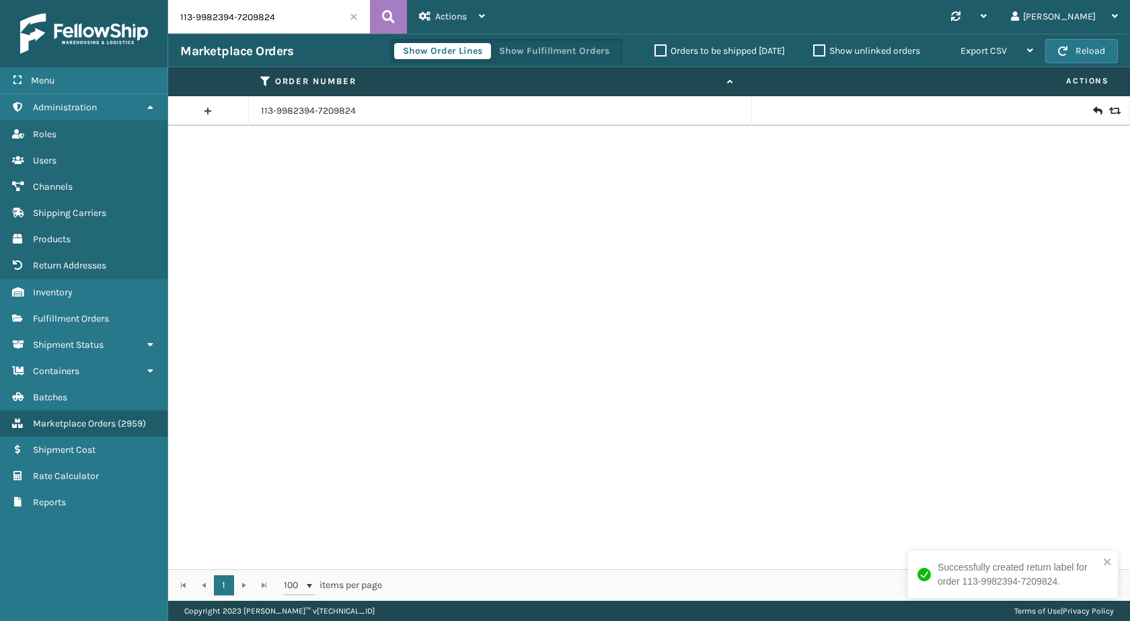
click at [1093, 112] on icon at bounding box center [1097, 110] width 8 height 13
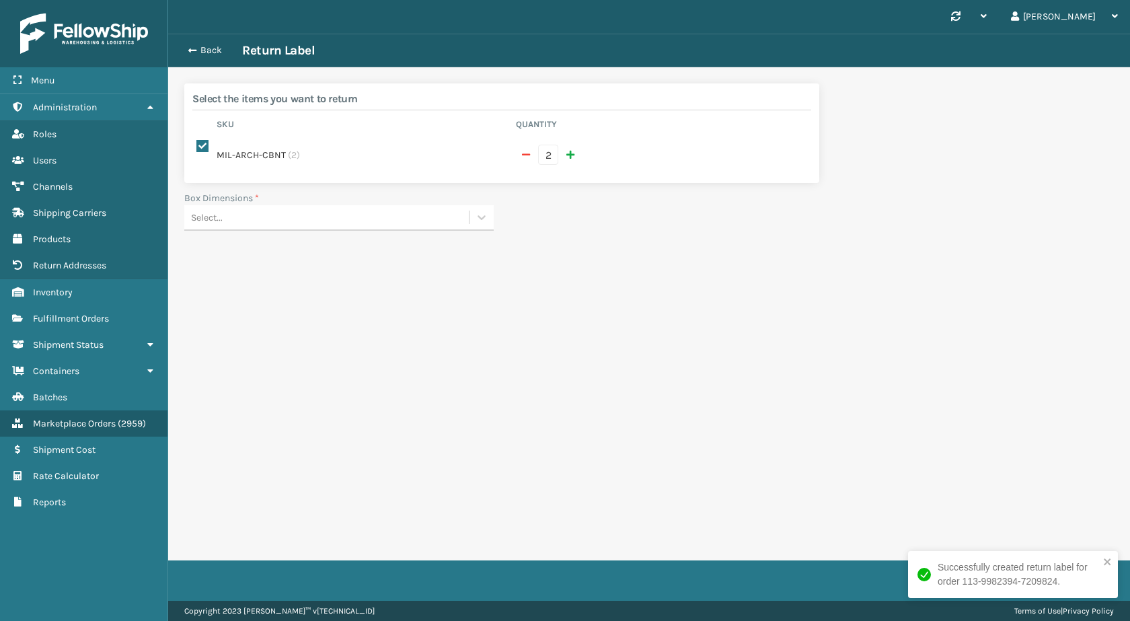
click at [525, 150] on span "button" at bounding box center [526, 154] width 8 height 9
checkbox input "false"
type input "1"
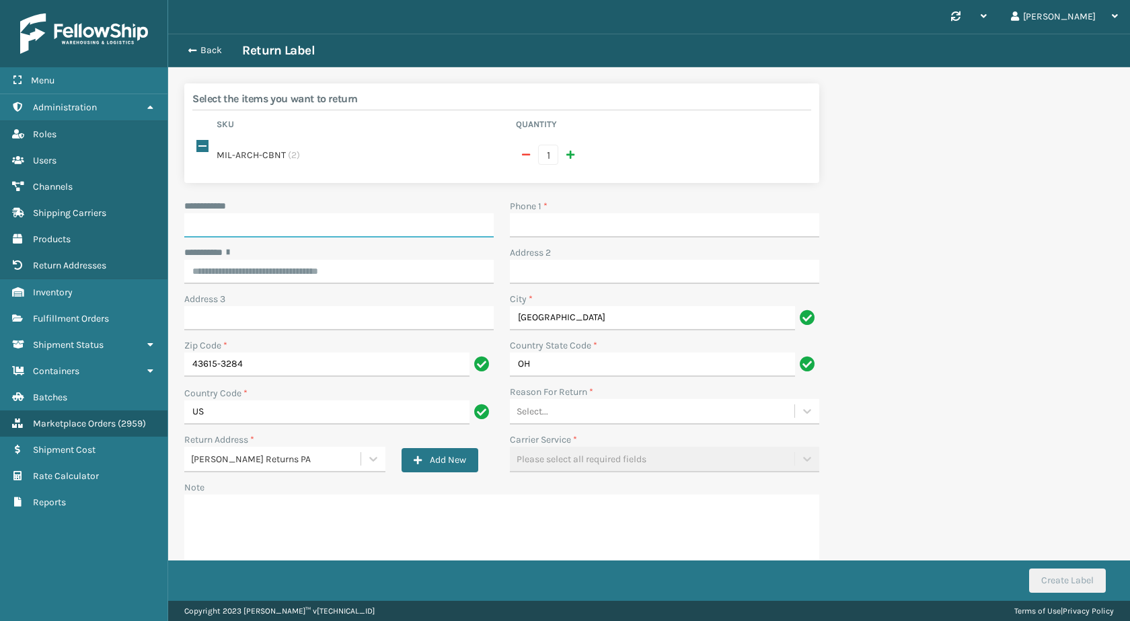
click at [313, 213] on input "**********" at bounding box center [338, 225] width 309 height 24
paste input "******"
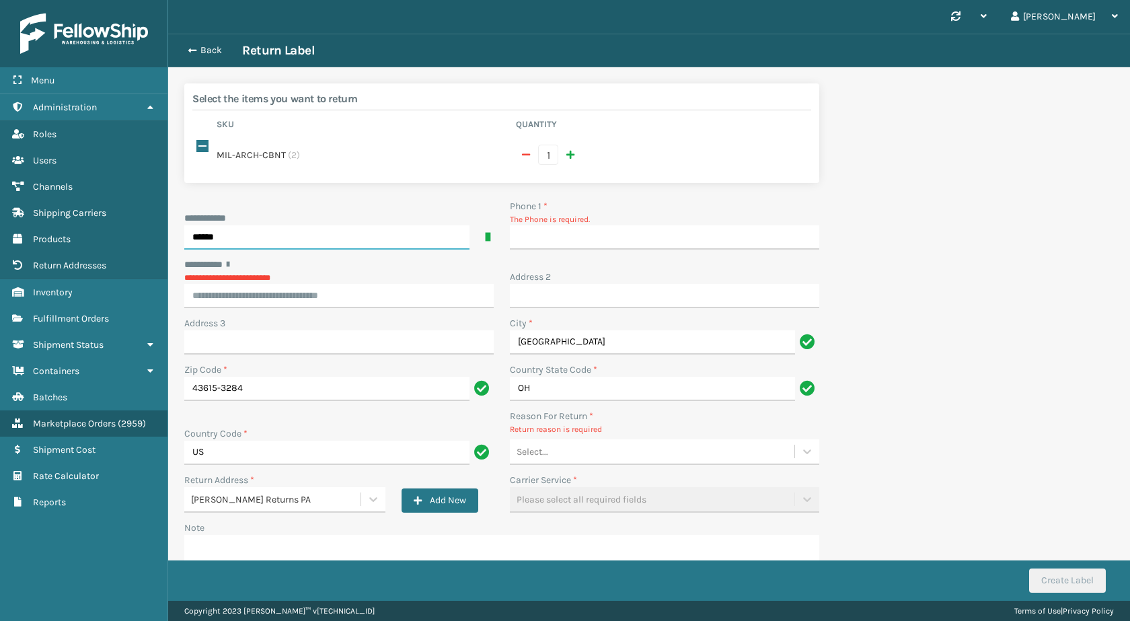
type input "******"
click at [559, 225] on input "Phone 1 *" at bounding box center [664, 237] width 309 height 24
type input "9999999999"
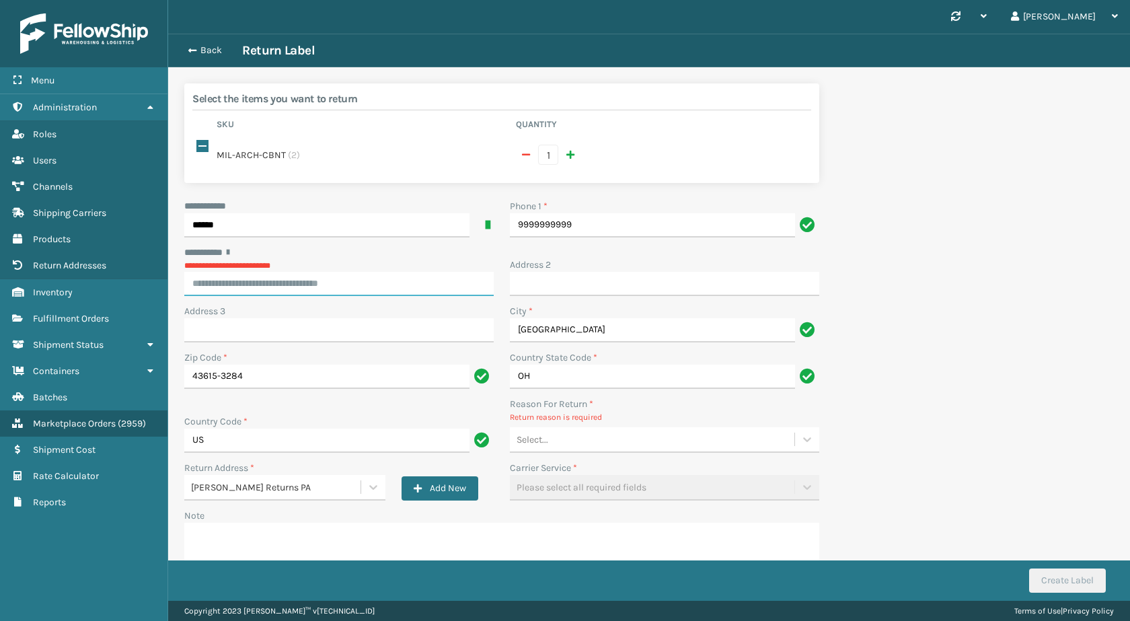
click at [371, 277] on div "**********" at bounding box center [338, 270] width 309 height 50
paste input "**********"
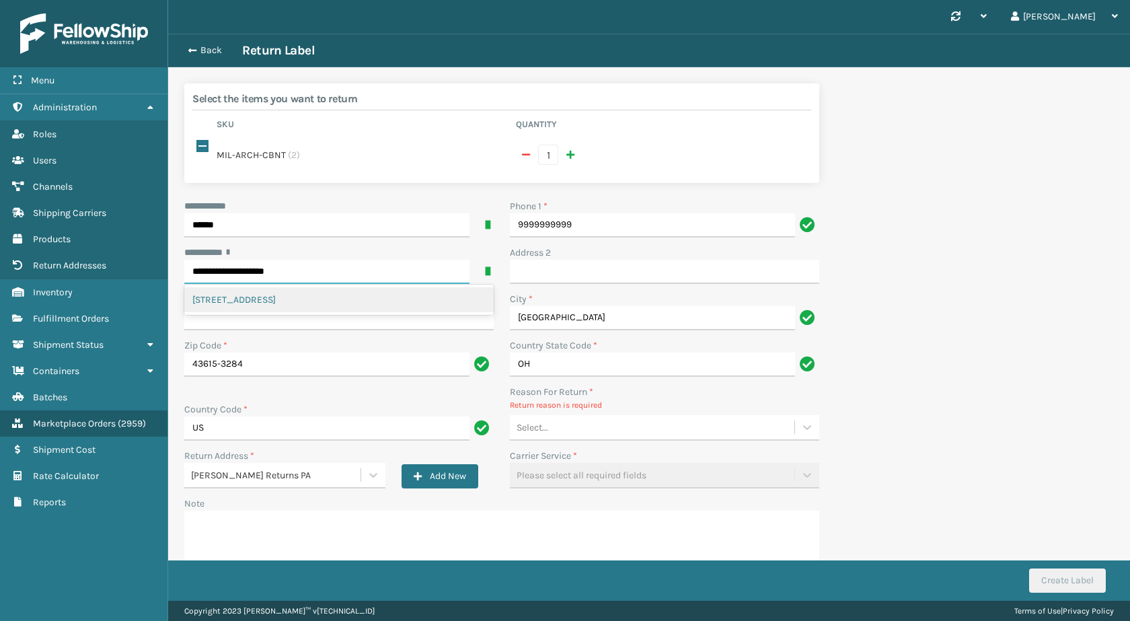
click at [349, 260] on input "**********" at bounding box center [326, 272] width 285 height 24
type input "**********"
click at [450, 245] on div "********* *" at bounding box center [338, 252] width 309 height 14
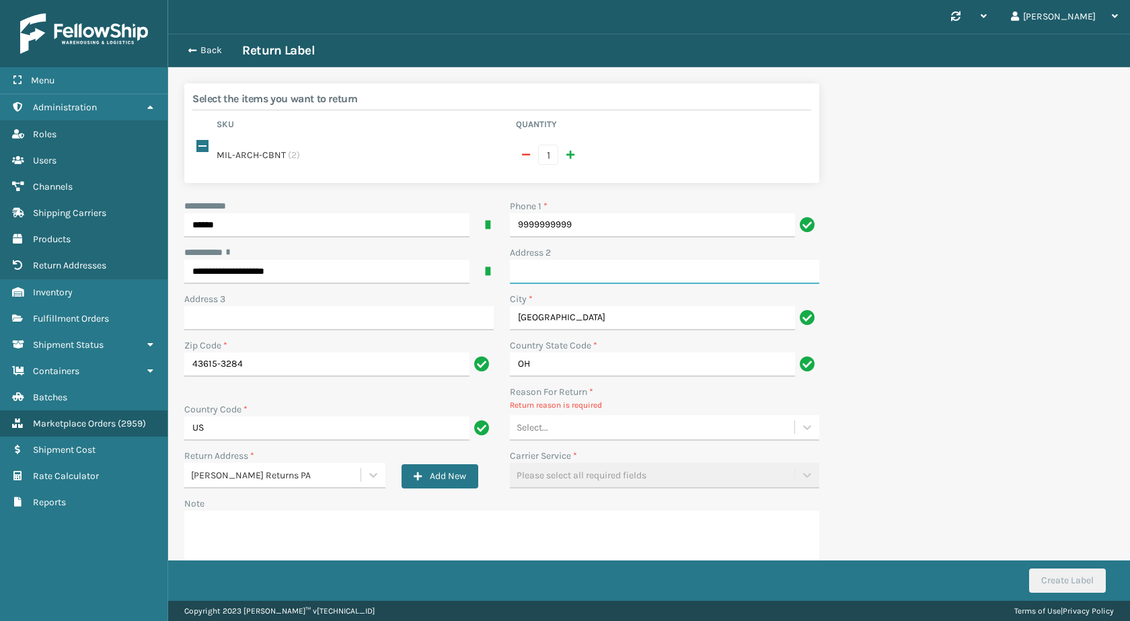
click at [617, 260] on input "Address 2" at bounding box center [664, 272] width 309 height 24
paste input "Apt 32"
type input "Apt 32"
click at [601, 399] on p "Return reason is required" at bounding box center [664, 405] width 309 height 12
click at [603, 432] on div "**********" at bounding box center [501, 401] width 651 height 405
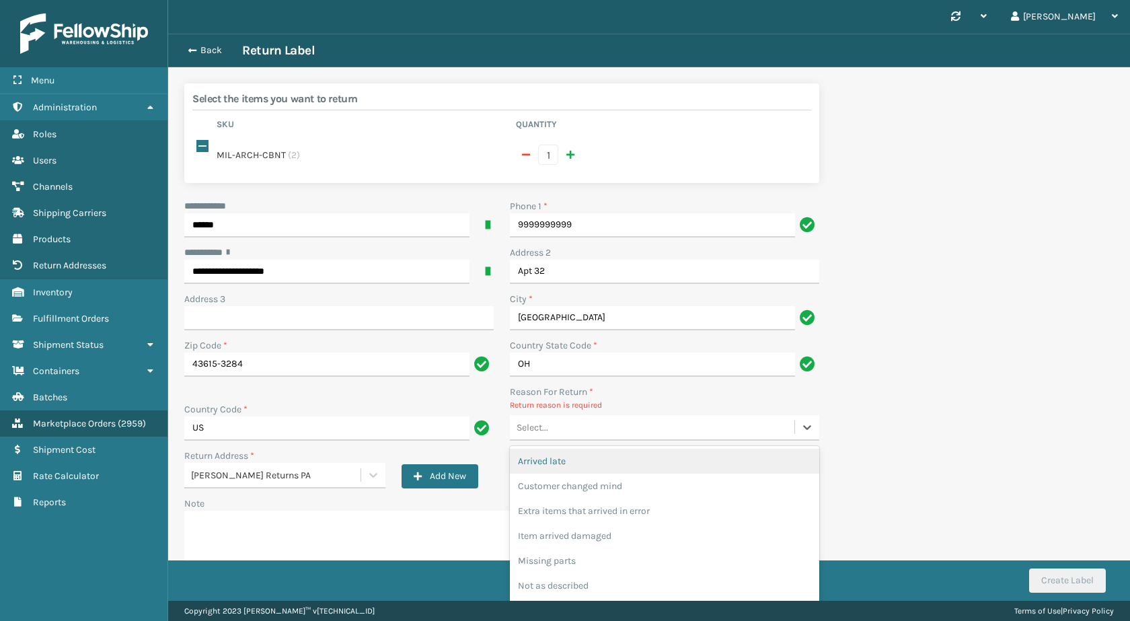
click at [603, 416] on div "Select..." at bounding box center [652, 427] width 284 height 22
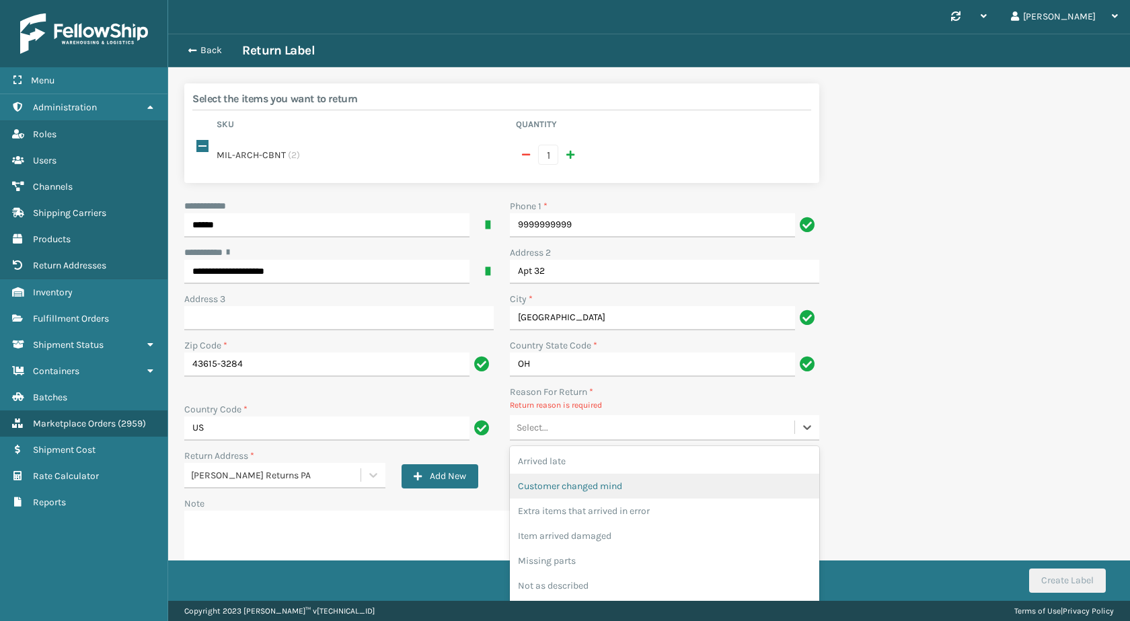
click at [609, 473] on div "Customer changed mind" at bounding box center [664, 485] width 309 height 25
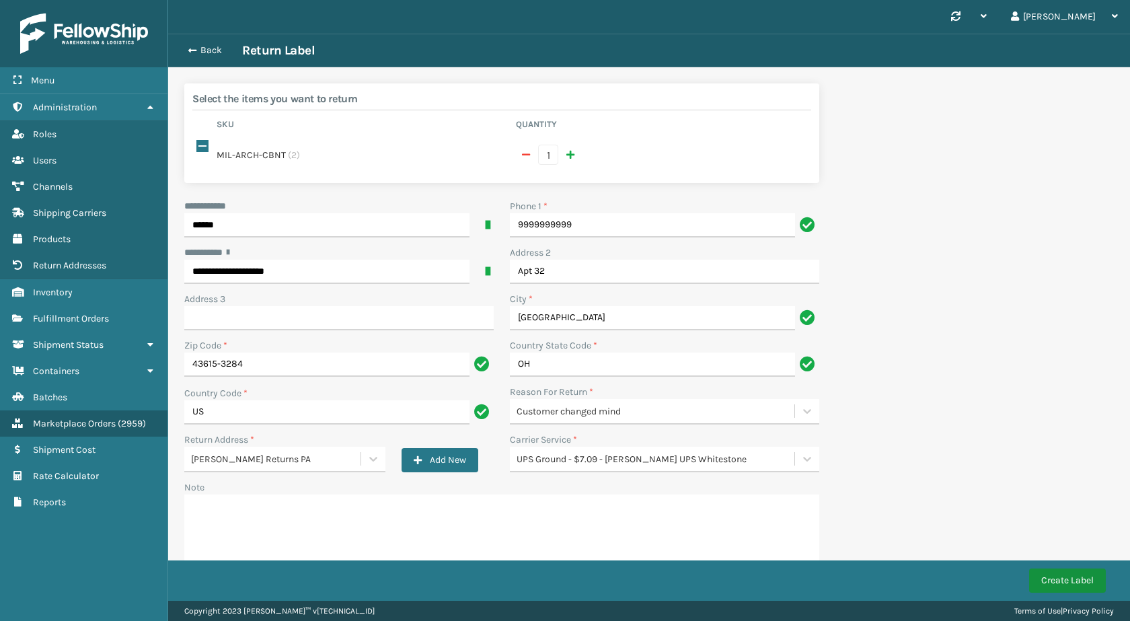
click at [1043, 575] on button "Create Label" at bounding box center [1067, 580] width 77 height 24
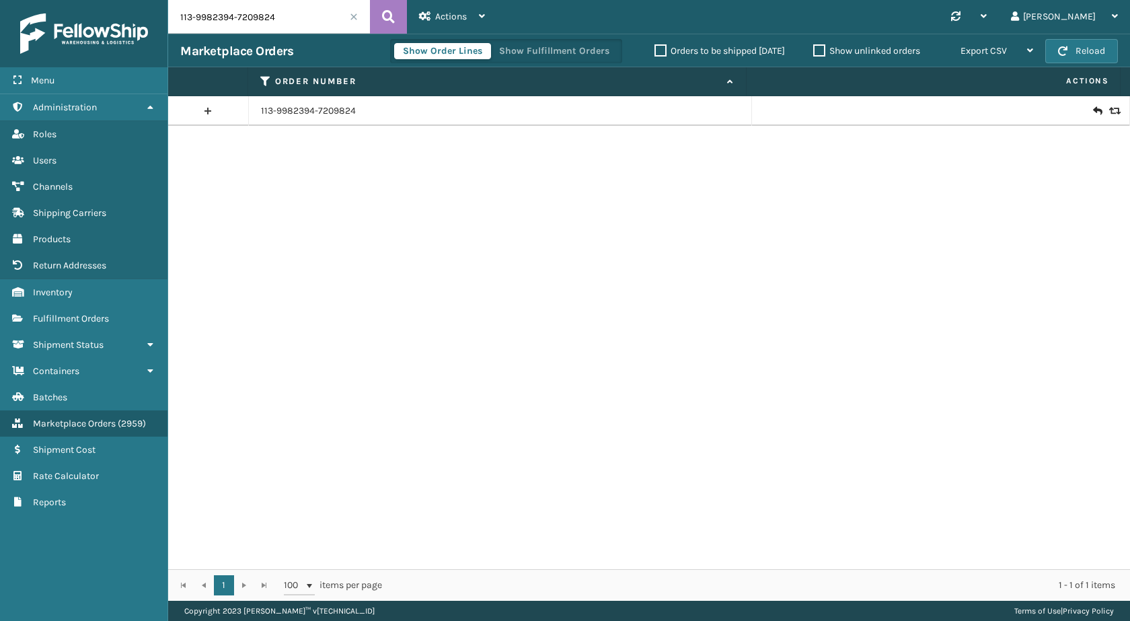
click at [282, 29] on input "113-9982394-7209824" at bounding box center [269, 17] width 202 height 34
paste input "6033423-9063428"
type input "113-6033423-9063428"
click at [387, 15] on icon at bounding box center [388, 17] width 13 height 20
click at [1093, 104] on icon at bounding box center [1097, 110] width 8 height 13
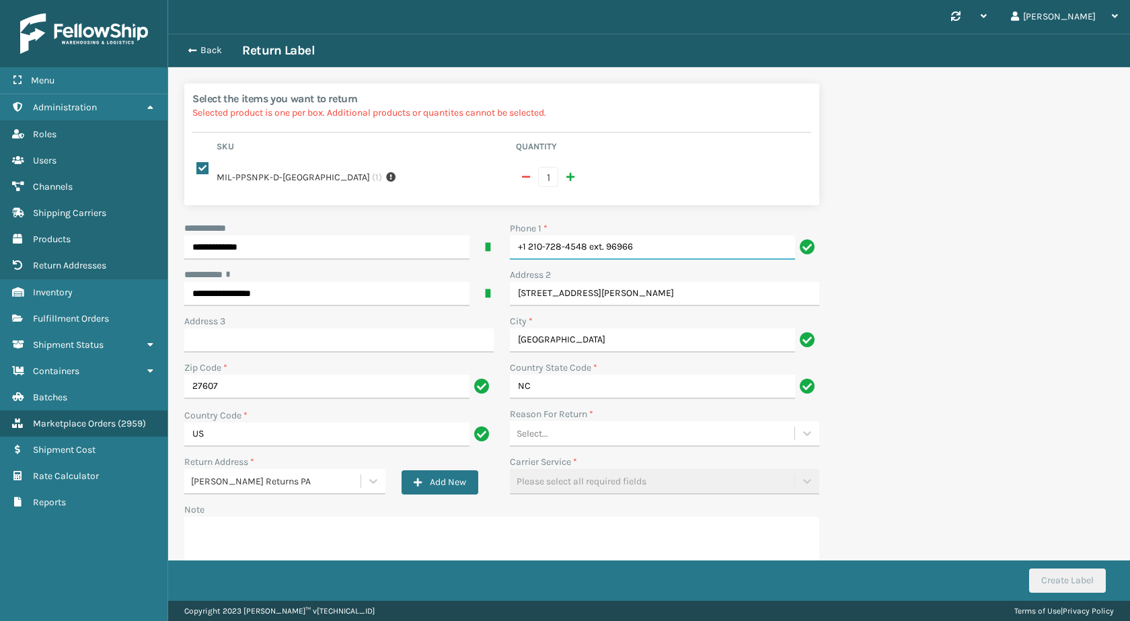
click at [667, 235] on input "+1 210-728-4548 ext. 96966" at bounding box center [652, 247] width 285 height 24
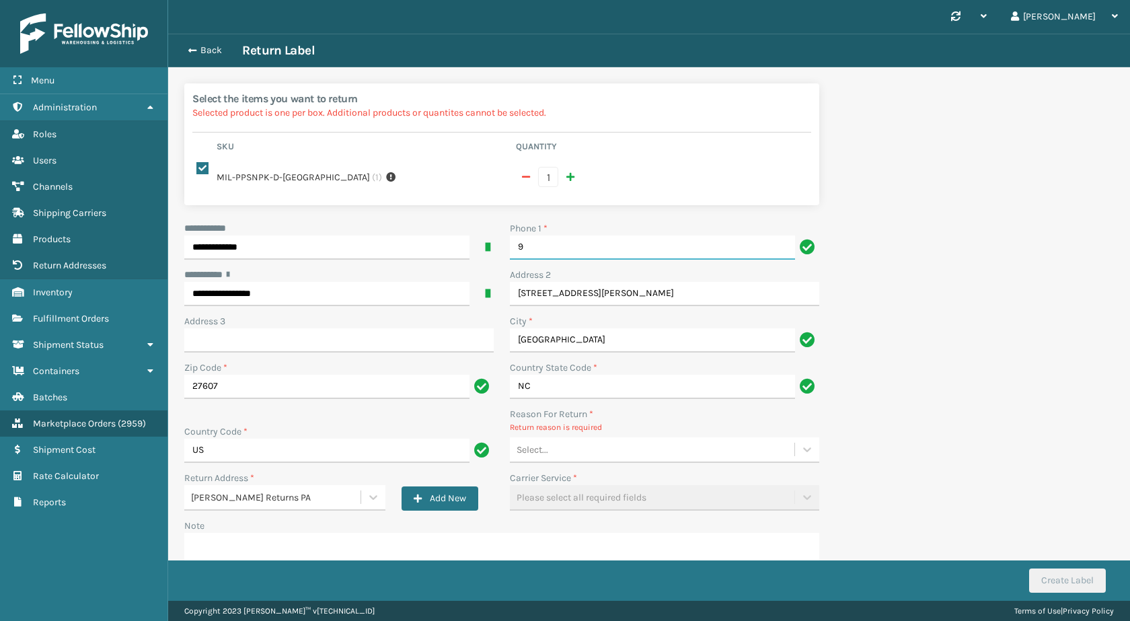
type input "9999999999"
click at [596, 438] on div "Select..." at bounding box center [652, 449] width 284 height 22
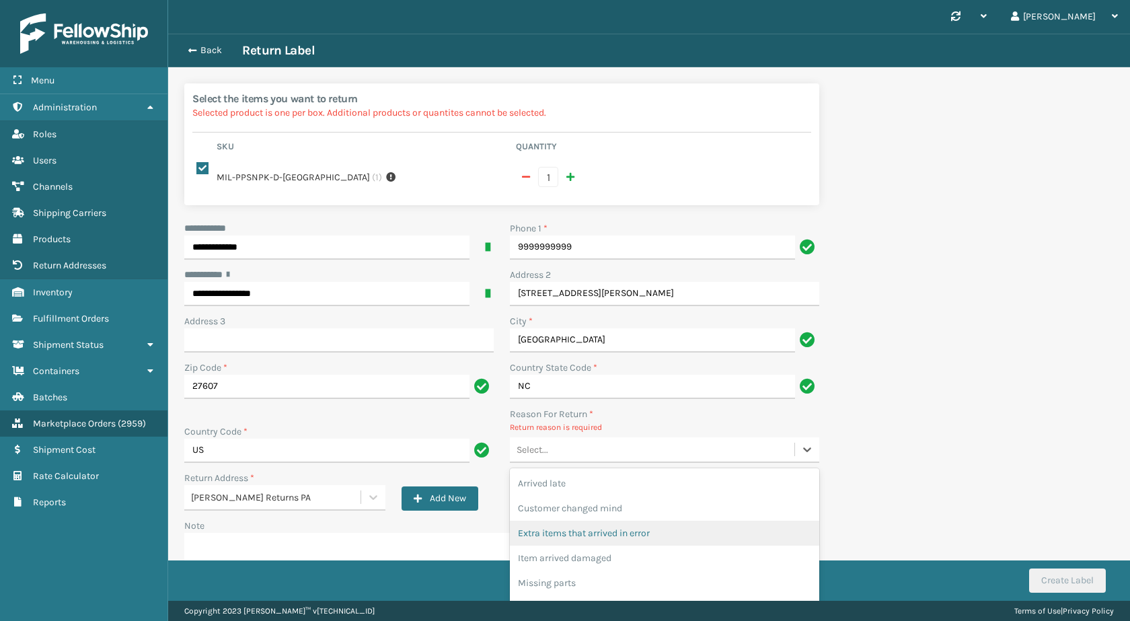
click at [603, 529] on div "Extra items that arrived in error" at bounding box center [664, 532] width 309 height 25
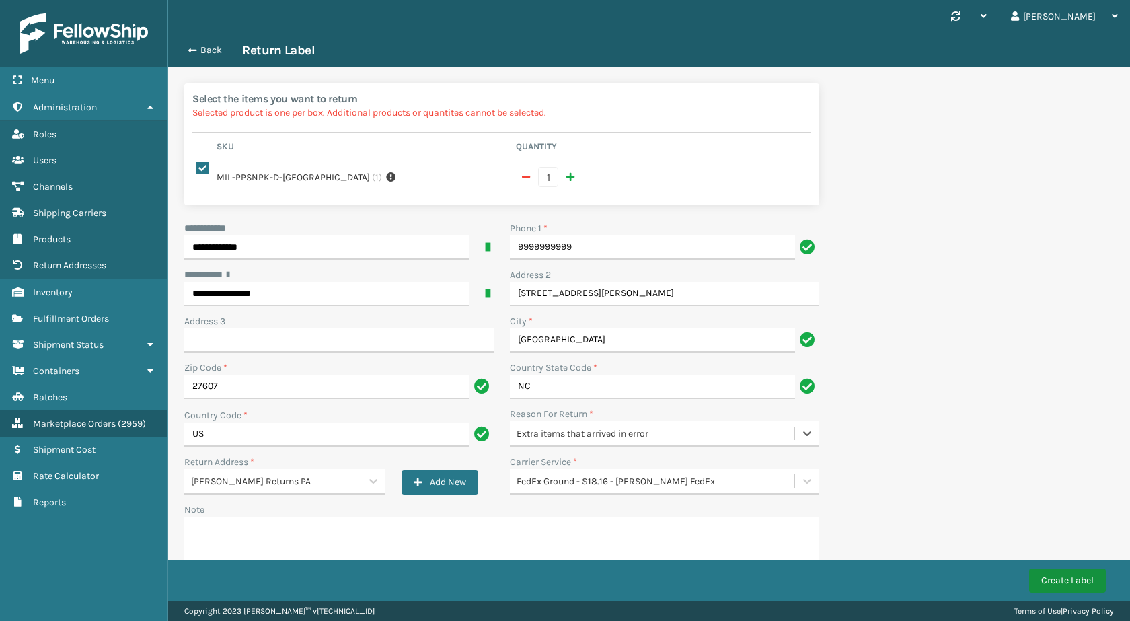
click at [1062, 580] on button "Create Label" at bounding box center [1067, 580] width 77 height 24
